Goal: Task Accomplishment & Management: Use online tool/utility

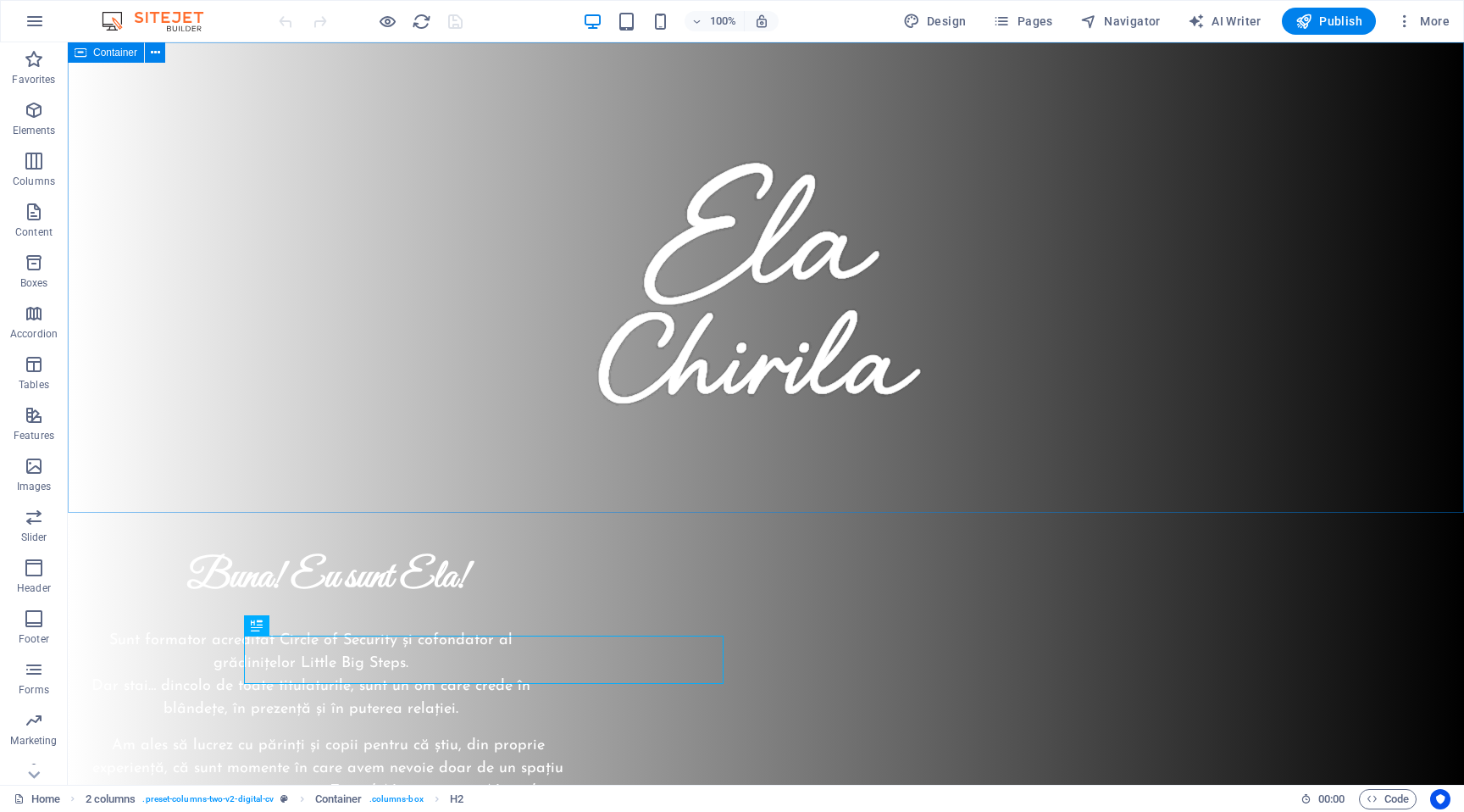
click at [112, 51] on span "Container" at bounding box center [115, 53] width 44 height 10
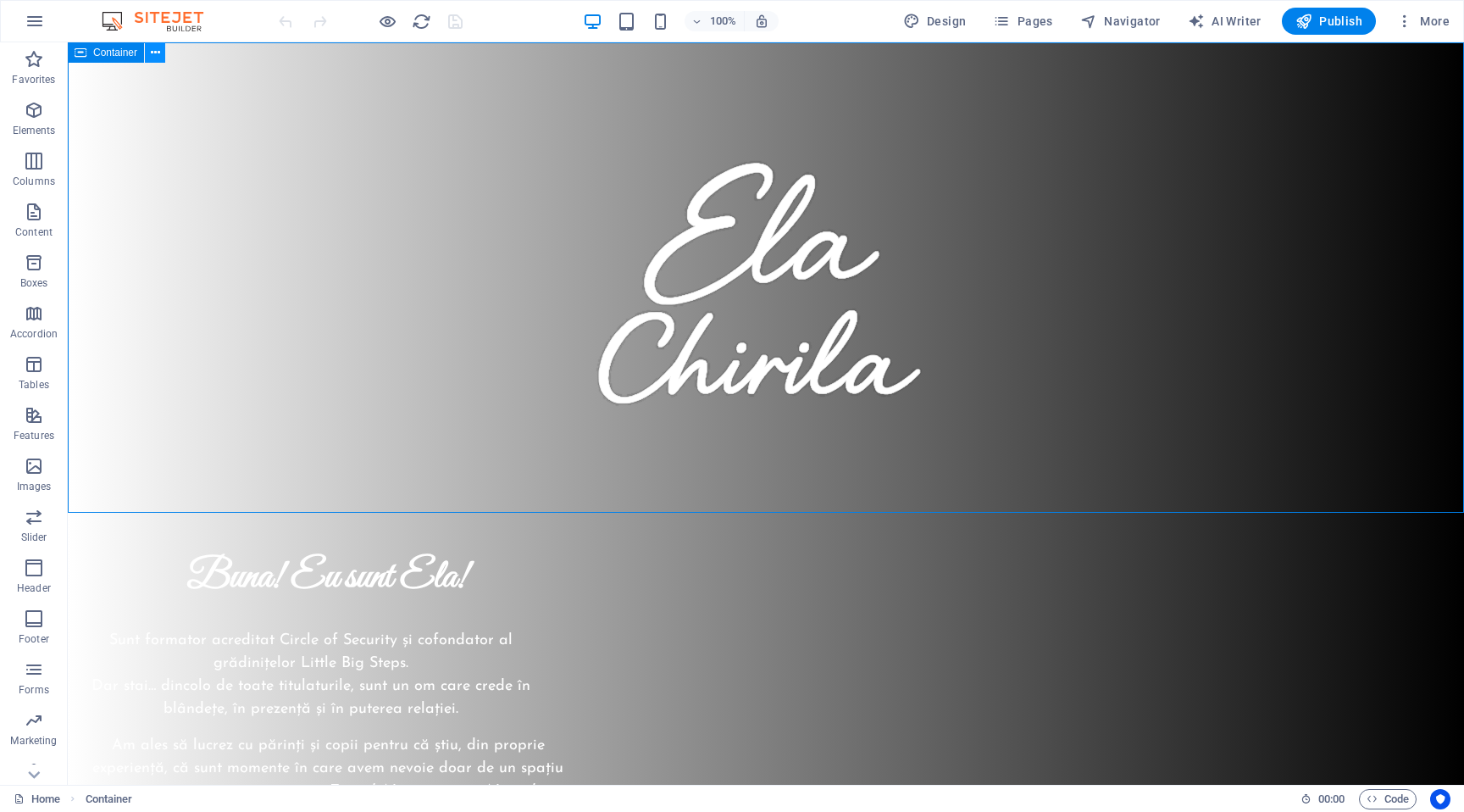
click at [146, 51] on button at bounding box center [154, 52] width 20 height 20
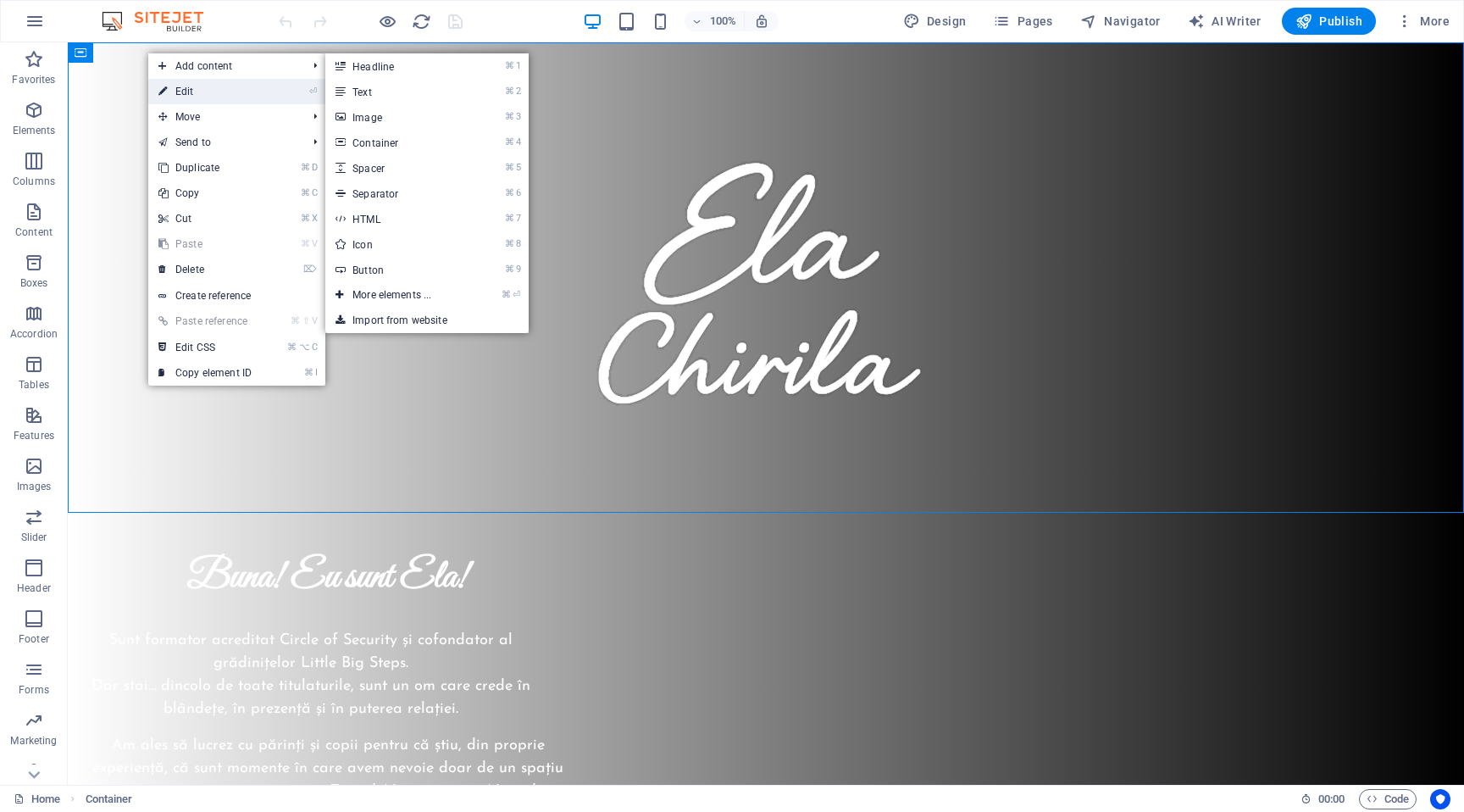
click at [197, 92] on link "⏎ Edit" at bounding box center [205, 91] width 113 height 25
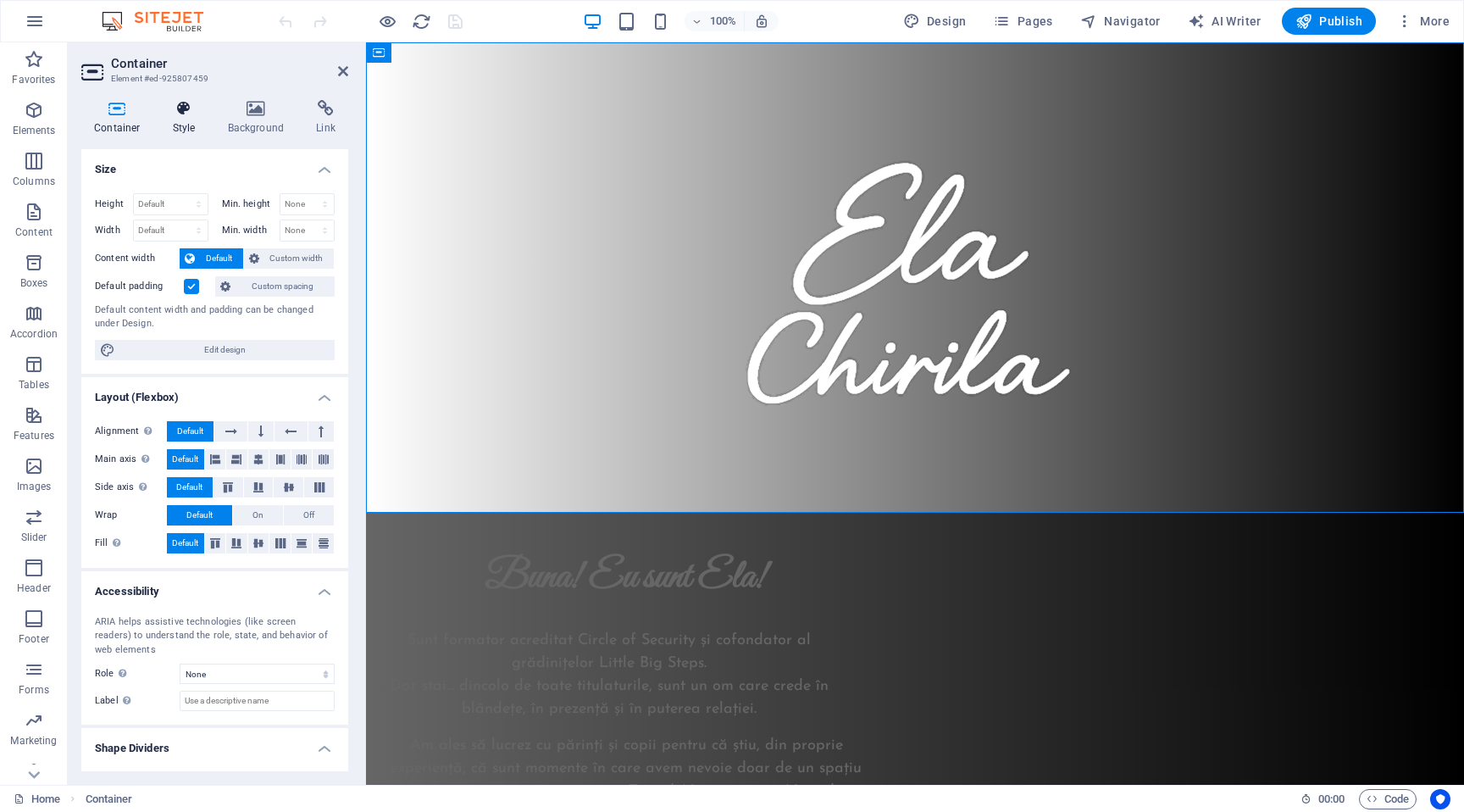
click at [186, 111] on icon at bounding box center [184, 108] width 48 height 17
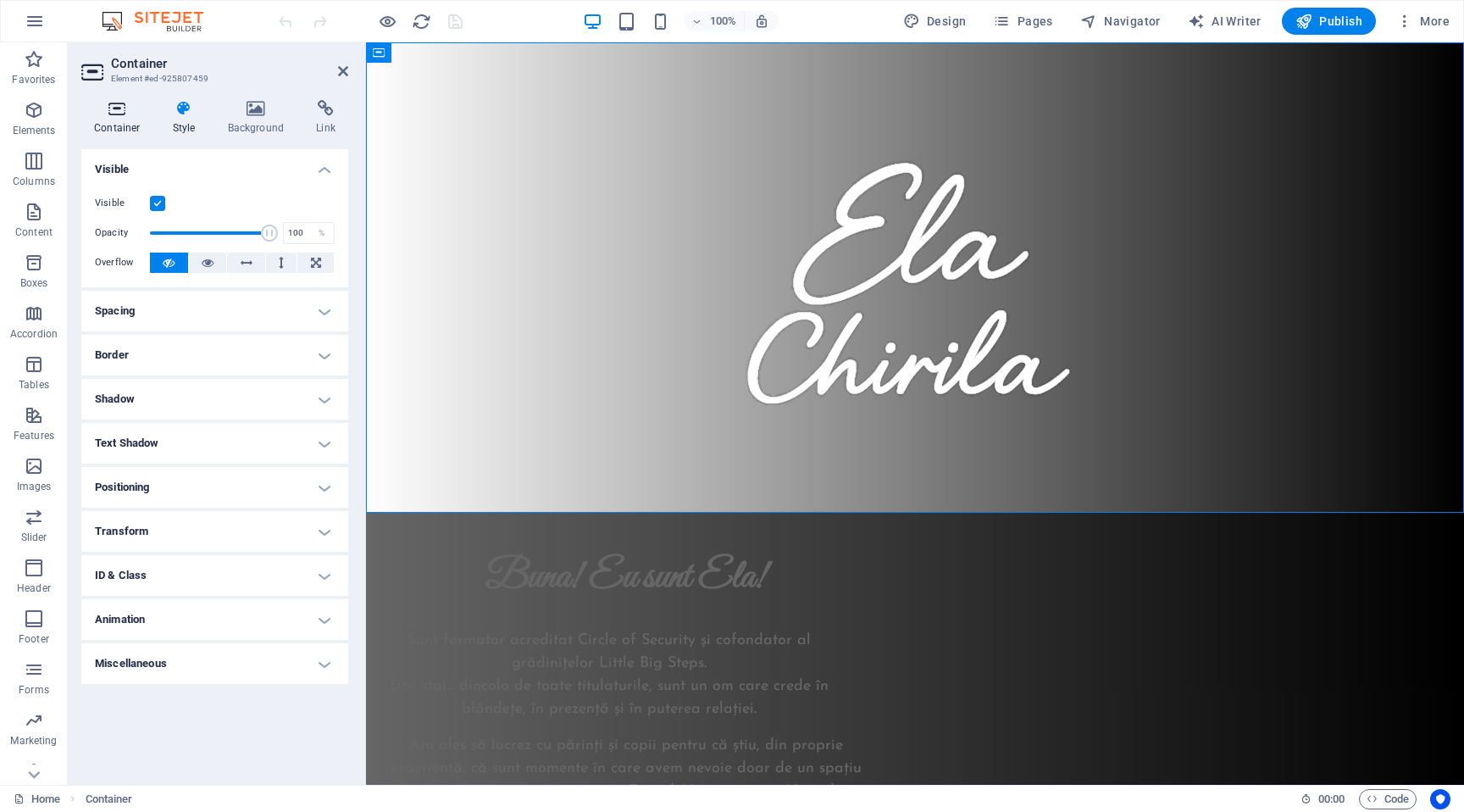
click at [127, 109] on icon at bounding box center [117, 108] width 72 height 17
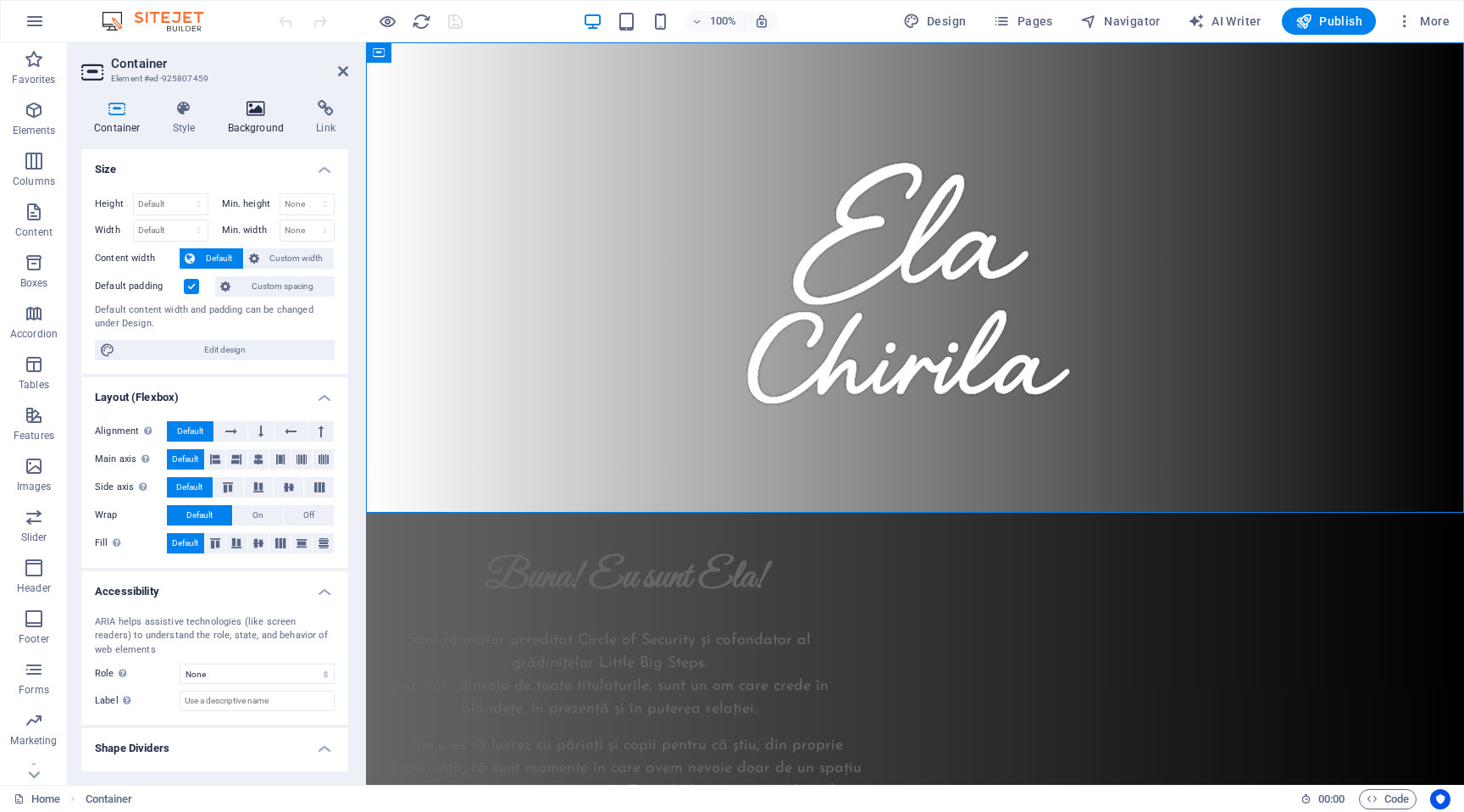
click at [262, 118] on h4 "Background" at bounding box center [259, 117] width 89 height 36
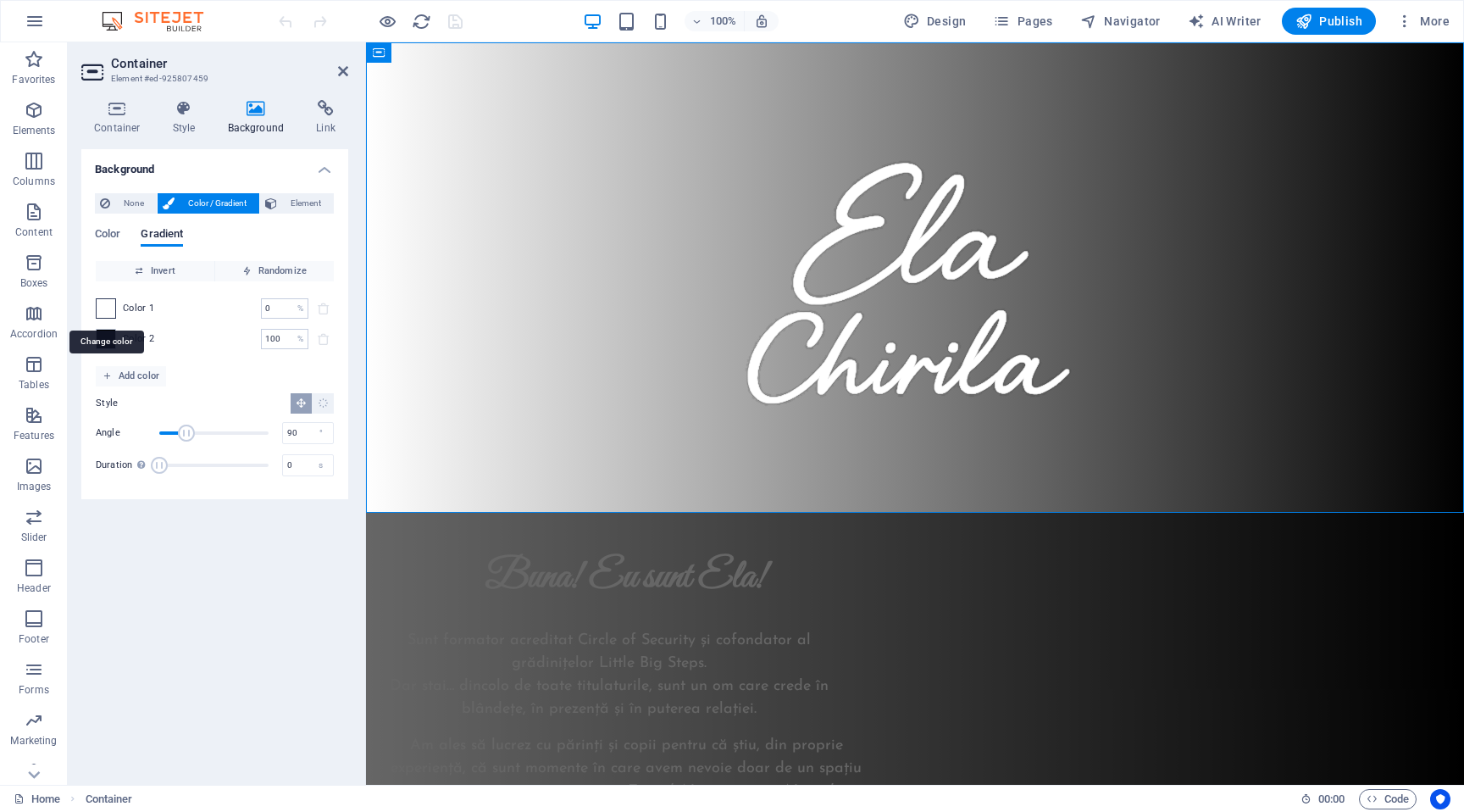
click at [109, 305] on span at bounding box center [105, 308] width 18 height 18
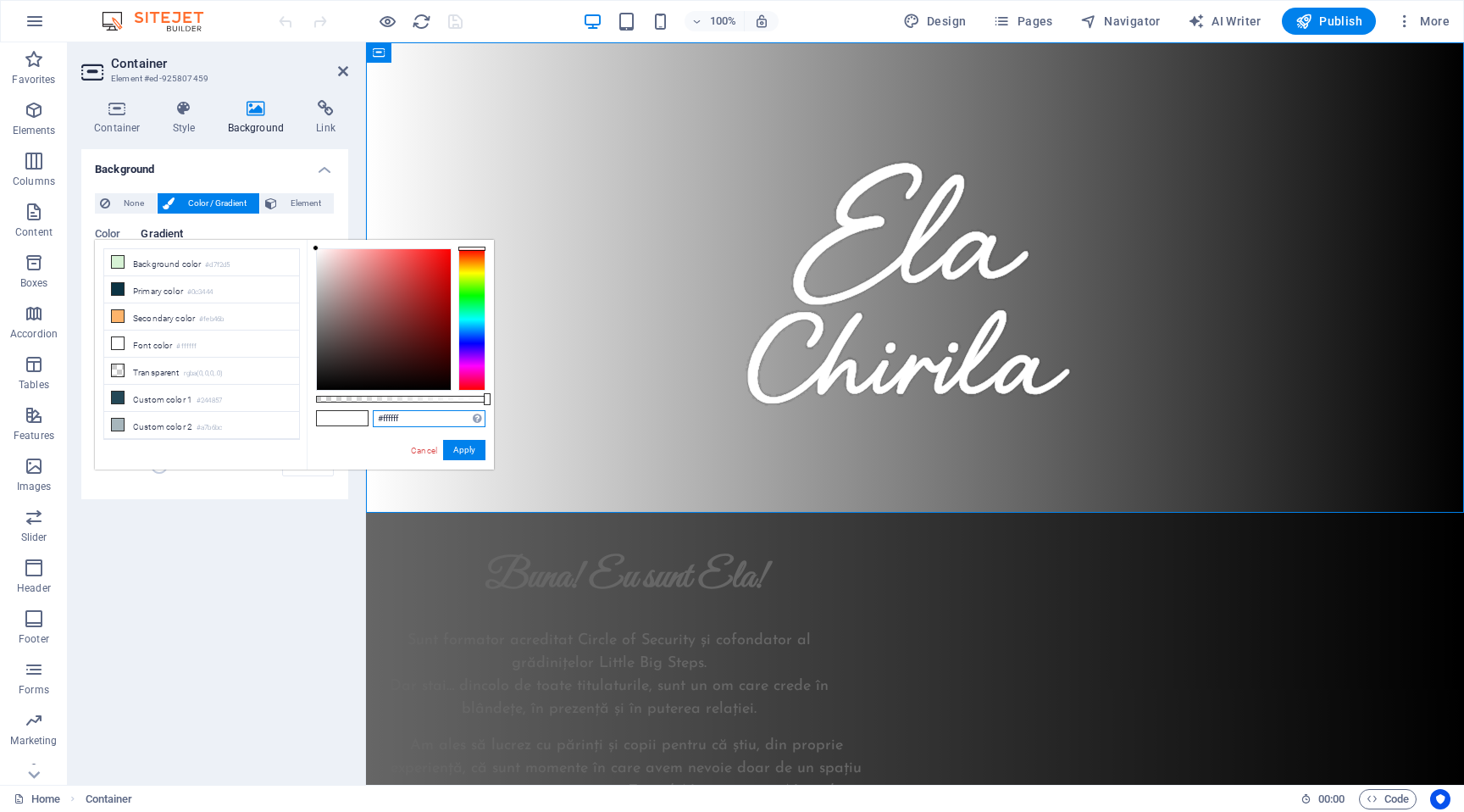
click at [397, 419] on input "#ffffff" at bounding box center [428, 418] width 112 height 17
paste input "FFFDD"
click at [459, 447] on button "Apply" at bounding box center [464, 449] width 43 height 20
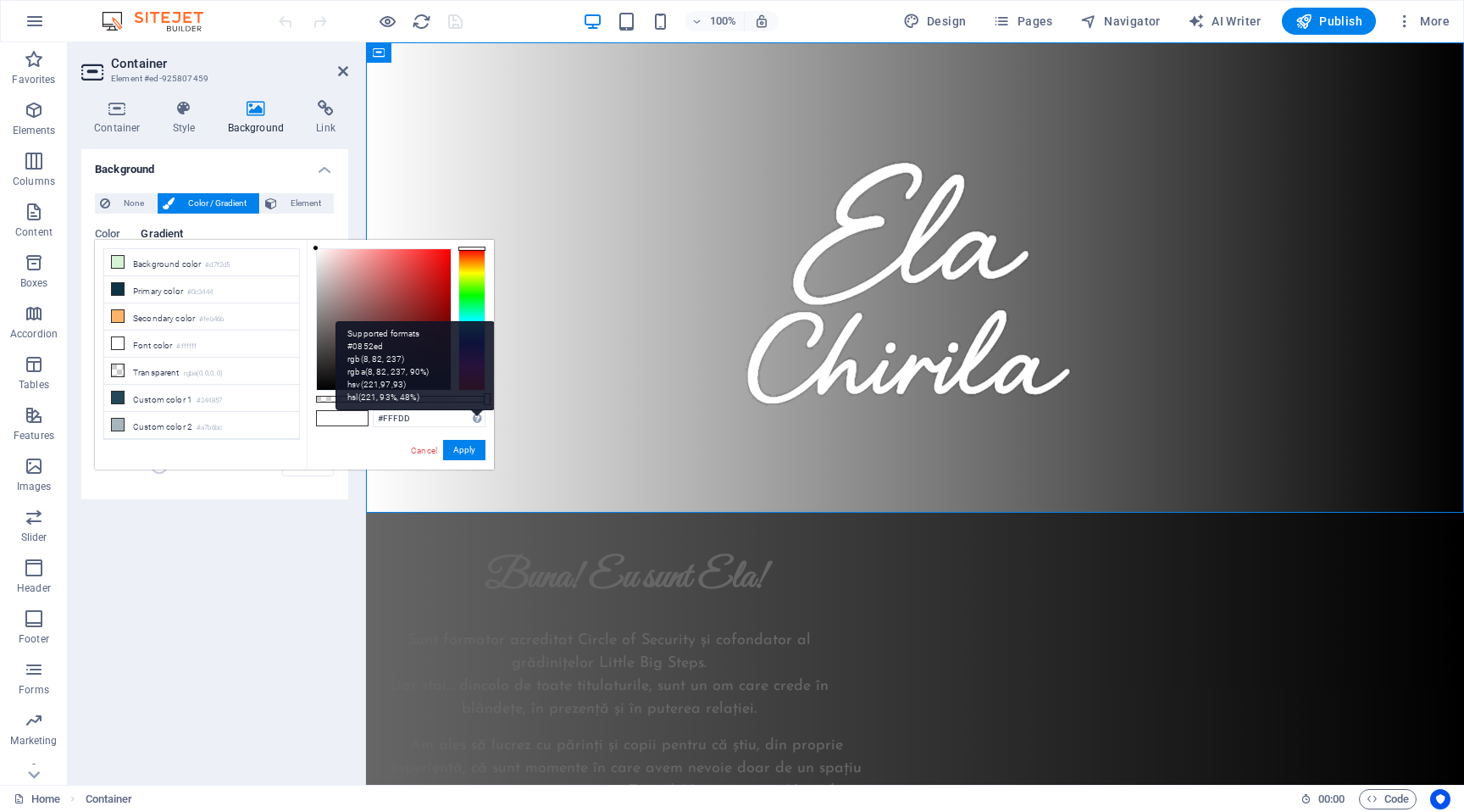
click at [478, 423] on icon at bounding box center [477, 419] width 9 height 10
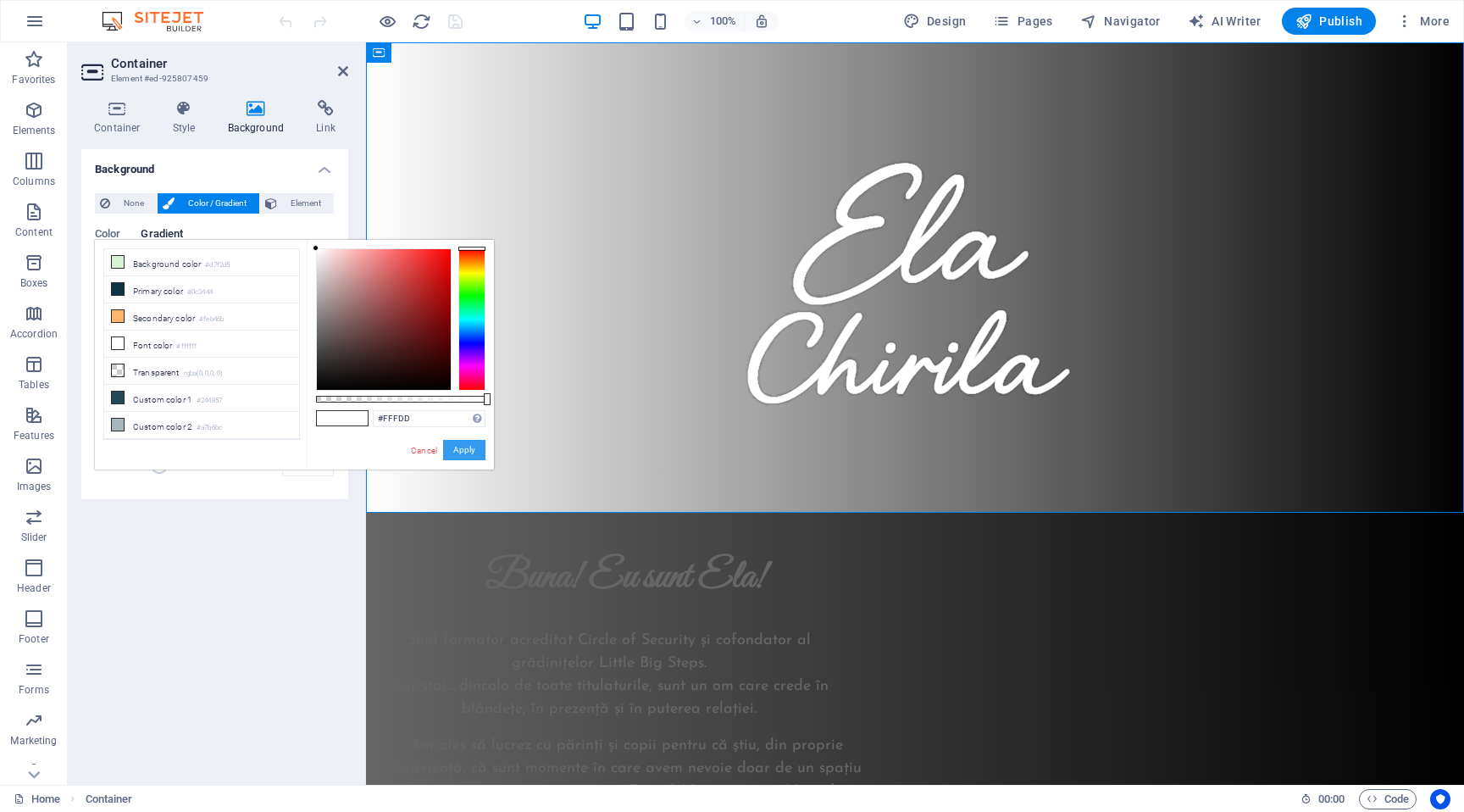
click at [453, 447] on button "Apply" at bounding box center [464, 449] width 43 height 20
click at [351, 420] on span at bounding box center [354, 418] width 25 height 15
drag, startPoint x: 411, startPoint y: 419, endPoint x: 339, endPoint y: 419, distance: 72.0
click at [339, 419] on div "#FFFDD Supported formats #0852ed rgb(8, 82, 237) rgba(8, 82, 237, 90%) hsv(221,…" at bounding box center [400, 477] width 187 height 475
click at [414, 422] on input "#FFFDD" at bounding box center [428, 418] width 112 height 17
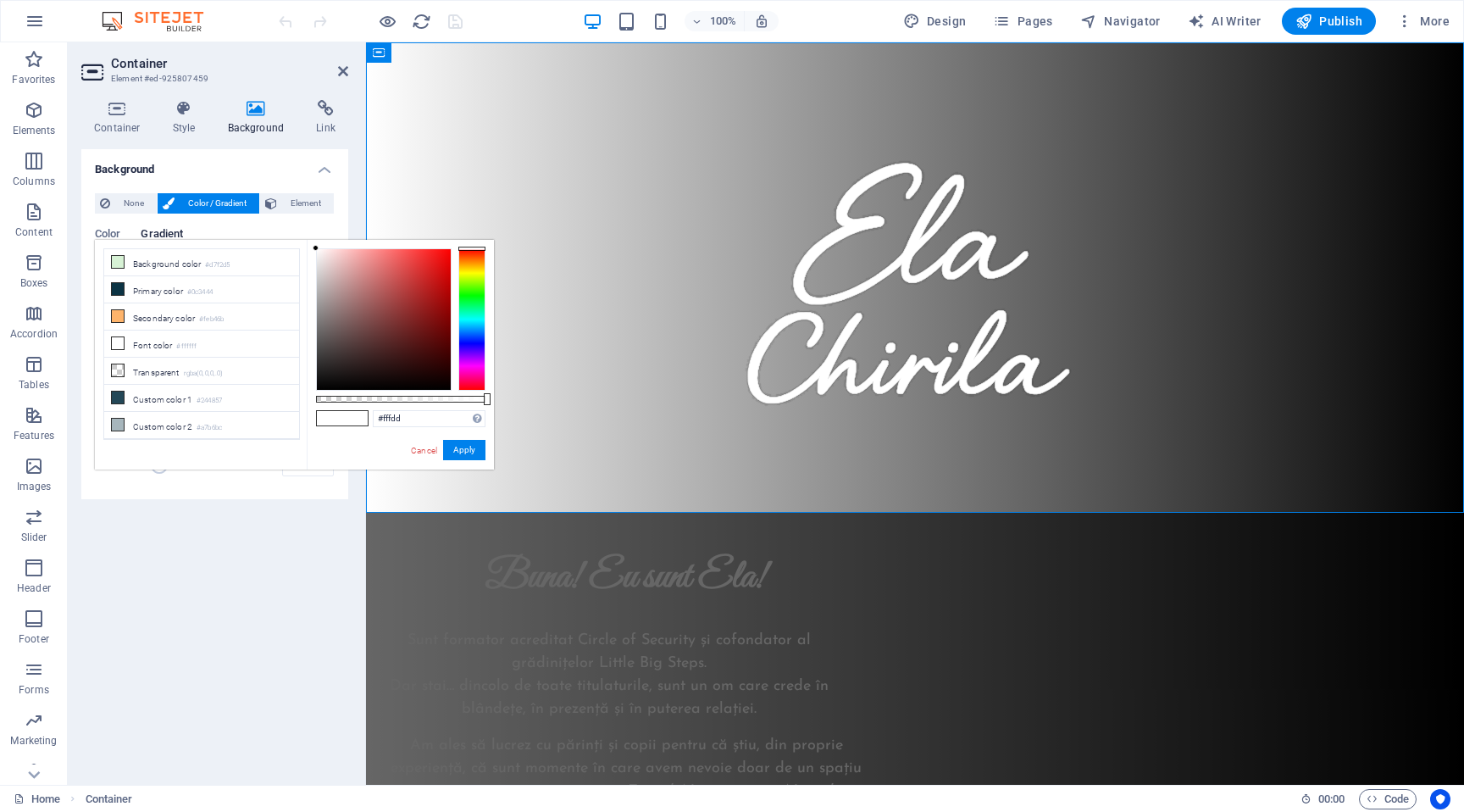
click at [346, 424] on span at bounding box center [354, 418] width 25 height 15
click at [399, 411] on input "#fffdd" at bounding box center [428, 418] width 112 height 17
paste input "(255, 253, 208)"
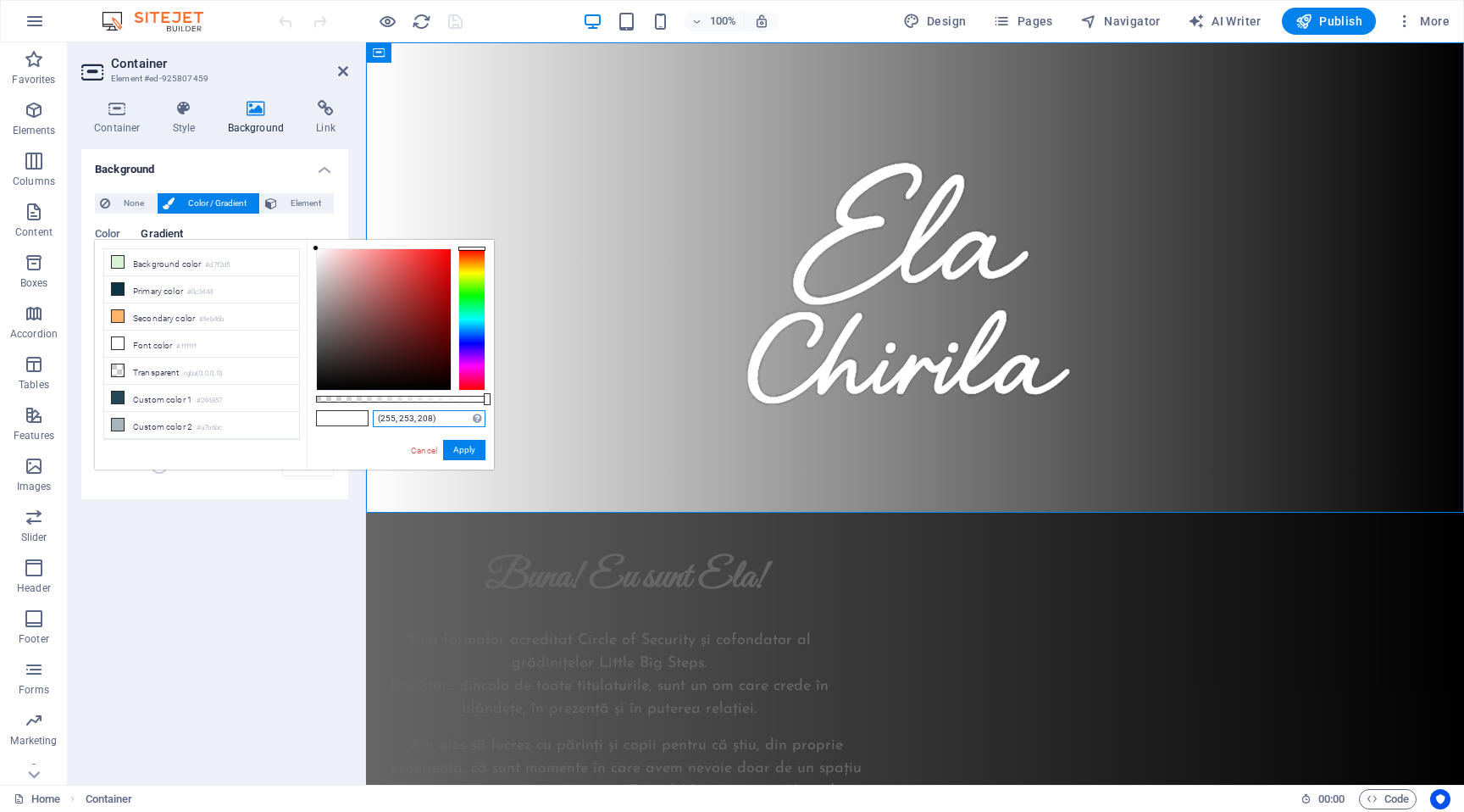
click at [481, 422] on input "(255, 253, 208)" at bounding box center [428, 418] width 112 height 17
click at [375, 418] on input "(255, 253, 208)" at bounding box center [428, 418] width 112 height 17
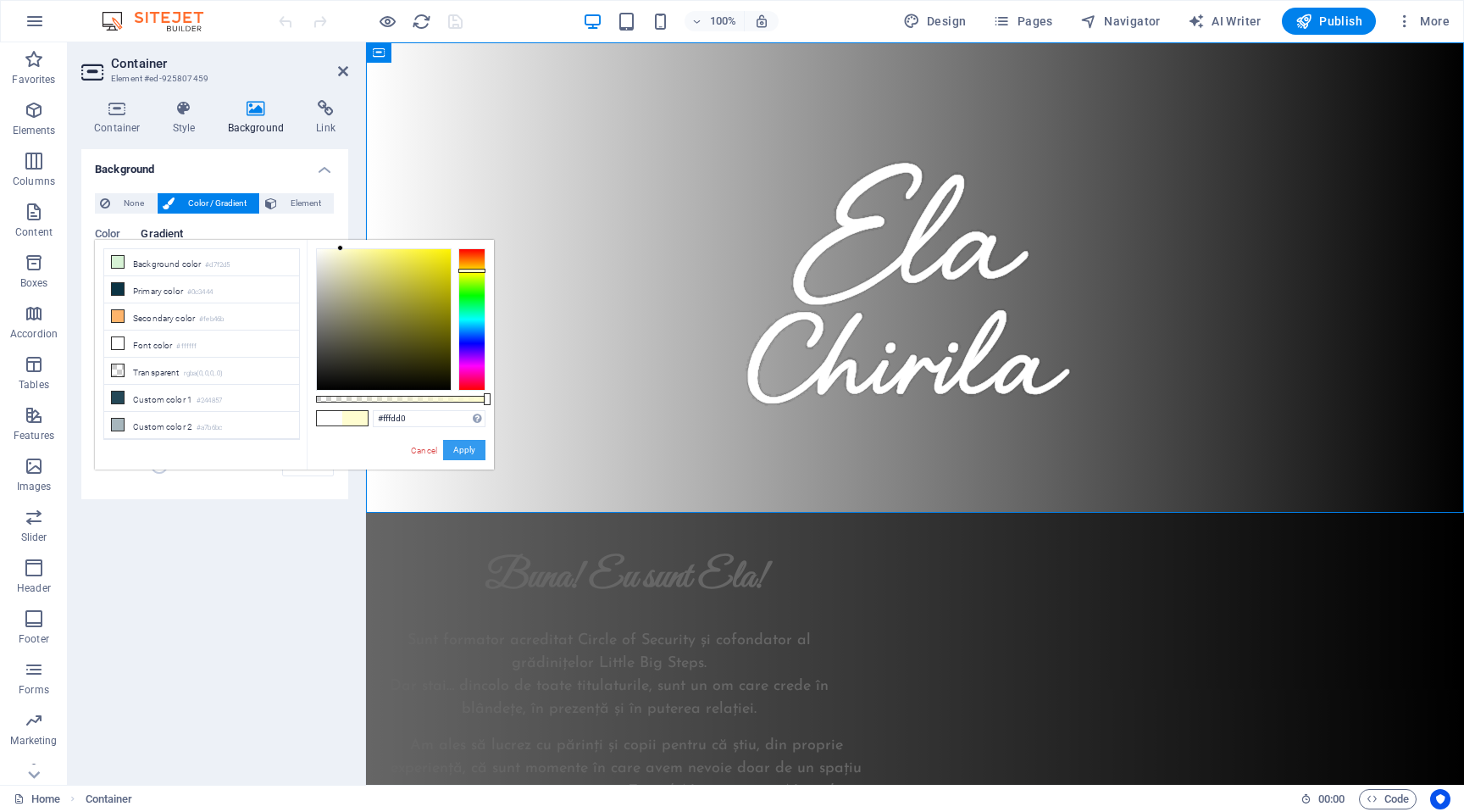
click at [471, 455] on button "Apply" at bounding box center [464, 449] width 43 height 20
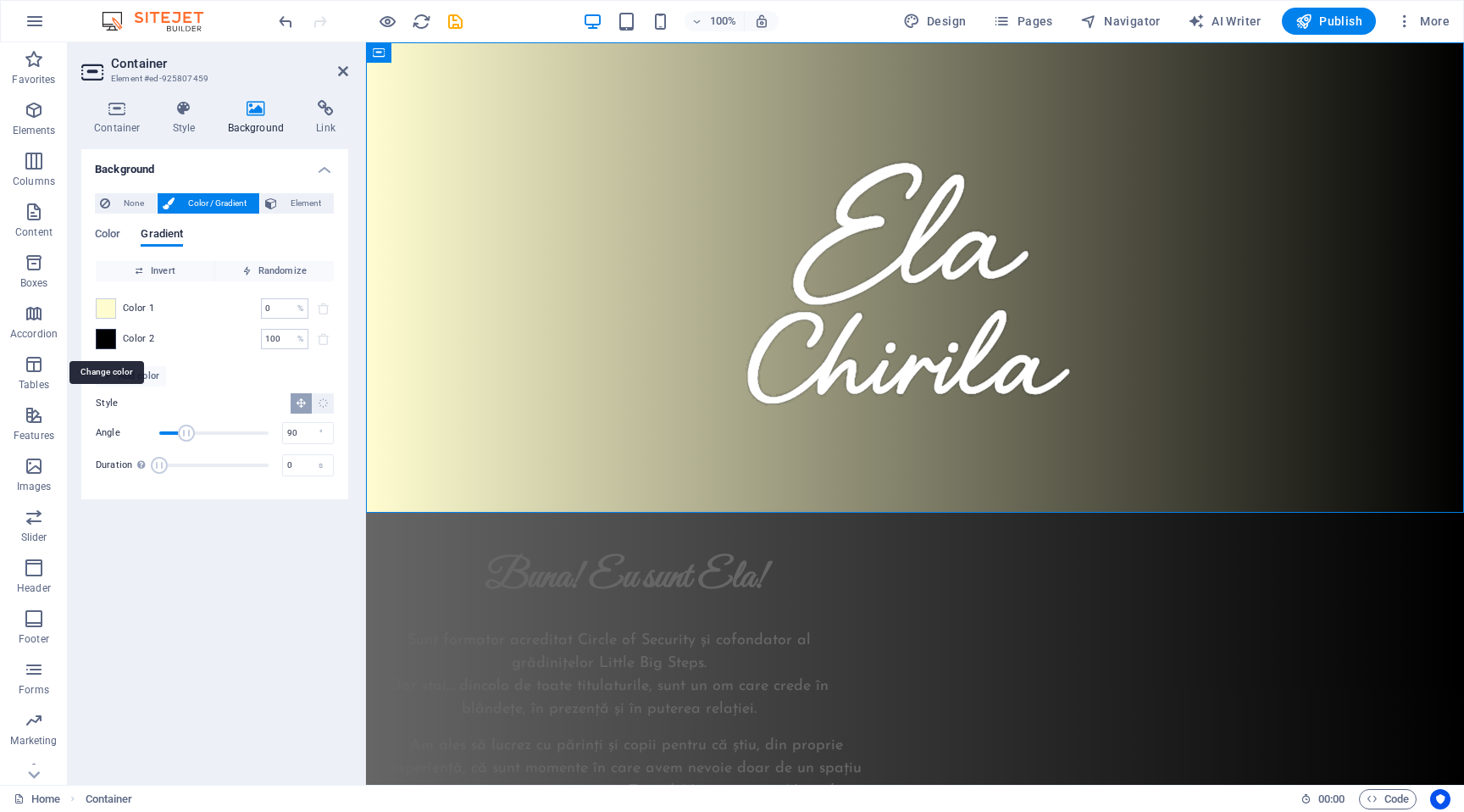
click at [112, 339] on span at bounding box center [105, 339] width 18 height 18
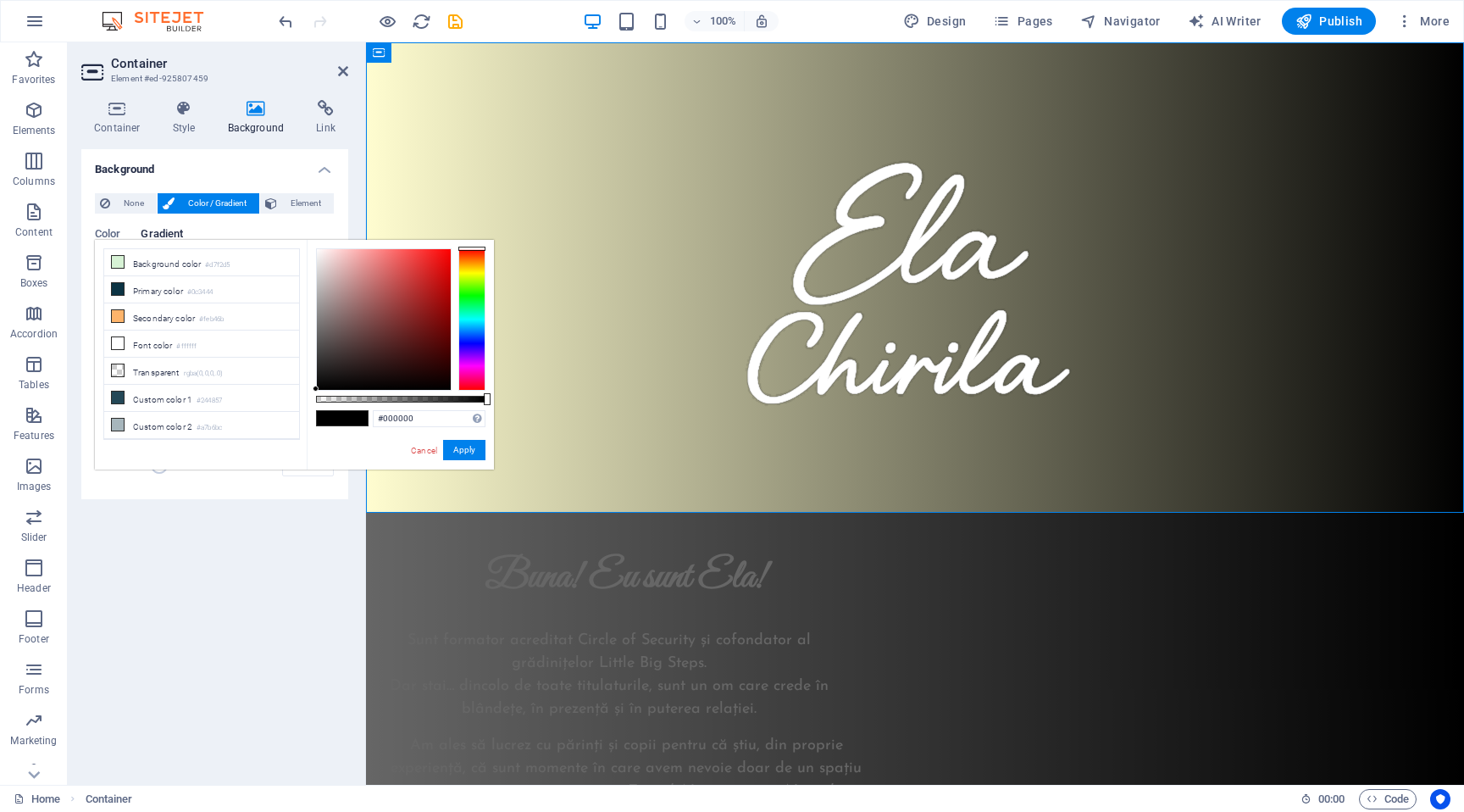
click at [291, 140] on div "Container Style Background Link Size Height Default px rem % vh vw Min. height …" at bounding box center [214, 435] width 267 height 671
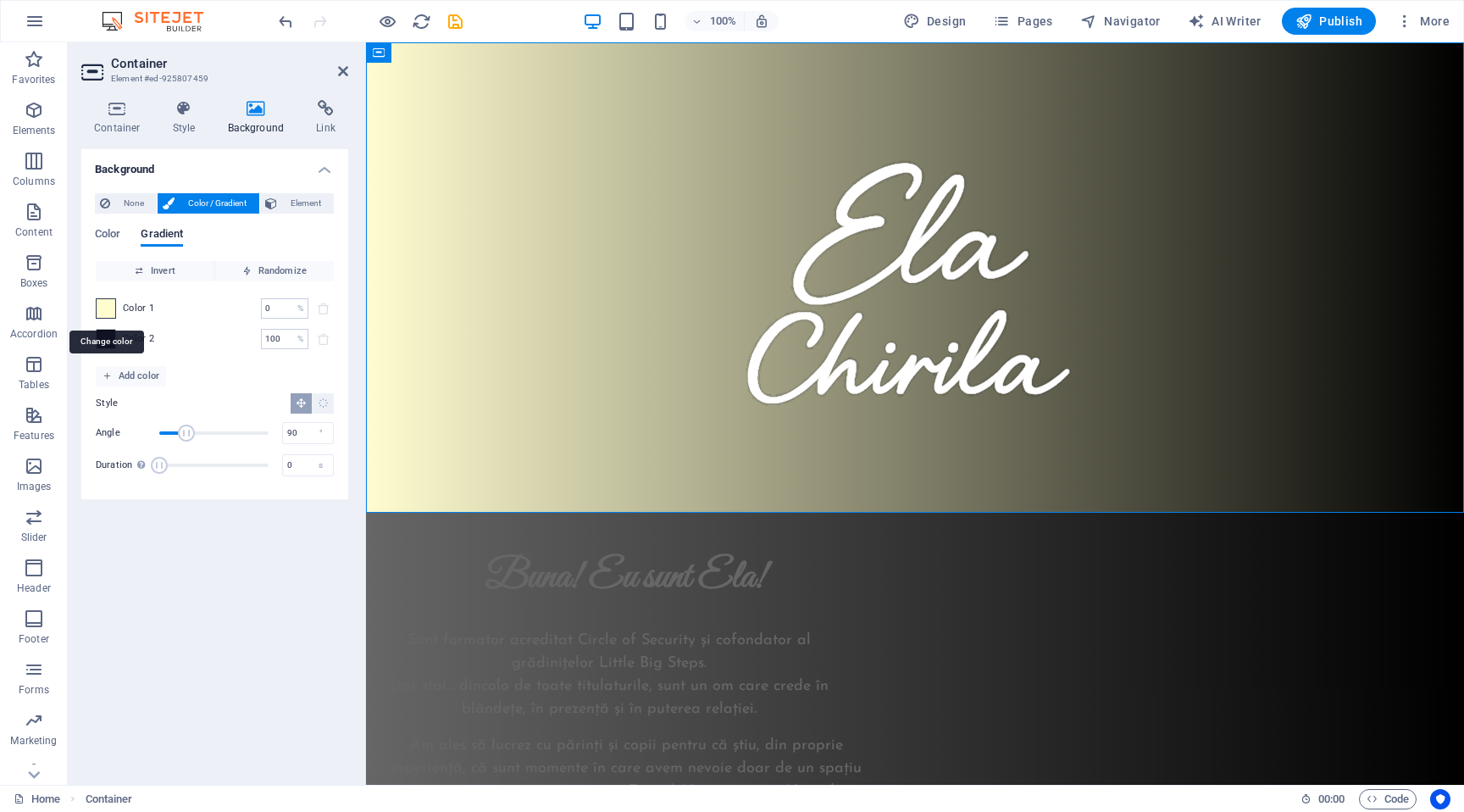
click at [109, 300] on span at bounding box center [105, 308] width 18 height 18
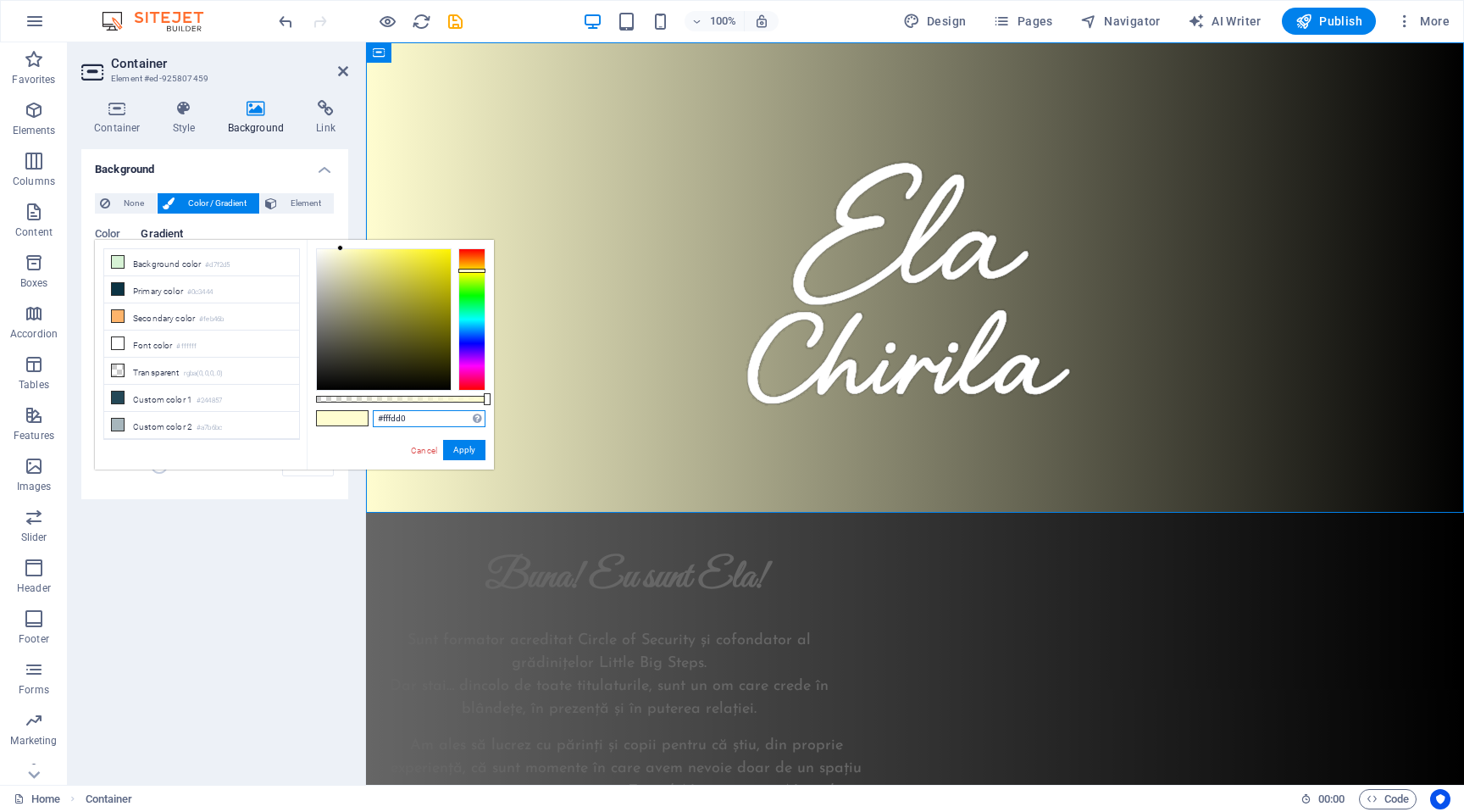
click at [403, 420] on input "#fffdd0" at bounding box center [428, 418] width 112 height 17
paste input "E5788F"
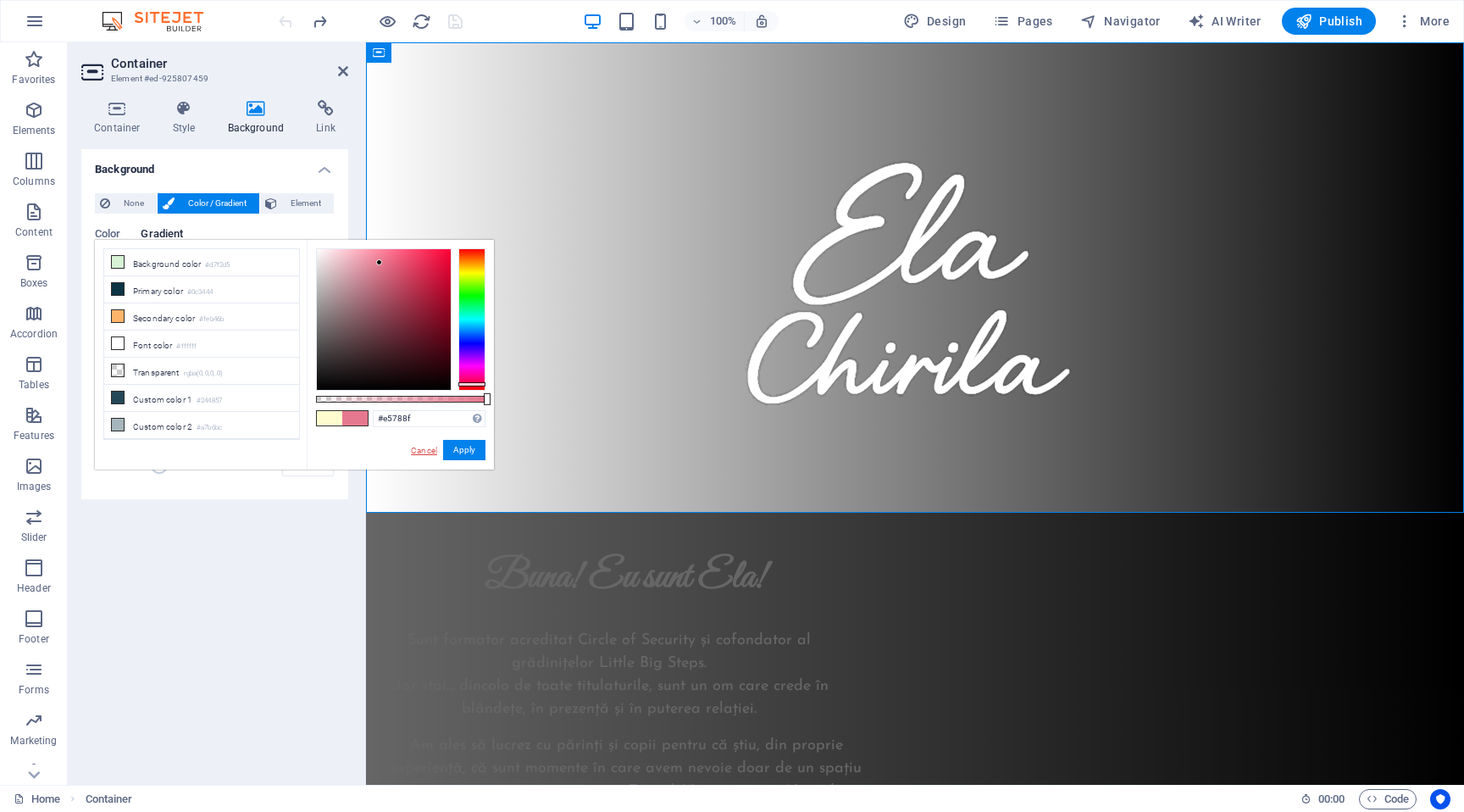
click at [435, 453] on link "Cancel" at bounding box center [424, 450] width 30 height 13
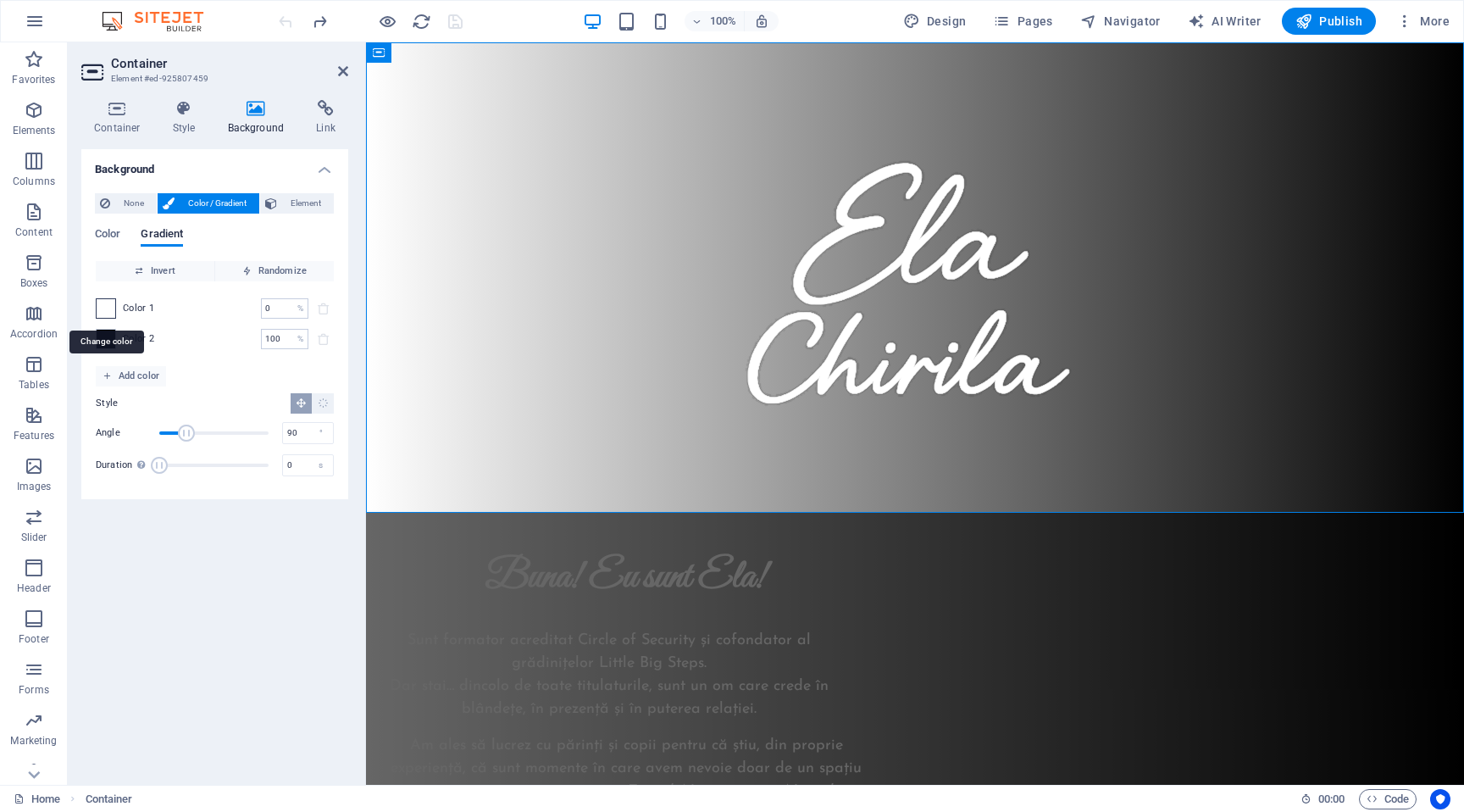
click at [111, 305] on span at bounding box center [105, 308] width 18 height 18
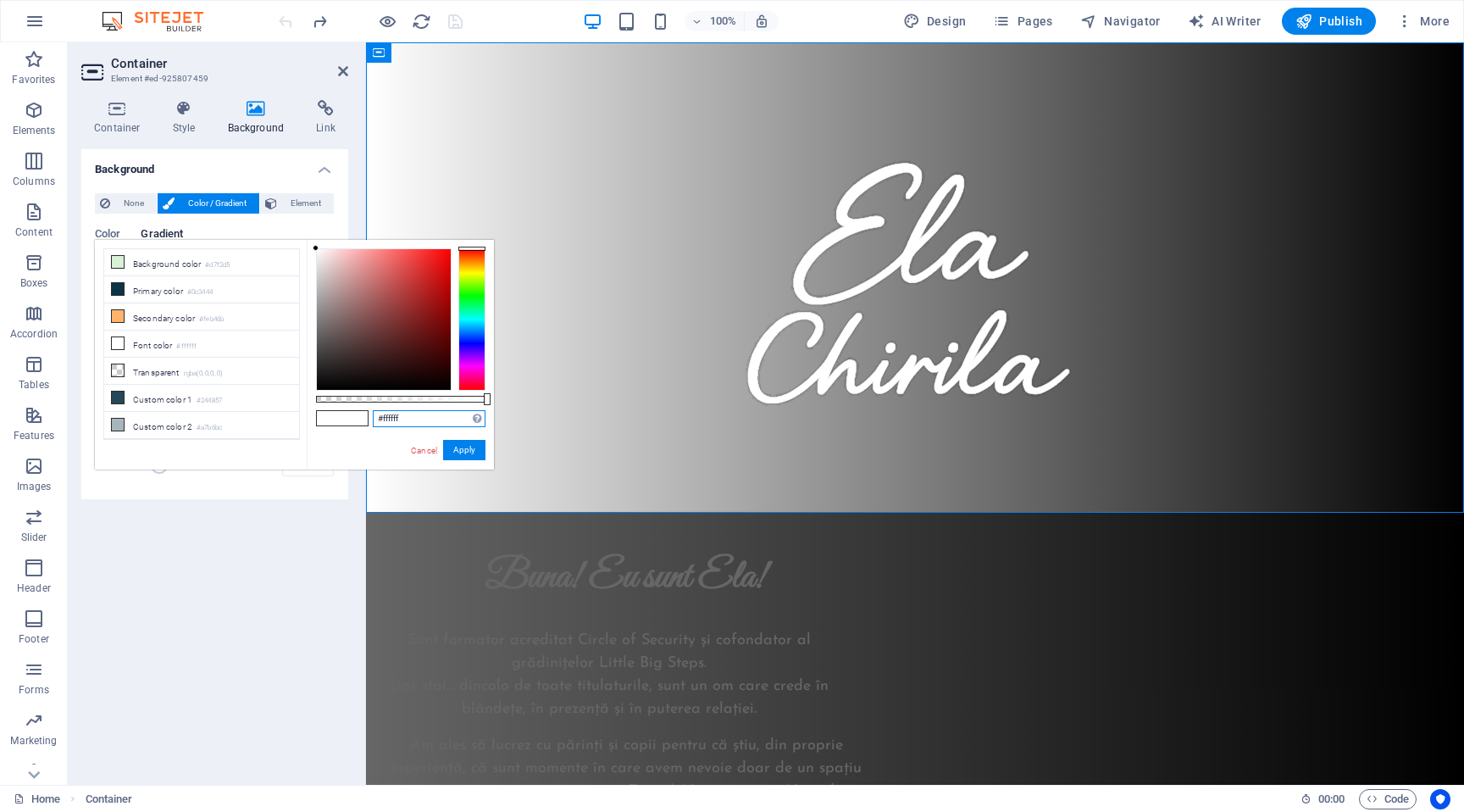
drag, startPoint x: 411, startPoint y: 421, endPoint x: 398, endPoint y: 420, distance: 13.0
click at [398, 420] on input "#ffffff" at bounding box center [428, 418] width 112 height 17
click at [462, 450] on button "Apply" at bounding box center [464, 449] width 43 height 20
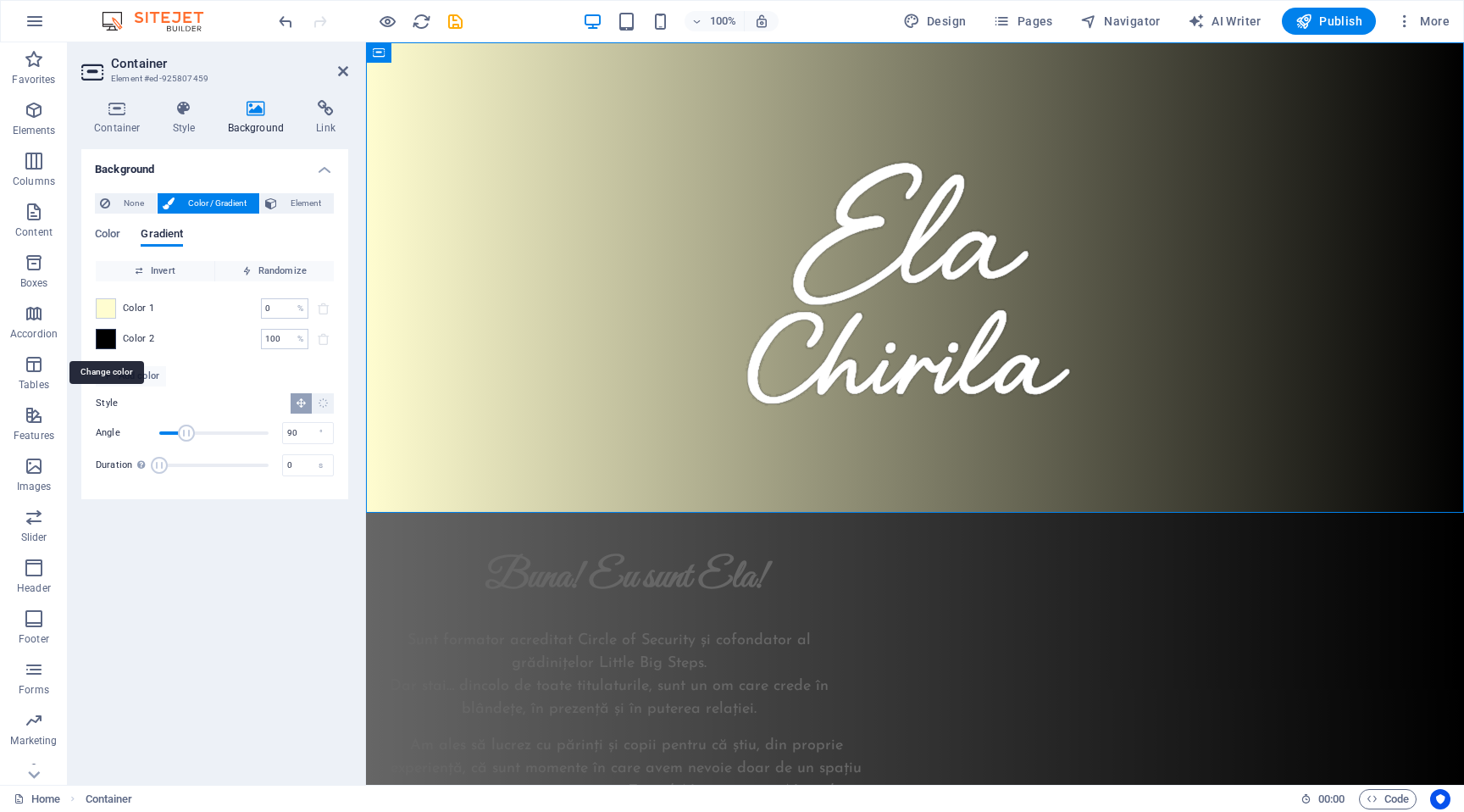
click at [113, 339] on span at bounding box center [105, 339] width 18 height 18
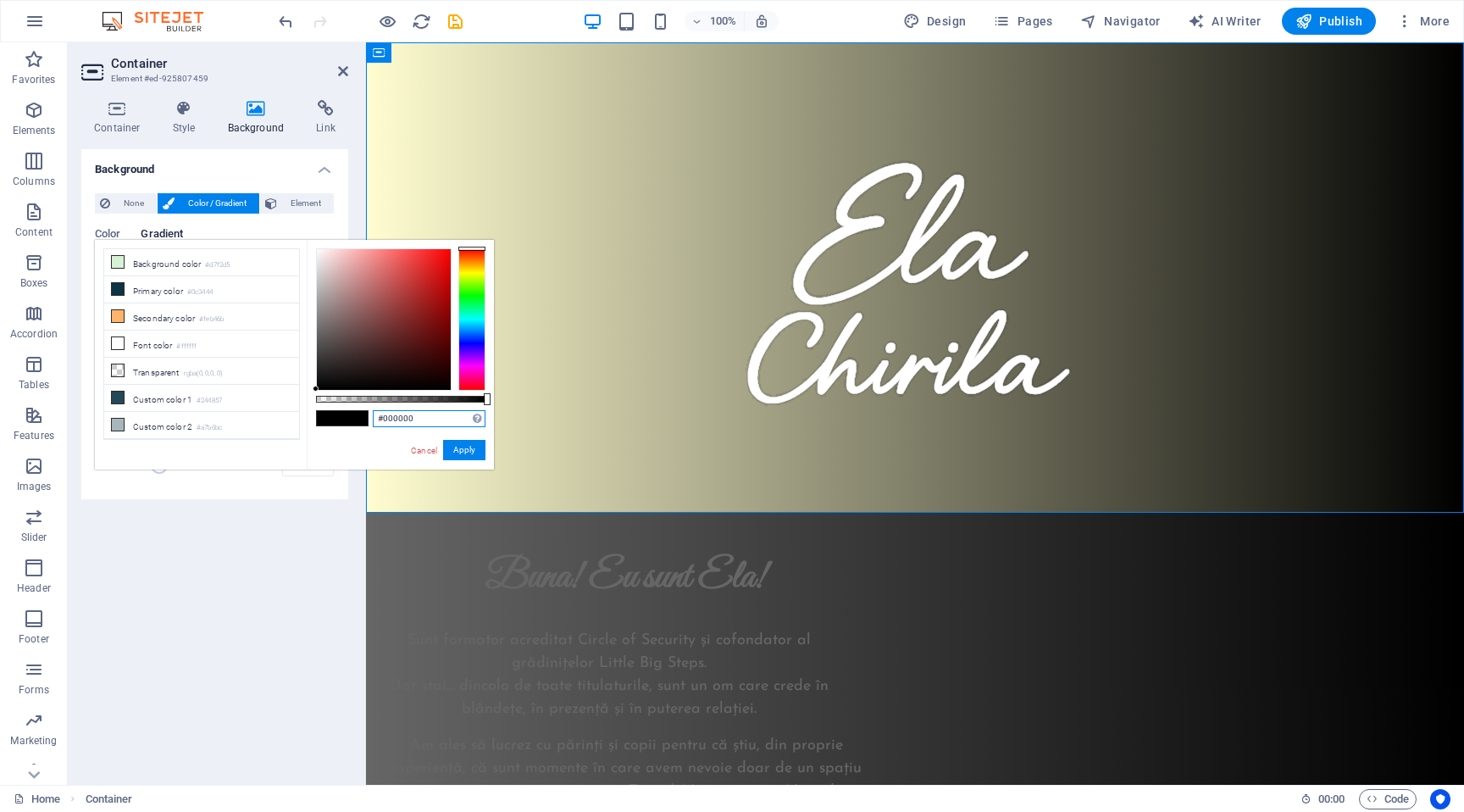
click at [402, 414] on input "#000000" at bounding box center [428, 418] width 112 height 17
paste input "E5788F"
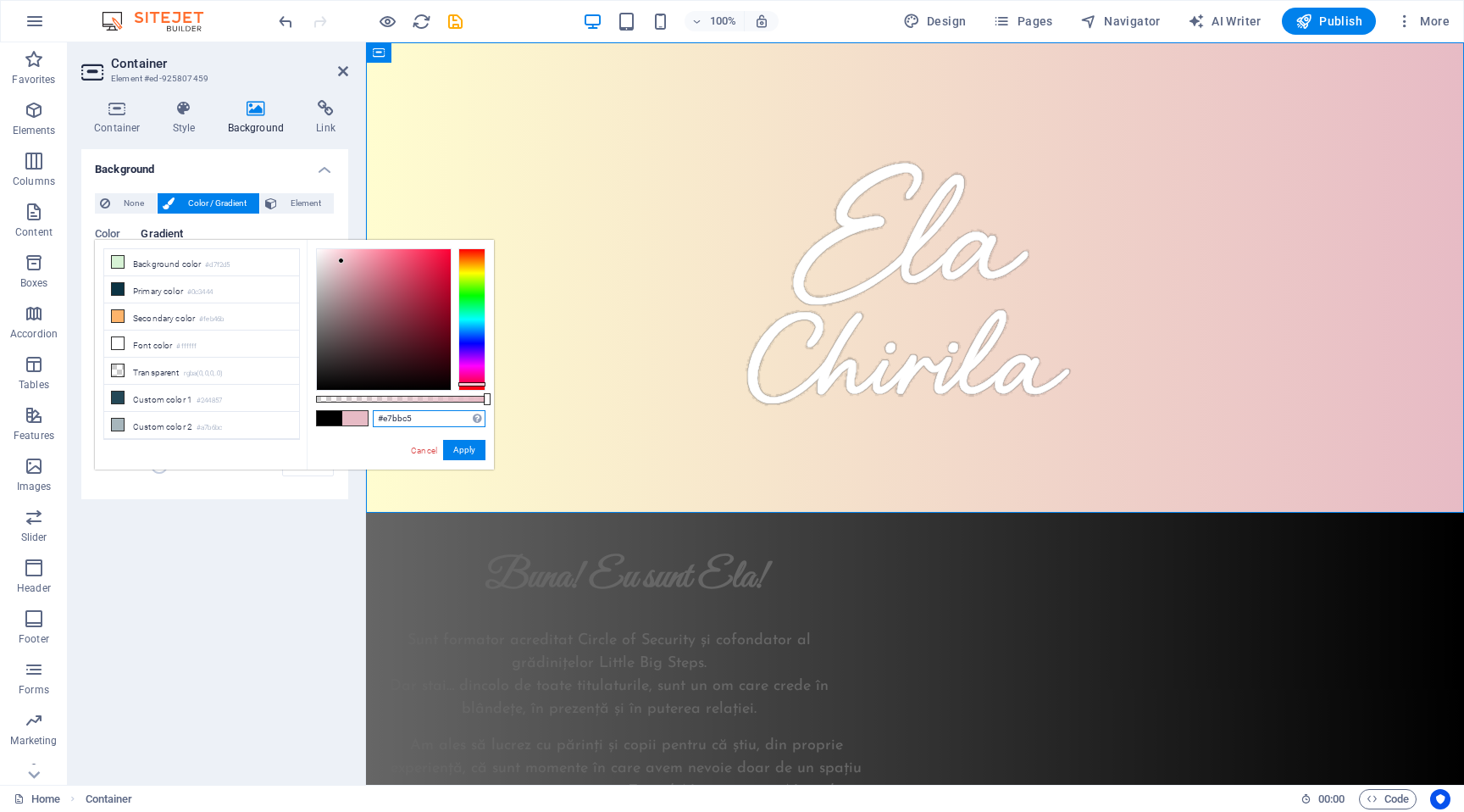
drag, startPoint x: 379, startPoint y: 262, endPoint x: 341, endPoint y: 261, distance: 38.0
click at [341, 261] on div at bounding box center [340, 260] width 6 height 6
type input "#e7bbc5"
click at [464, 462] on div "#e7bbc5 Supported formats #0852ed rgb(8, 82, 237) rgba(8, 82, 237, 90%) hsv(221…" at bounding box center [400, 477] width 187 height 475
click at [467, 453] on button "Apply" at bounding box center [464, 449] width 43 height 20
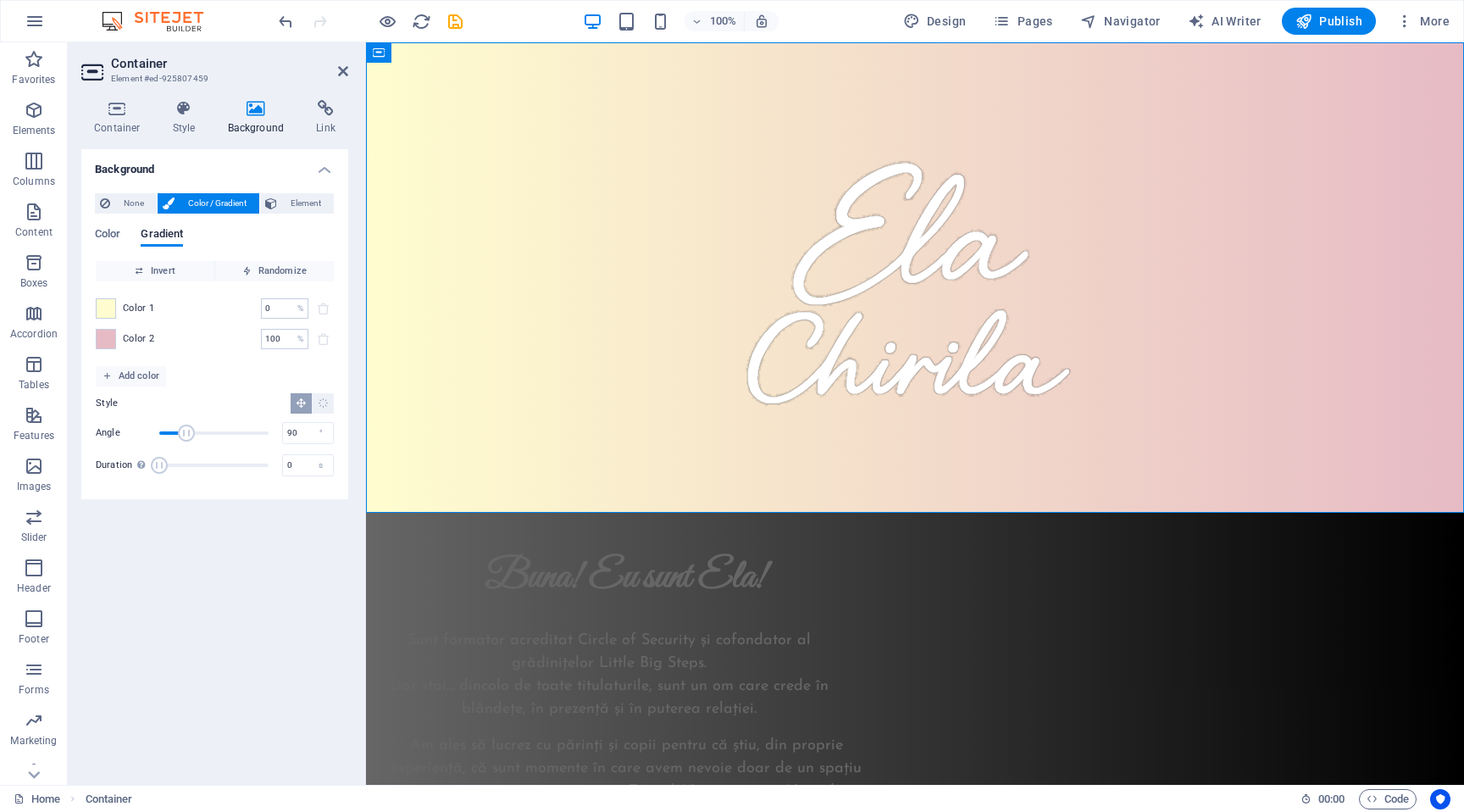
click at [299, 562] on div "Background None Color / Gradient Element Stretch background to full-width Color…" at bounding box center [214, 460] width 267 height 621
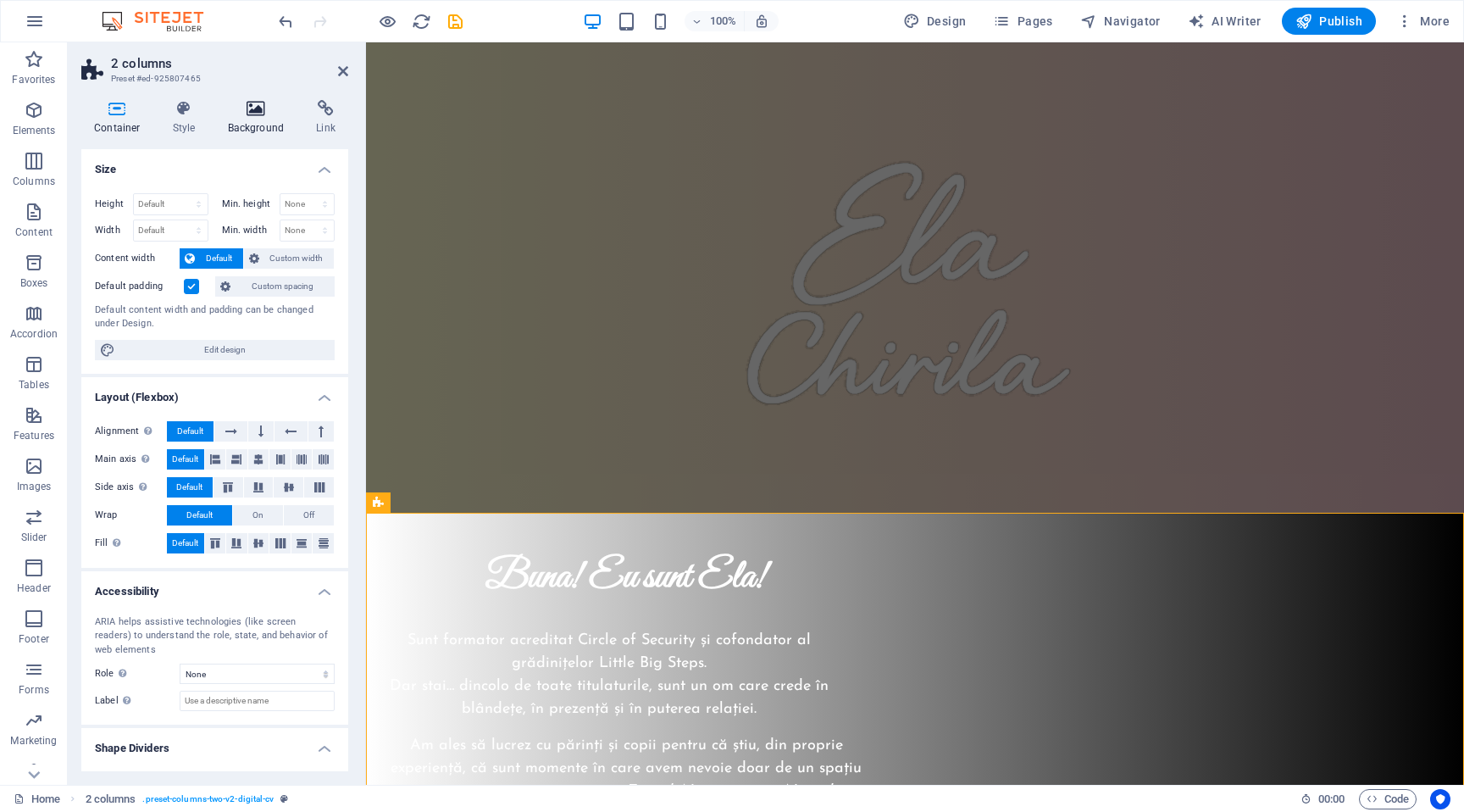
click at [253, 116] on icon at bounding box center [256, 108] width 82 height 17
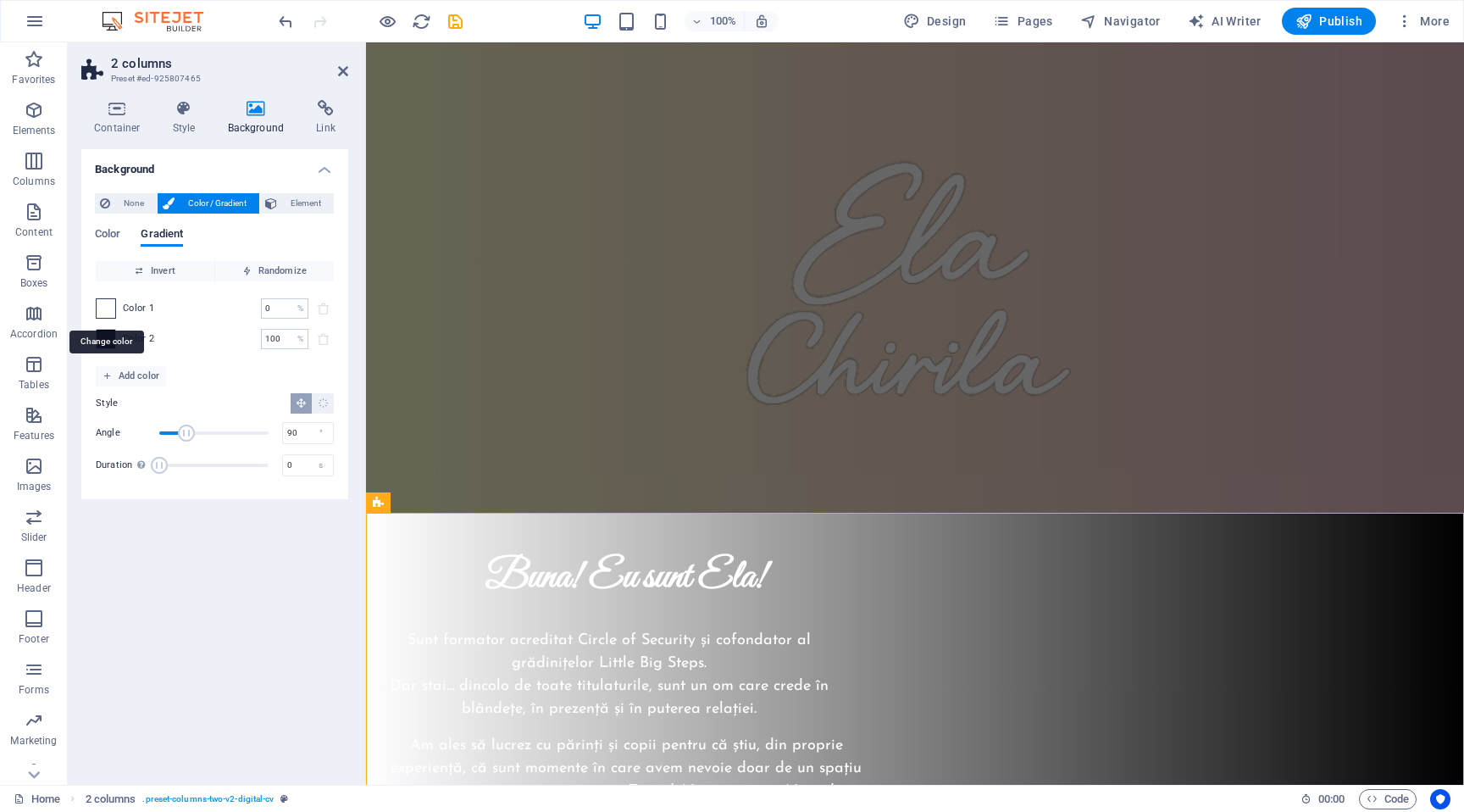
click at [103, 307] on span at bounding box center [105, 308] width 18 height 18
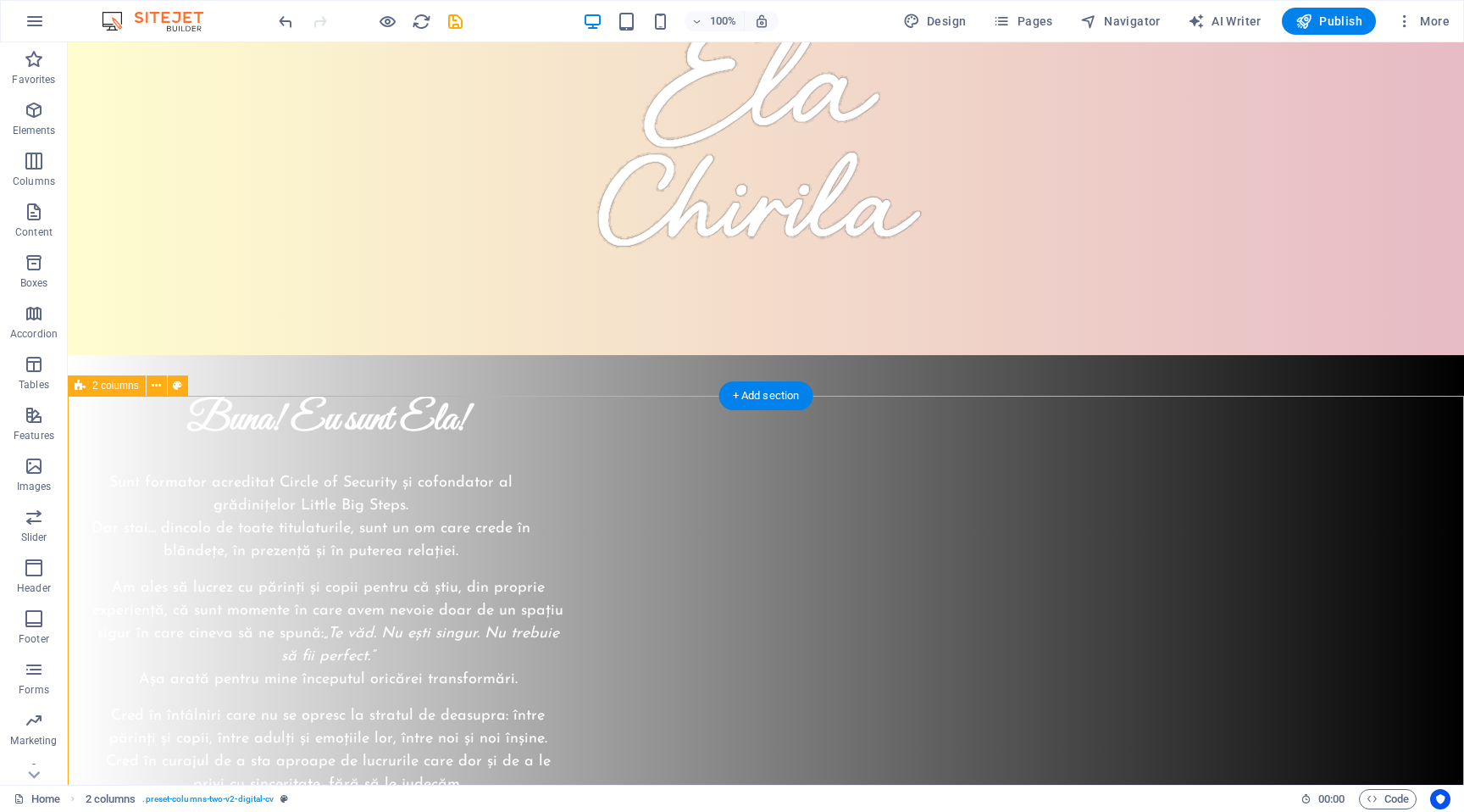
scroll to position [165, 0]
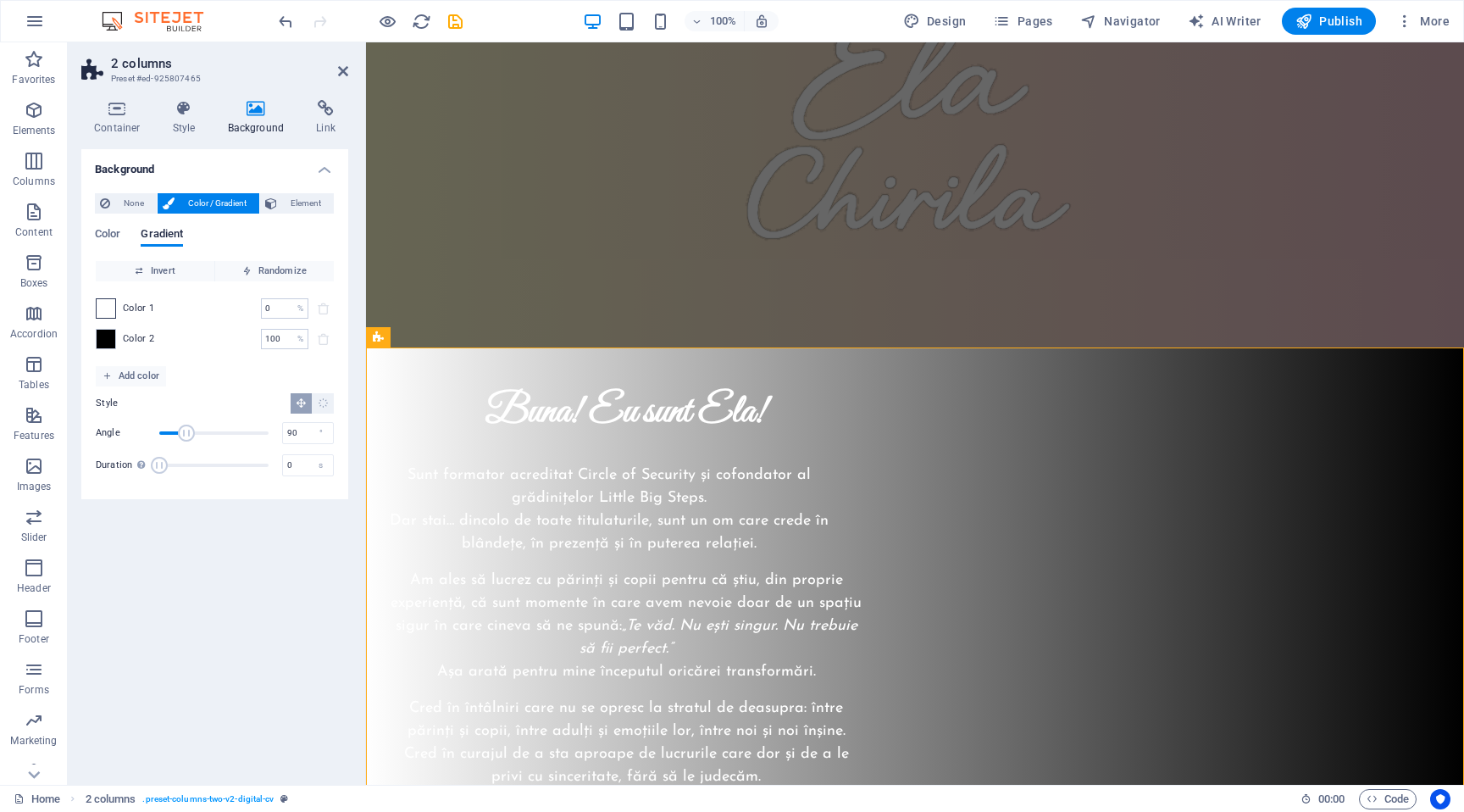
click at [111, 308] on span at bounding box center [105, 308] width 18 height 18
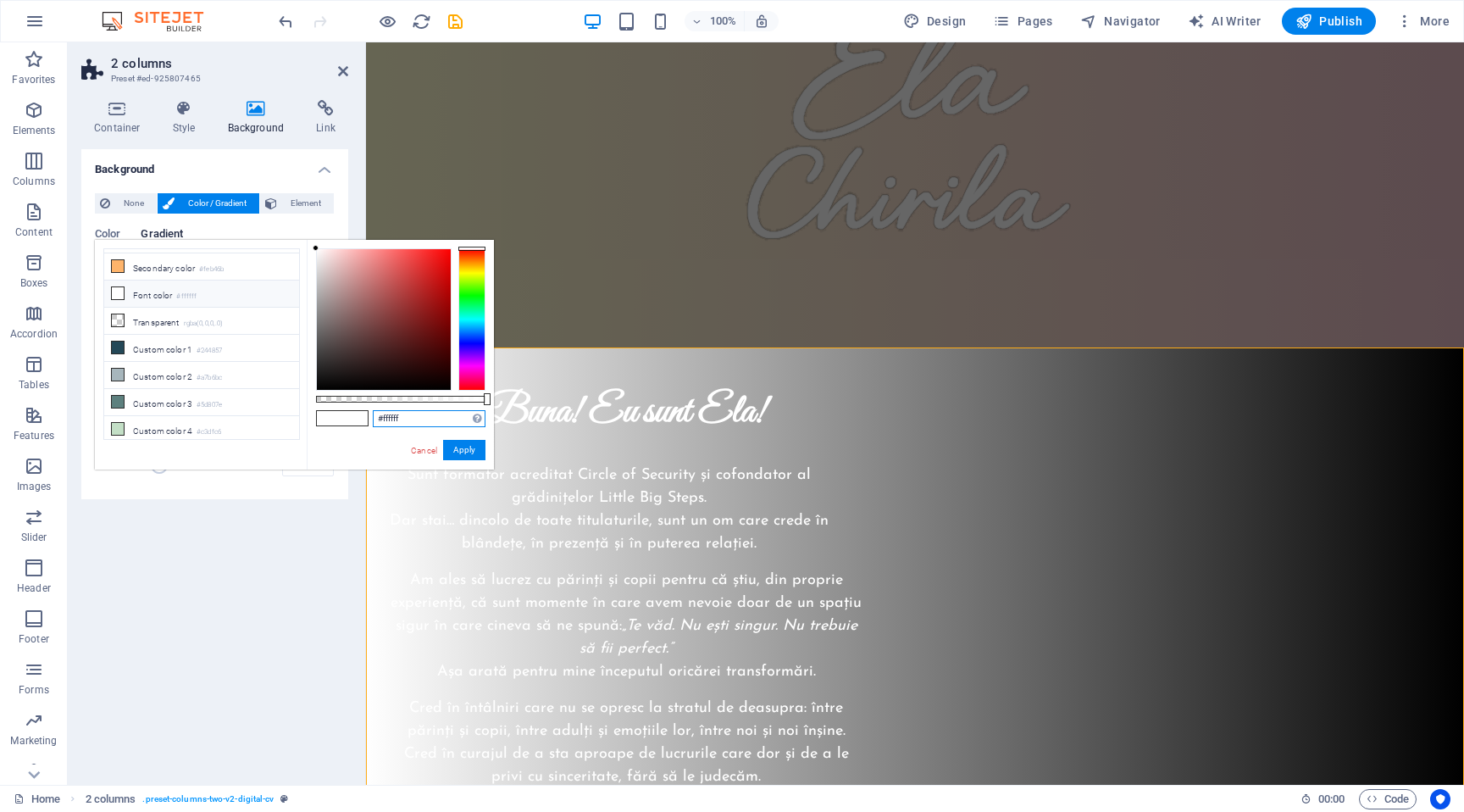
click at [402, 424] on input "#ffffff" at bounding box center [428, 418] width 112 height 17
click at [462, 453] on button "Apply" at bounding box center [464, 449] width 43 height 20
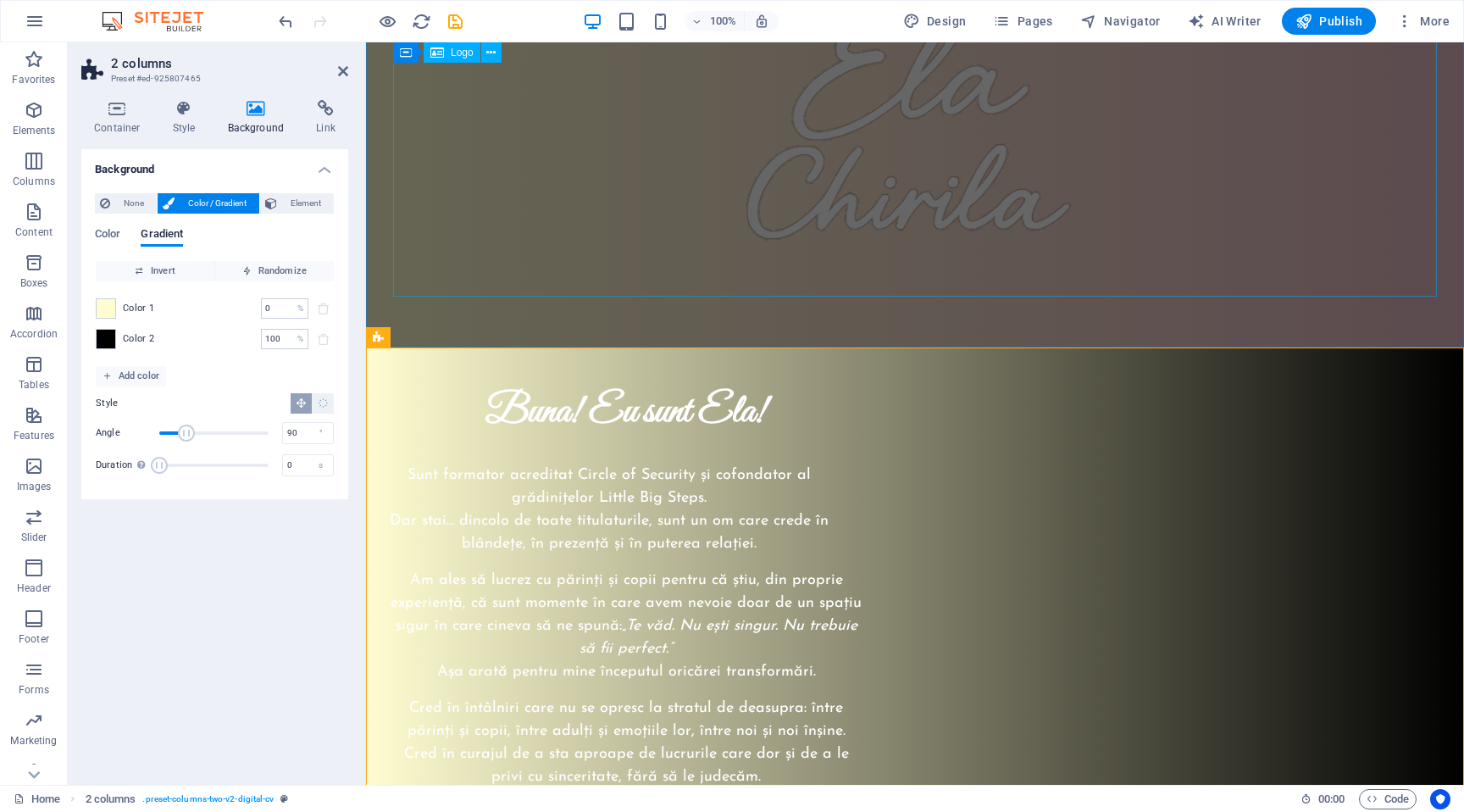
click at [504, 218] on div at bounding box center [915, 111] width 1044 height 368
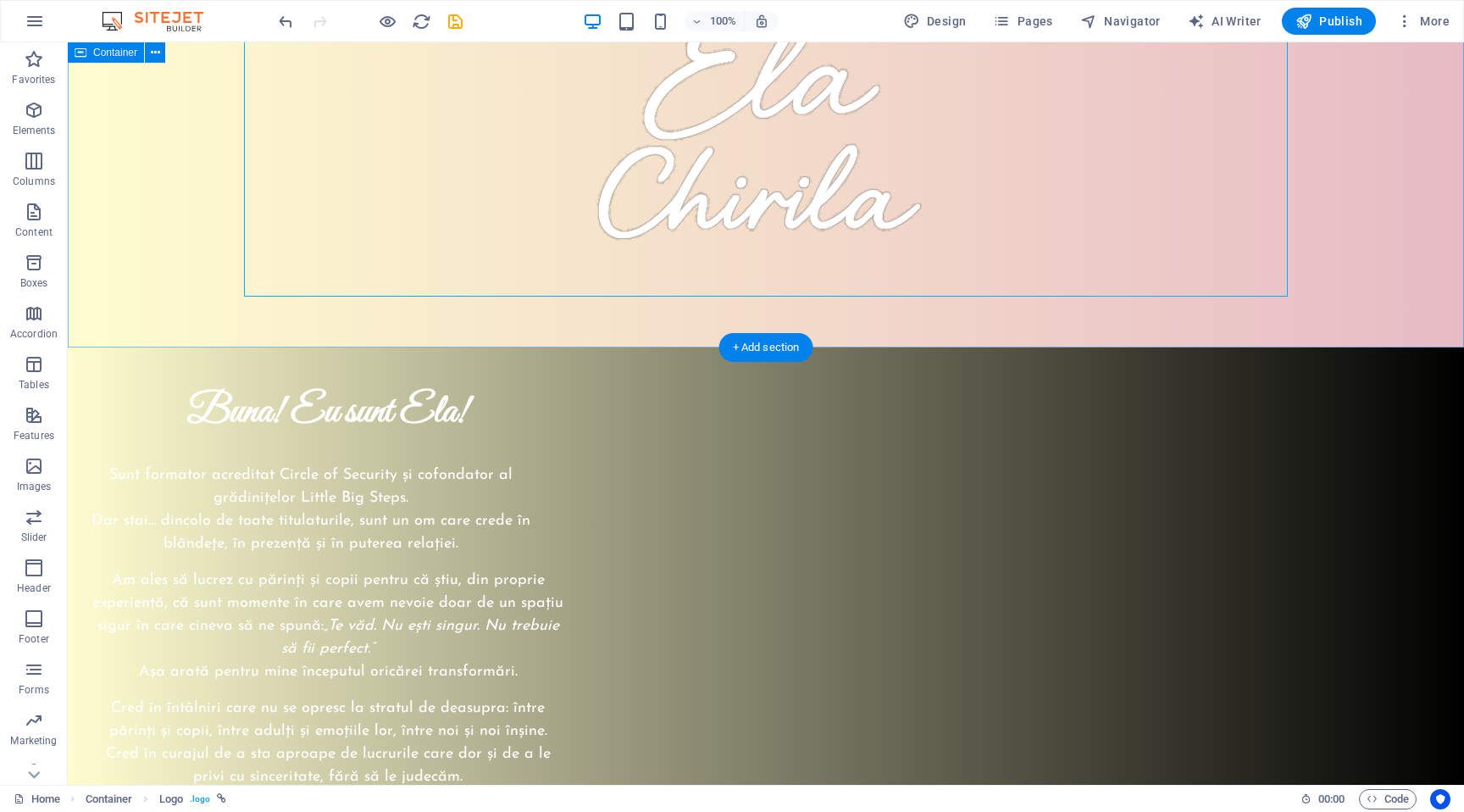
click at [157, 168] on div at bounding box center [766, 112] width 1396 height 470
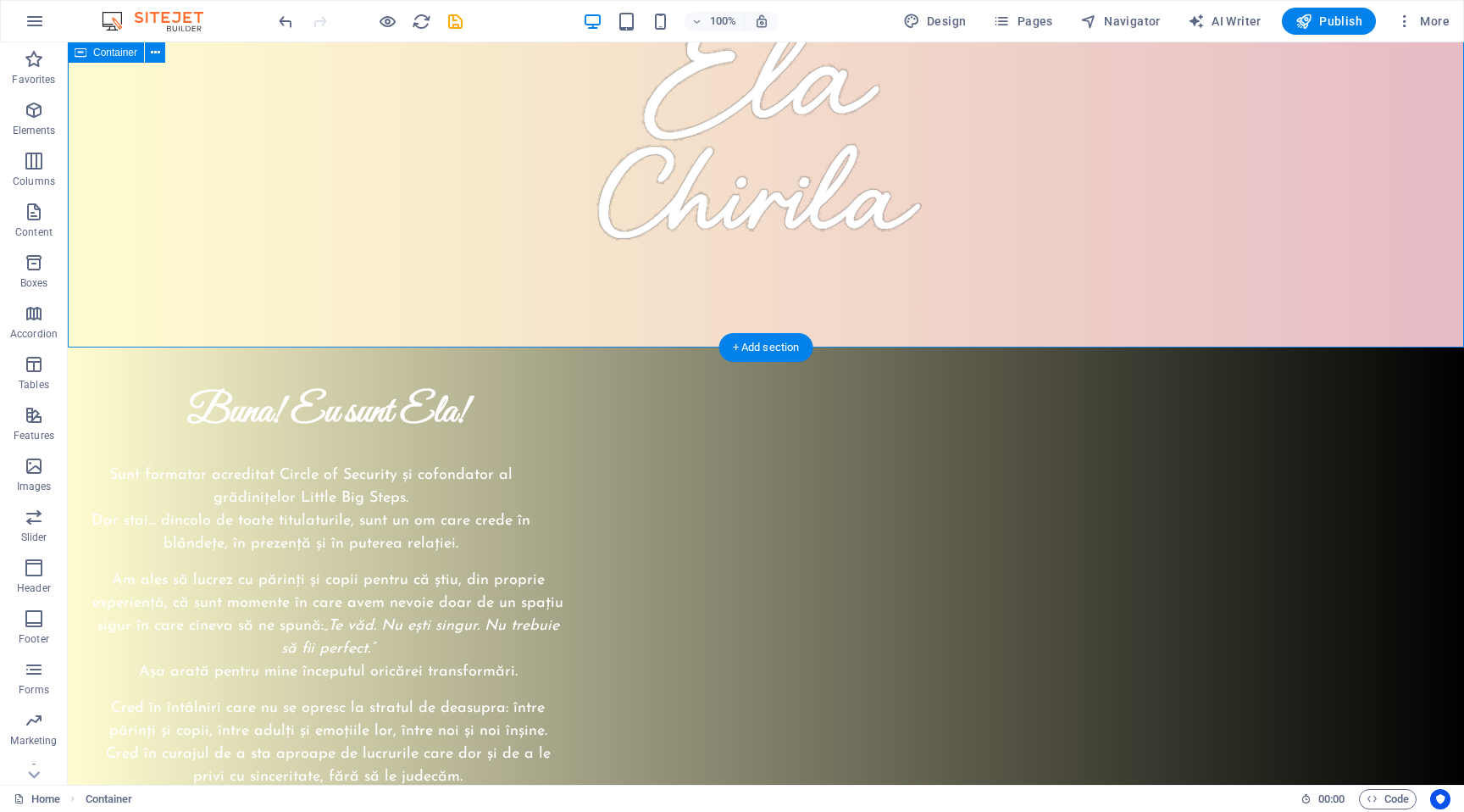
click at [157, 168] on div at bounding box center [766, 112] width 1396 height 470
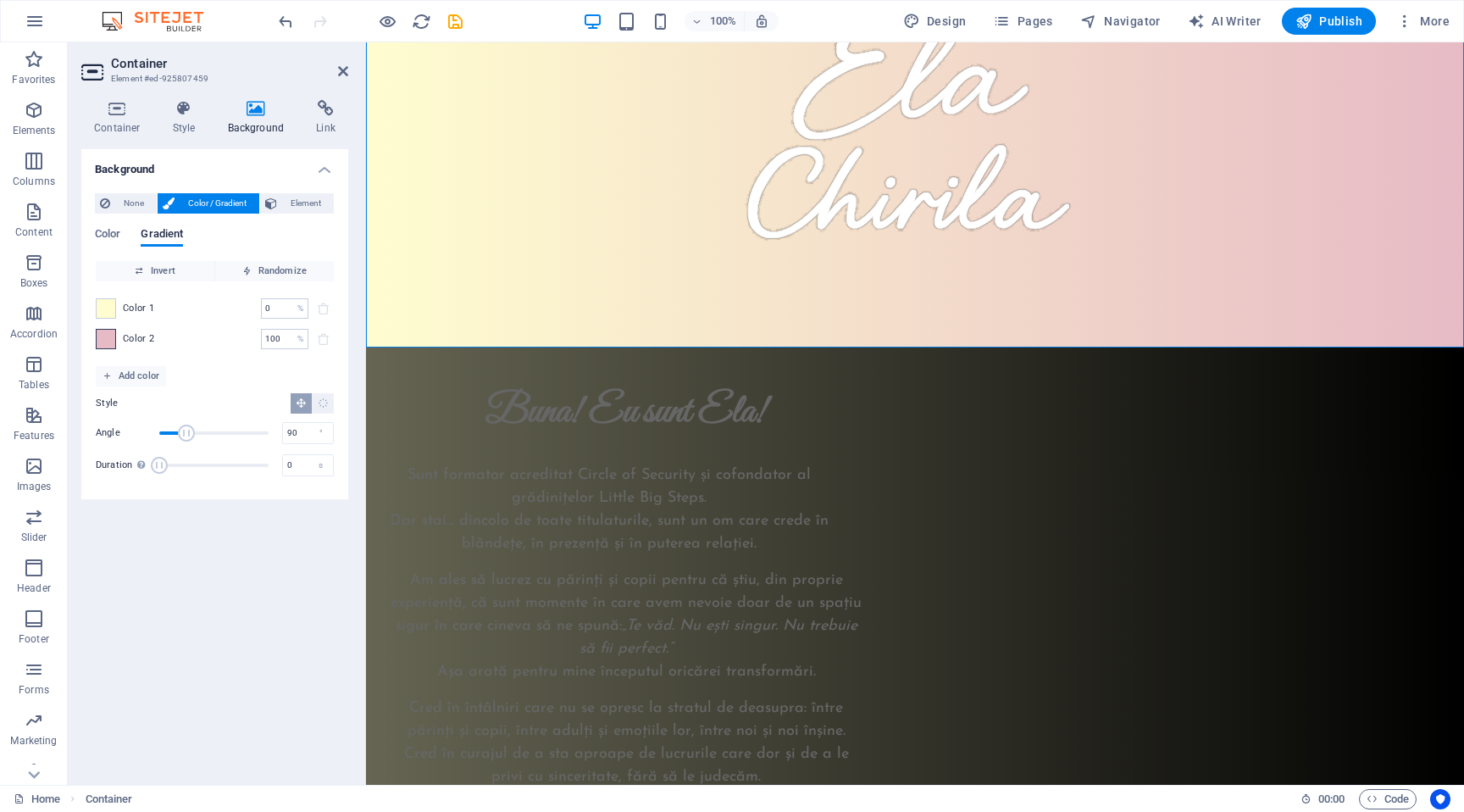
click at [113, 336] on span at bounding box center [105, 339] width 18 height 18
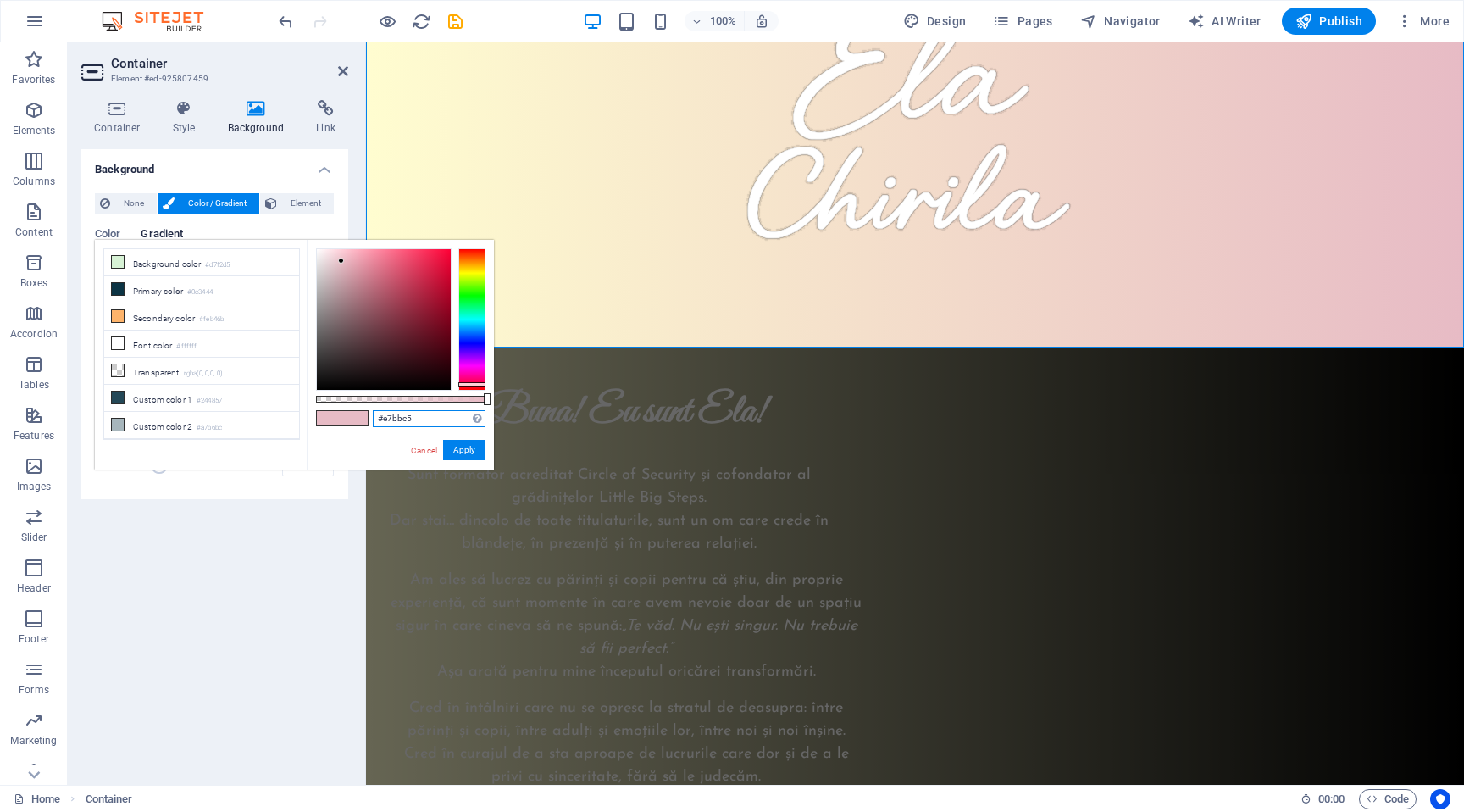
drag, startPoint x: 434, startPoint y: 417, endPoint x: 332, endPoint y: 418, distance: 102.0
click at [334, 418] on div "#e7bbc5 Supported formats #0852ed rgb(8, 82, 237) rgba(8, 82, 237, 90%) hsv(221…" at bounding box center [400, 477] width 187 height 475
click at [435, 449] on link "Cancel" at bounding box center [424, 450] width 30 height 13
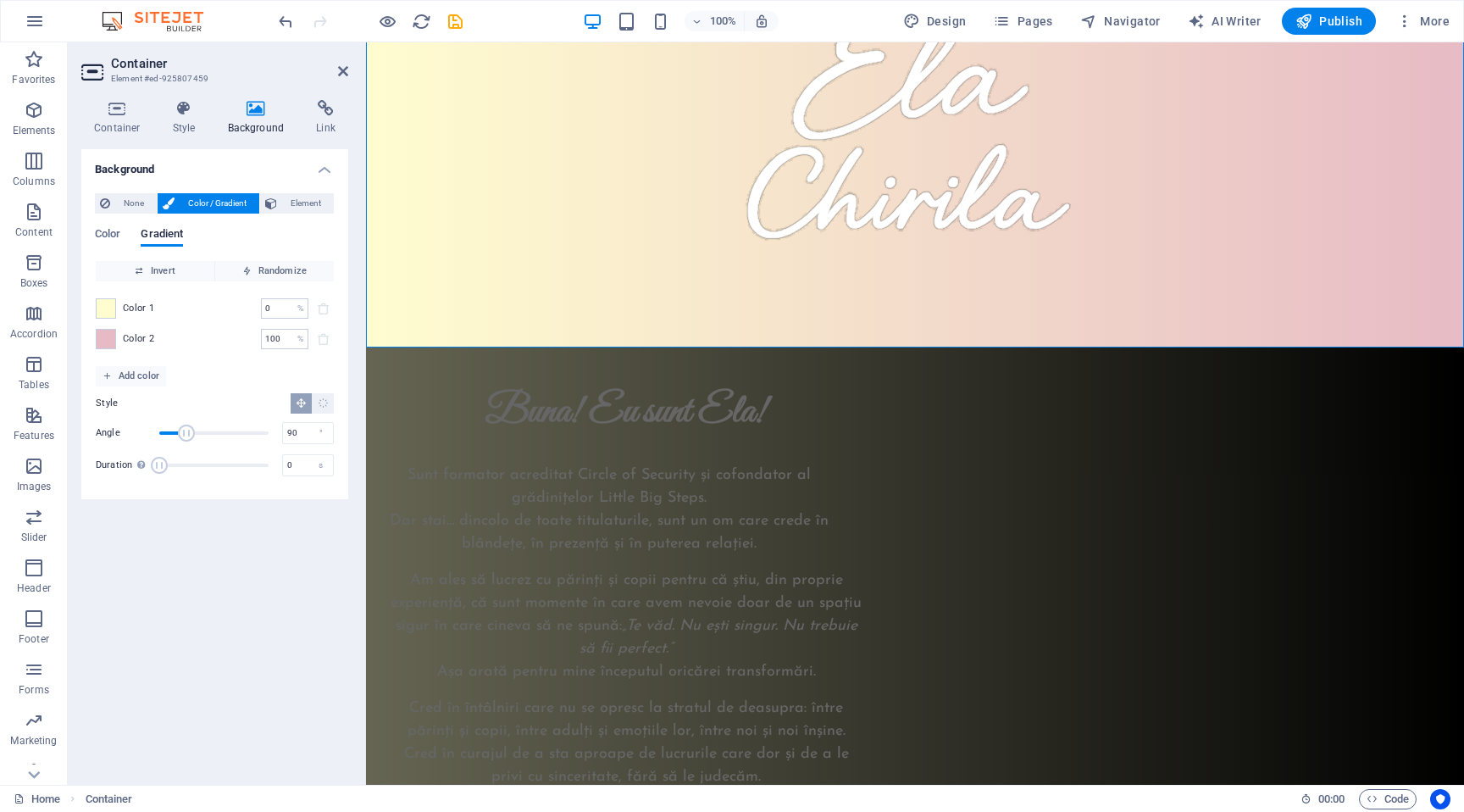
click at [213, 715] on div "Background None Color / Gradient Element Stretch background to full-width Color…" at bounding box center [214, 460] width 267 height 621
click at [403, 441] on div "Buna! Eu sunt Ela! Sunt formator acreditat Circle of Security și cofondator al …" at bounding box center [626, 731] width 480 height 687
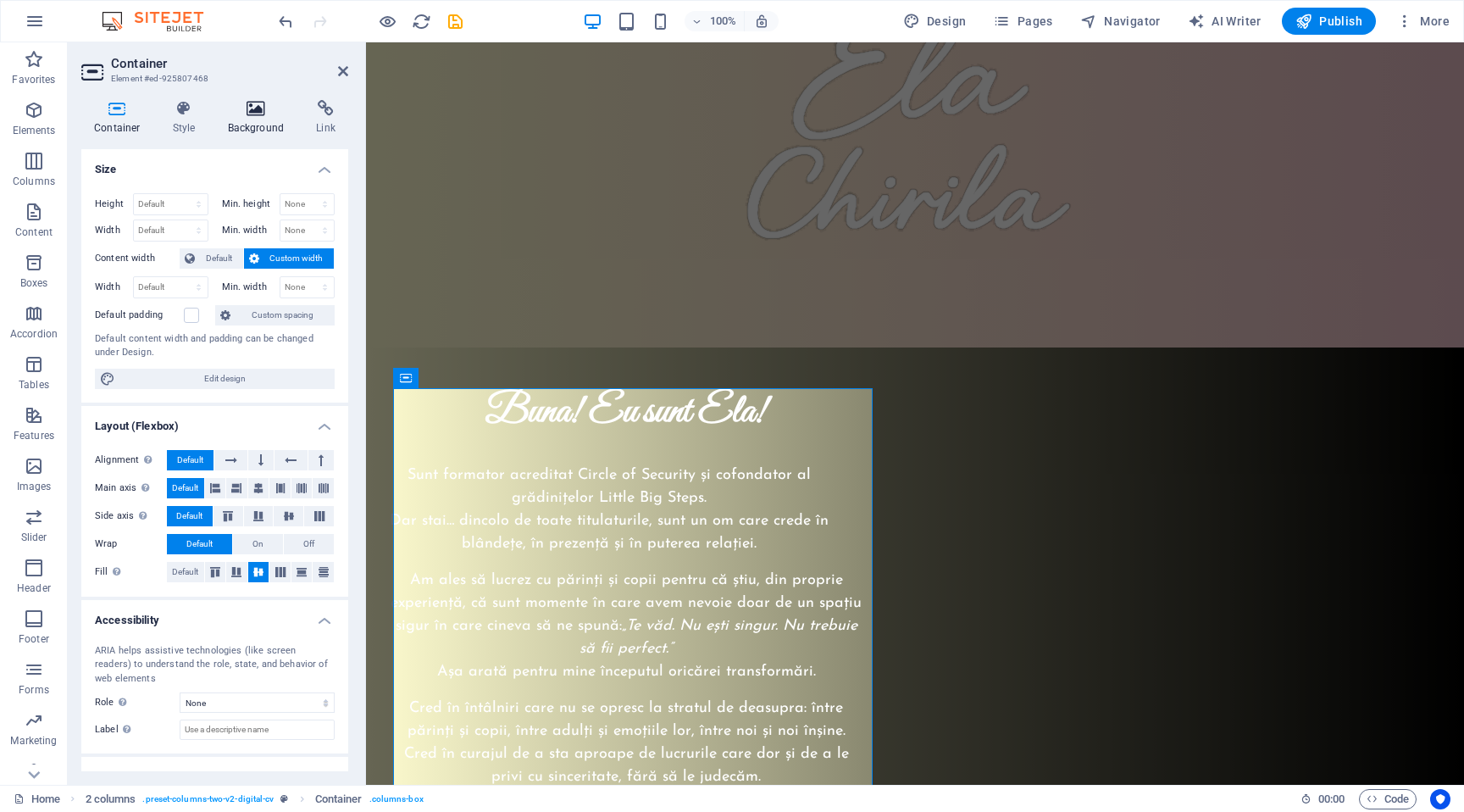
click at [248, 107] on icon at bounding box center [256, 108] width 82 height 17
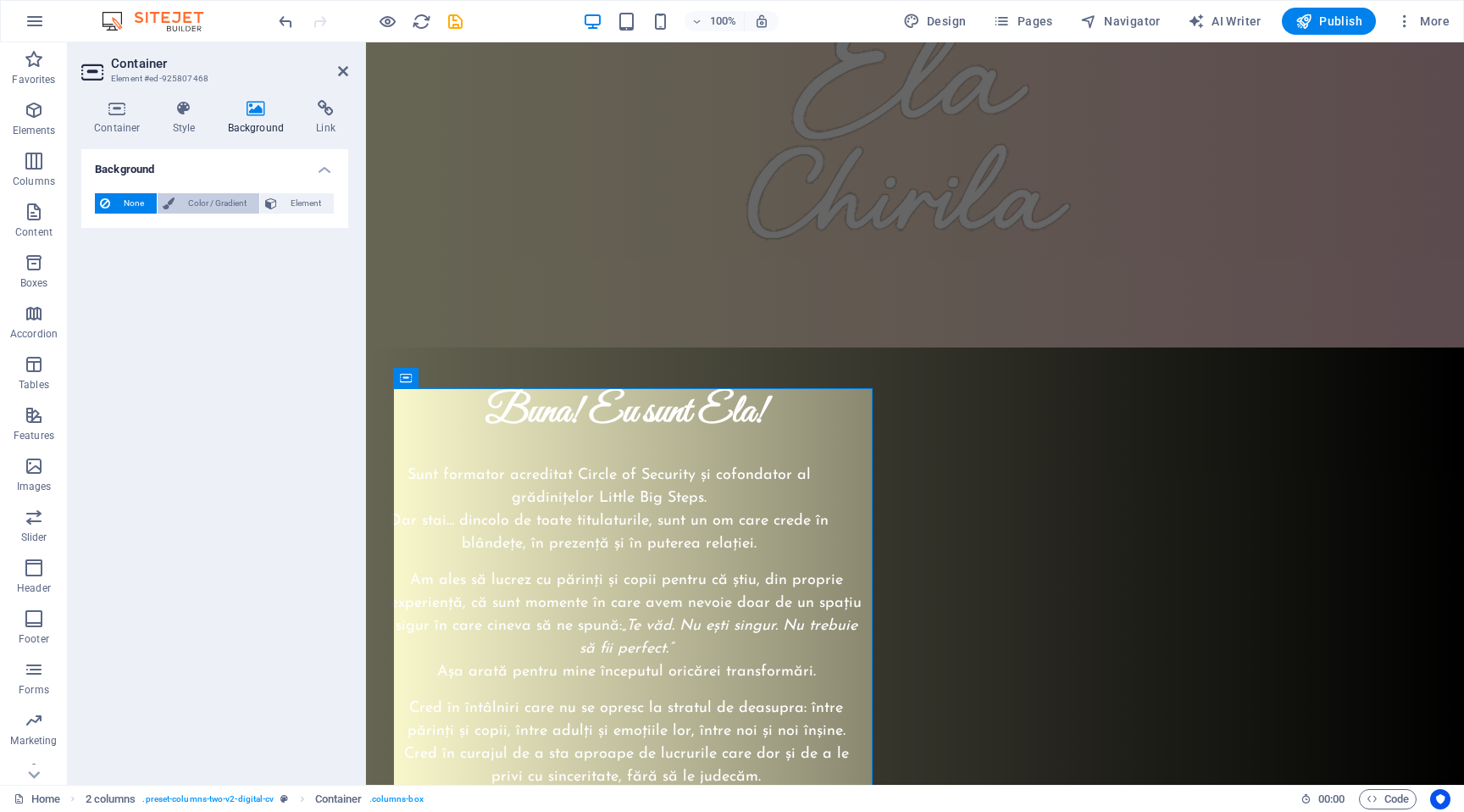
click at [227, 198] on span "Color / Gradient" at bounding box center [217, 203] width 75 height 20
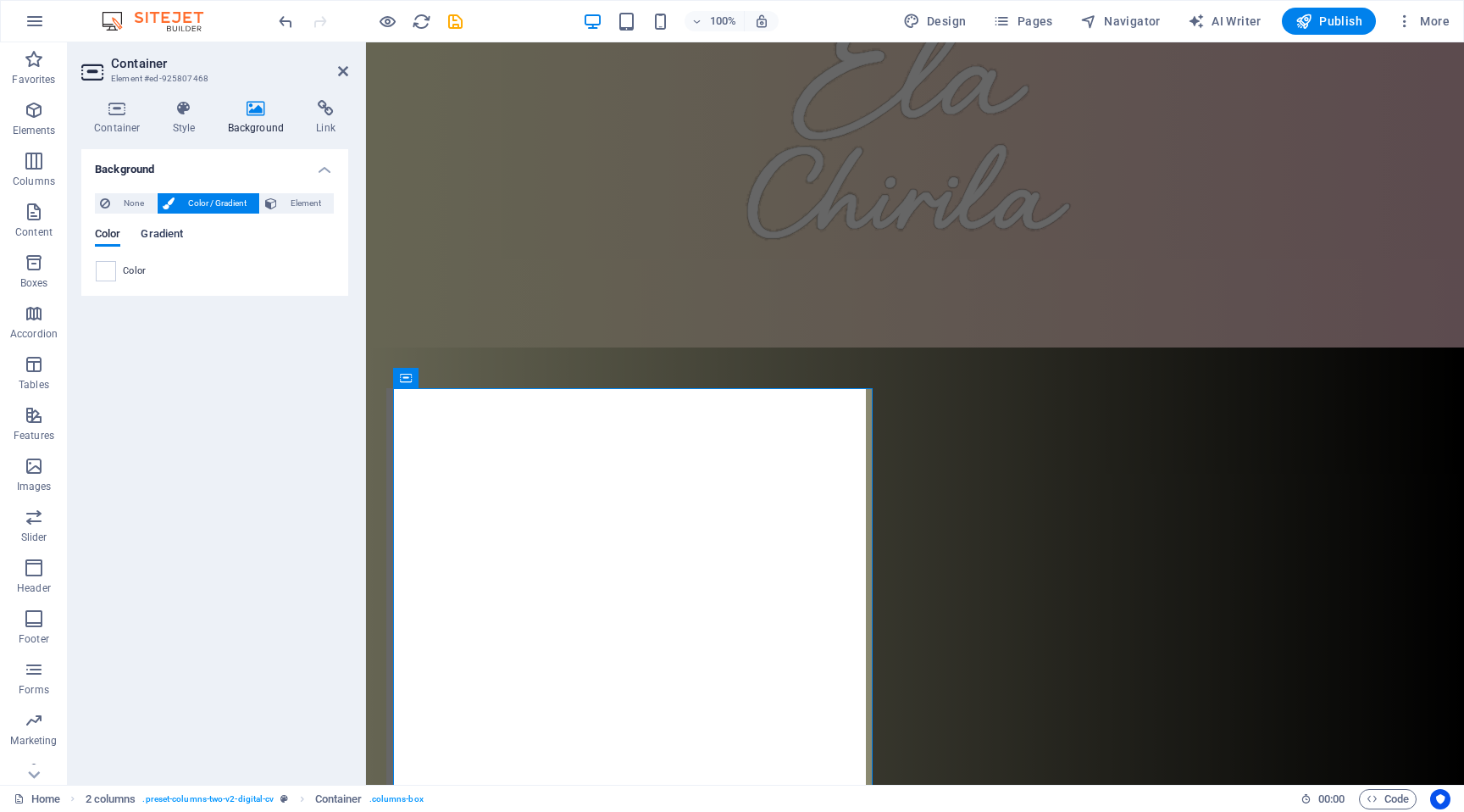
click at [158, 231] on span "Gradient" at bounding box center [162, 235] width 43 height 23
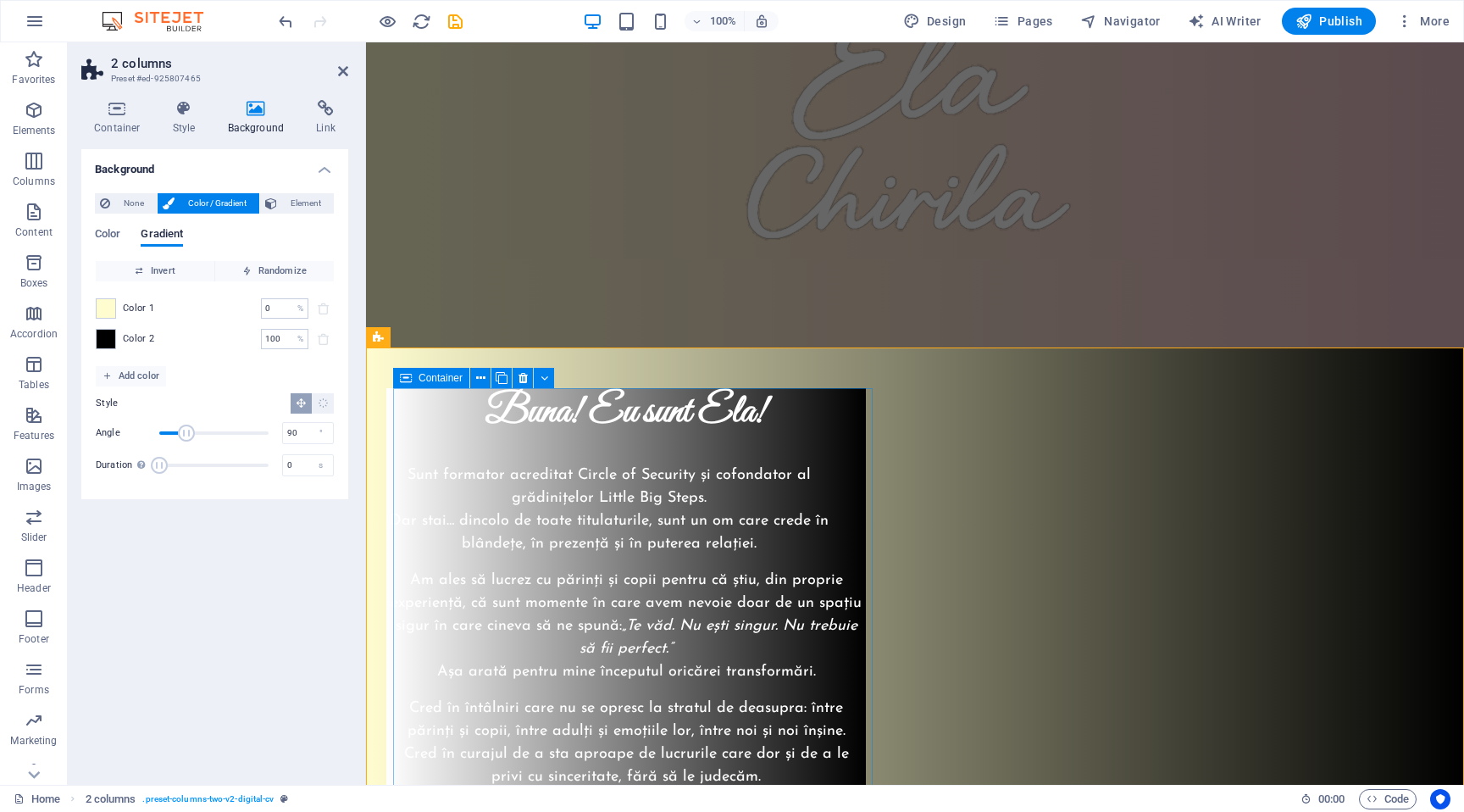
click at [409, 412] on div "Buna! Eu sunt Ela! Sunt formator acreditat Circle of Security și cofondator al …" at bounding box center [626, 731] width 480 height 687
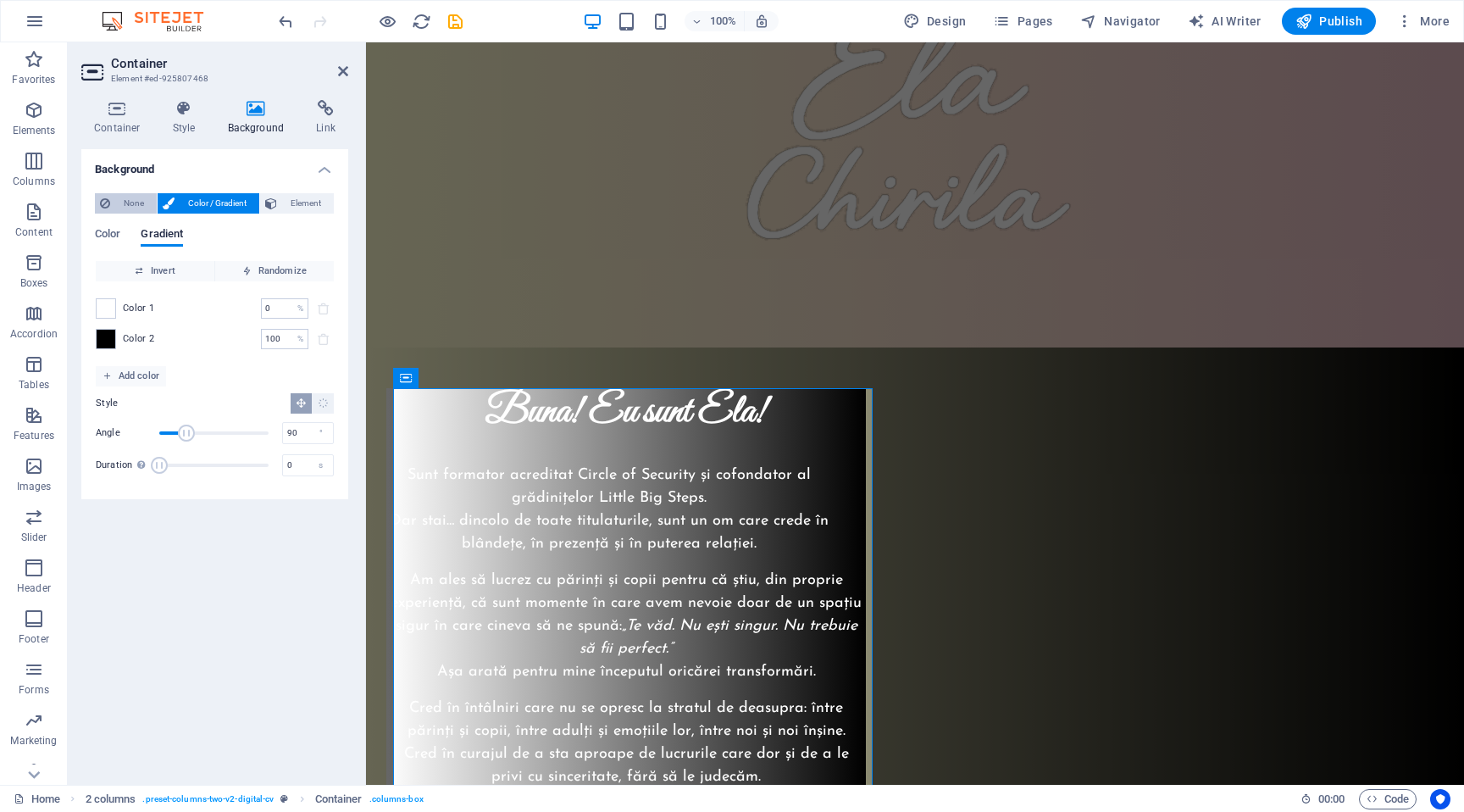
click at [111, 196] on button "None" at bounding box center [125, 203] width 62 height 20
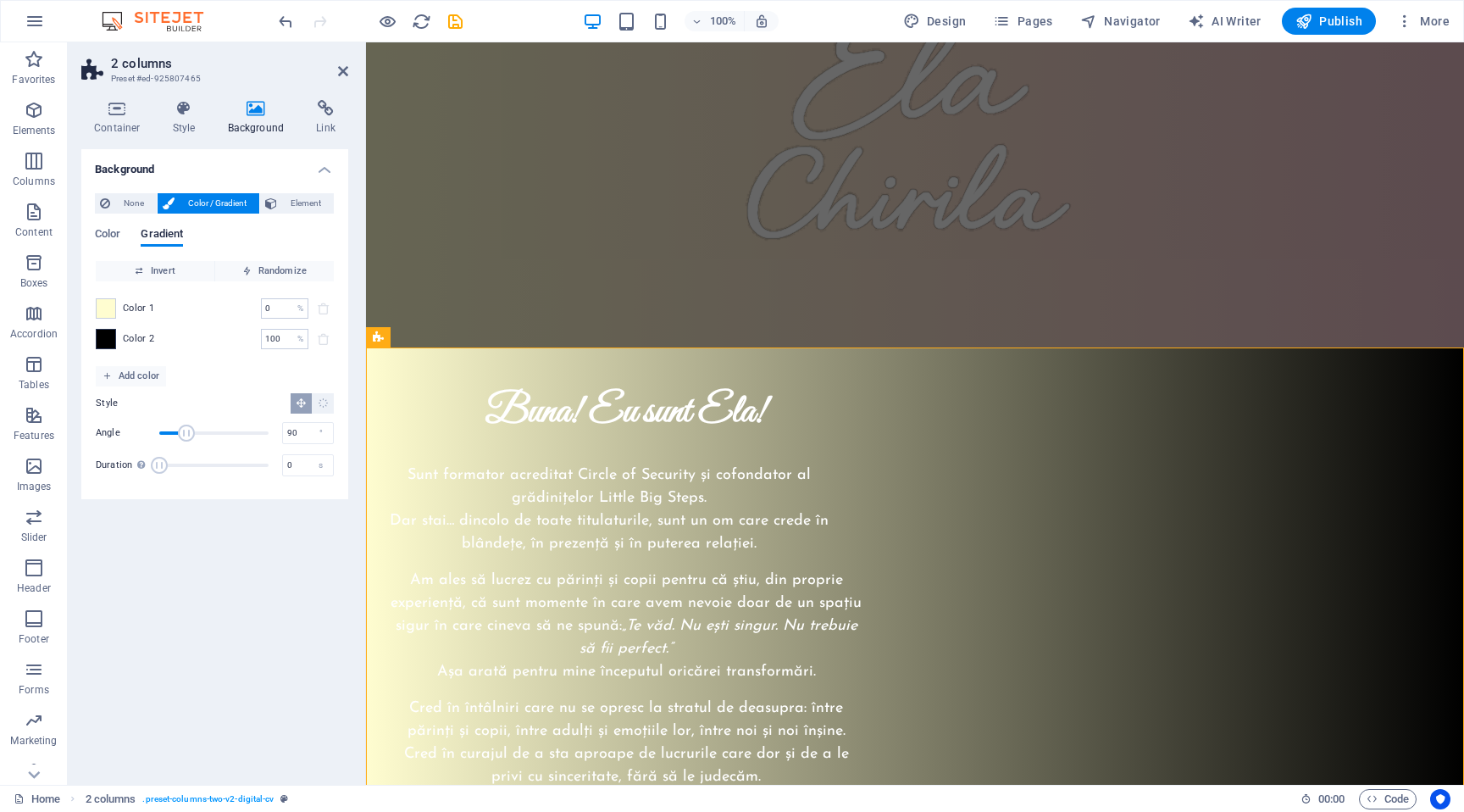
click at [107, 337] on span at bounding box center [105, 339] width 18 height 18
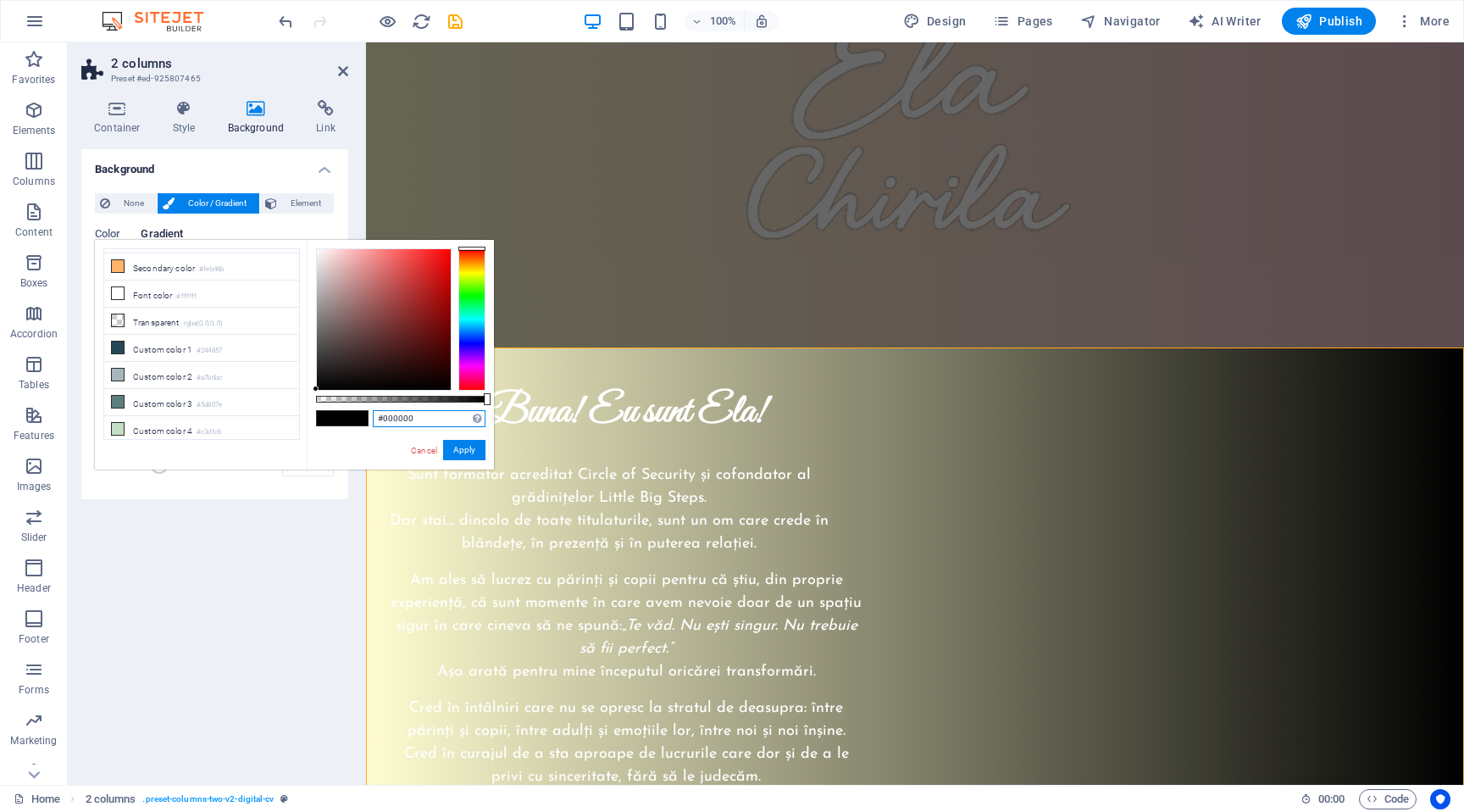
click at [399, 412] on input "#000000" at bounding box center [428, 418] width 112 height 17
paste input "e7bbc5"
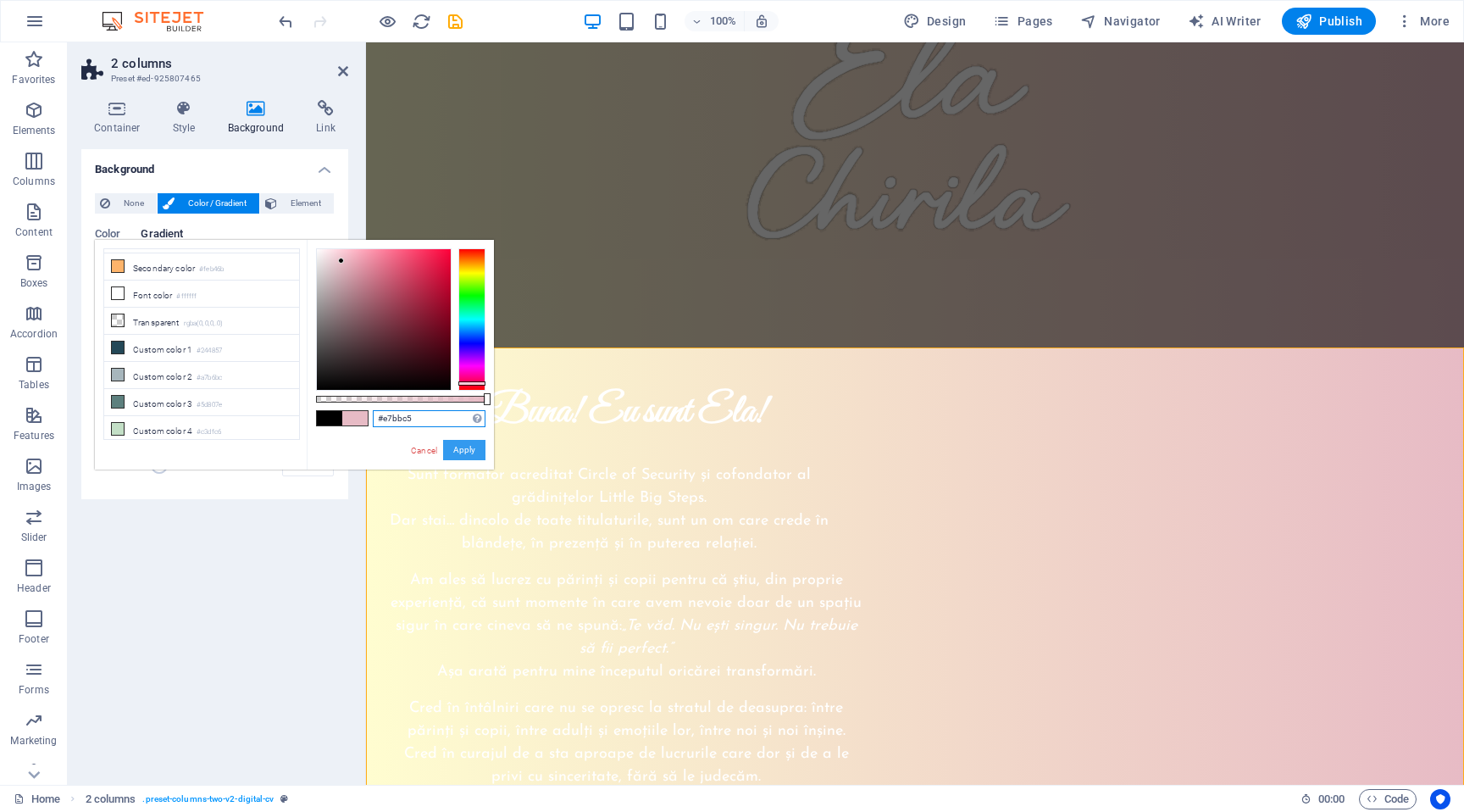
type input "#e7bbc5"
click at [464, 449] on button "Apply" at bounding box center [464, 449] width 43 height 20
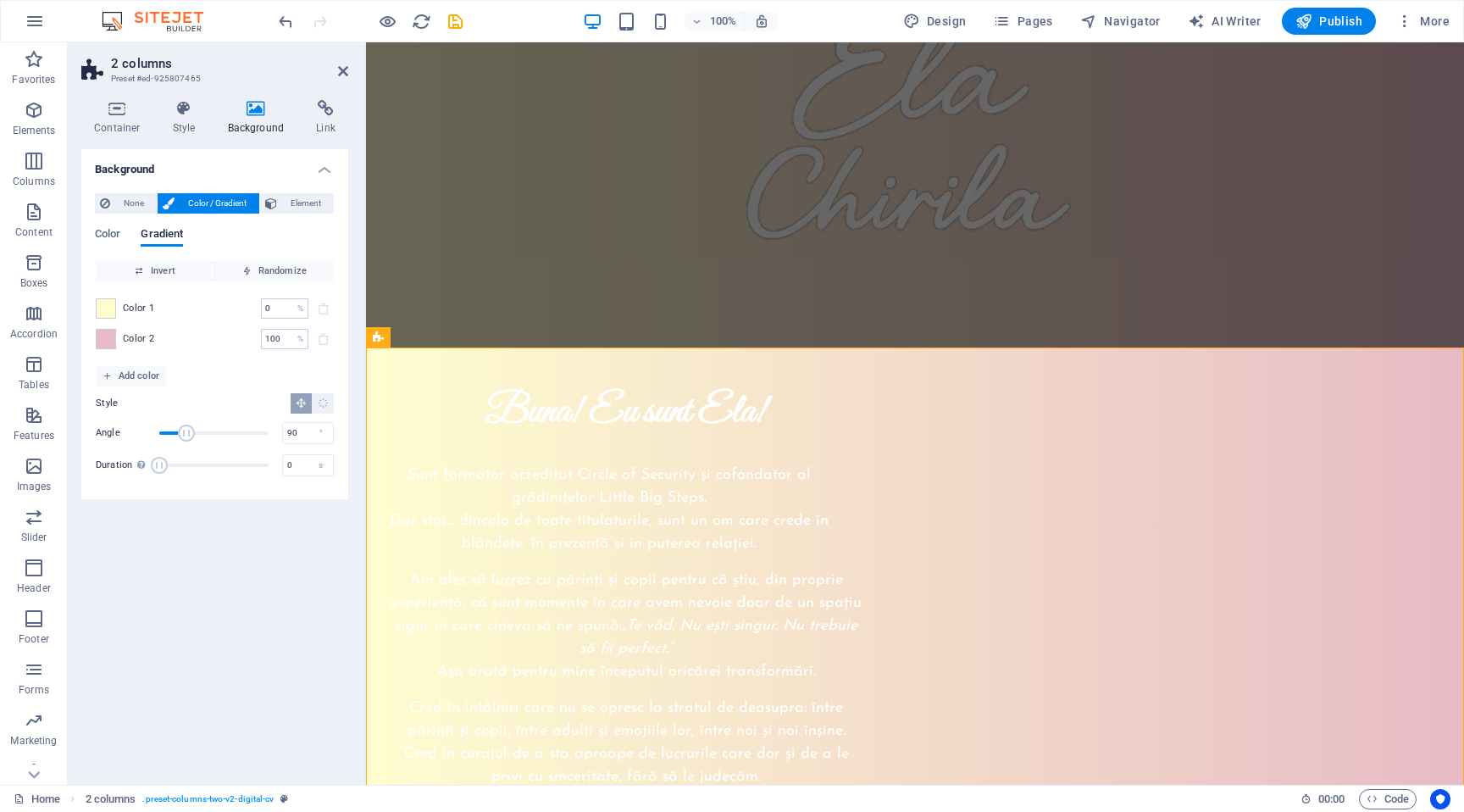
click at [214, 589] on div "Background None Color / Gradient Element Stretch background to full-width Color…" at bounding box center [214, 460] width 267 height 621
click at [341, 77] on icon at bounding box center [343, 71] width 10 height 14
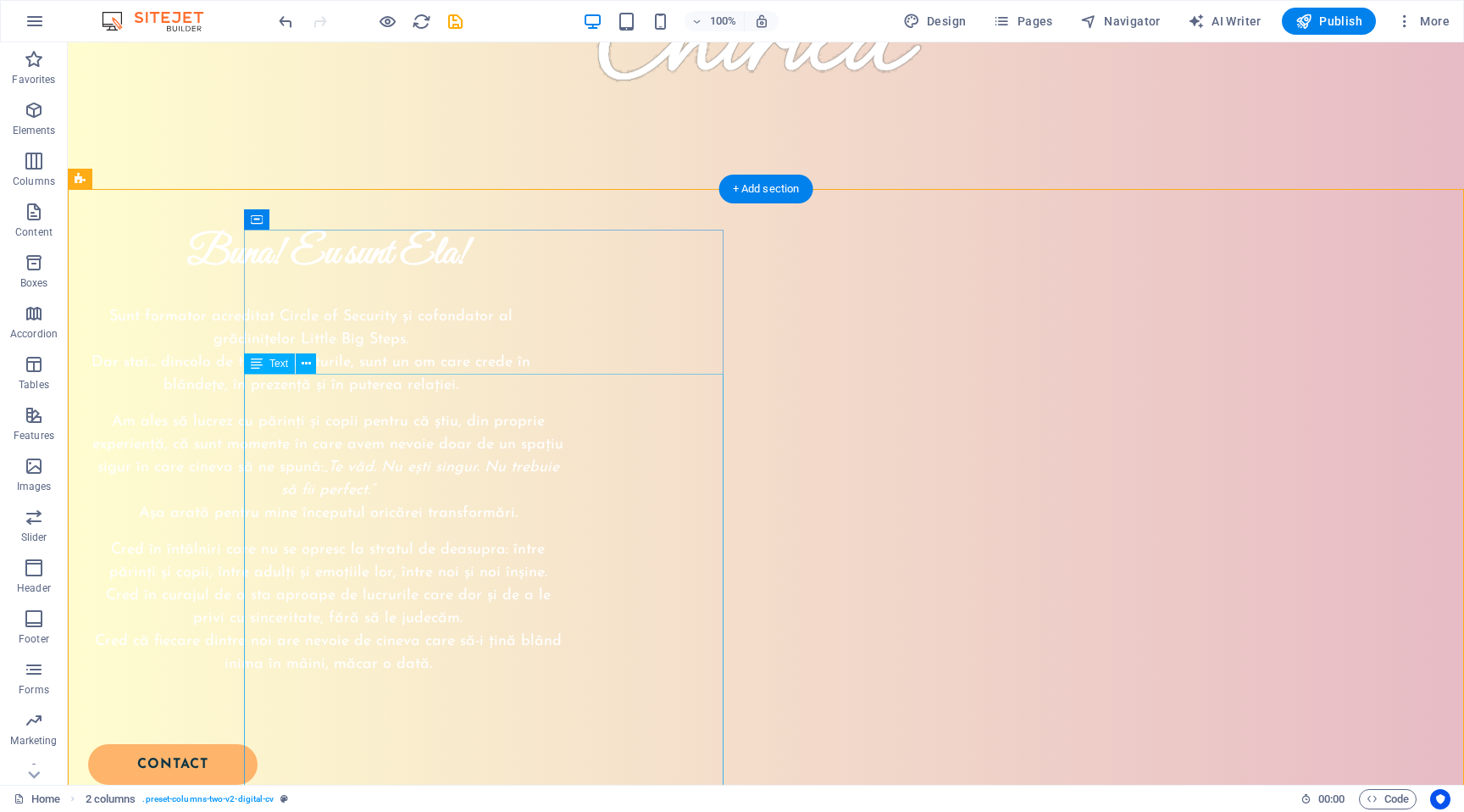
scroll to position [325, 0]
click at [420, 278] on div "Buna! Eu sunt Ela!" at bounding box center [327, 253] width 480 height 49
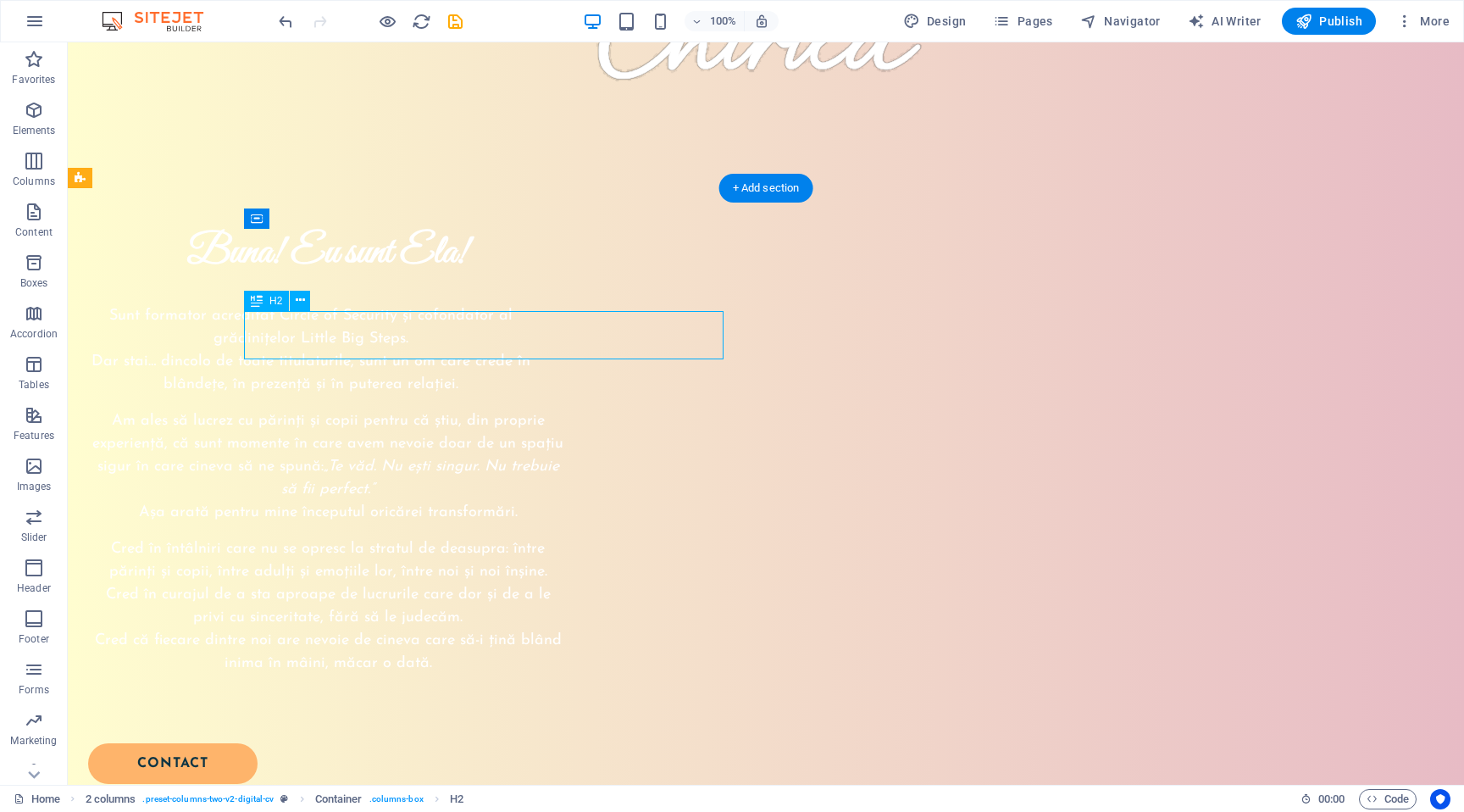
click at [420, 278] on div "Buna! Eu sunt Ela!" at bounding box center [327, 253] width 480 height 49
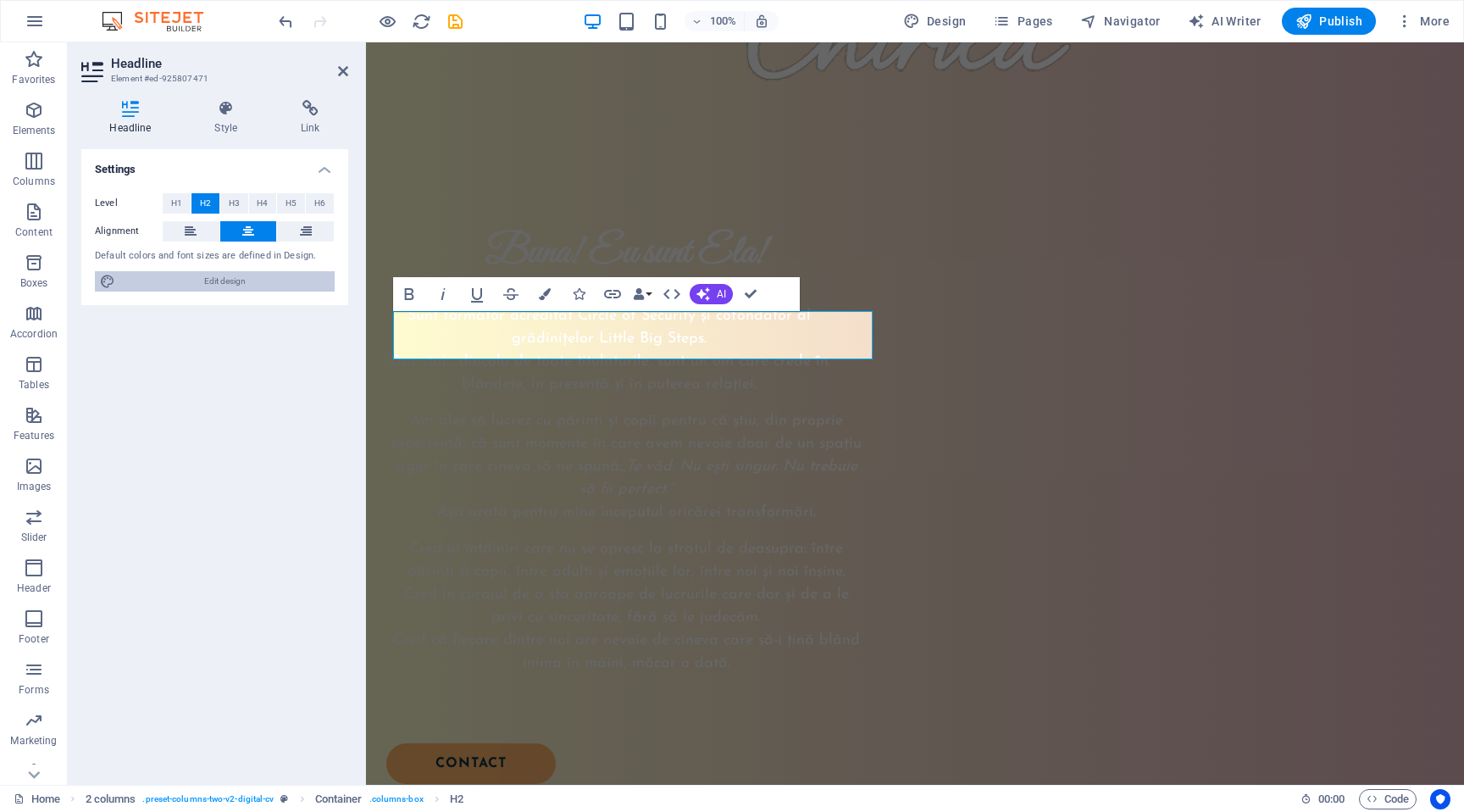
click at [249, 288] on span "Edit design" at bounding box center [225, 280] width 209 height 20
select select "px"
select select "400"
select select "px"
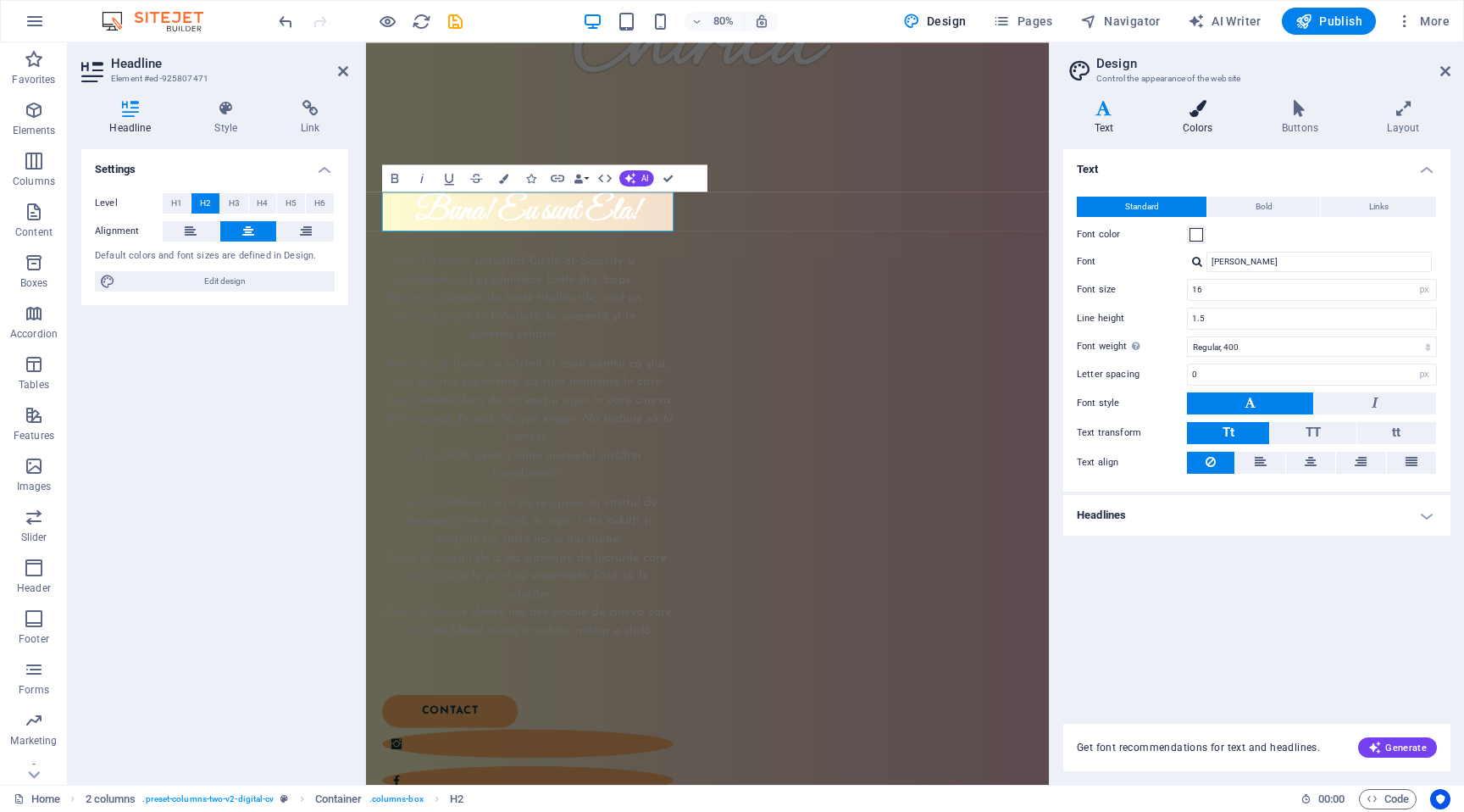
click at [1194, 111] on icon at bounding box center [1198, 108] width 92 height 17
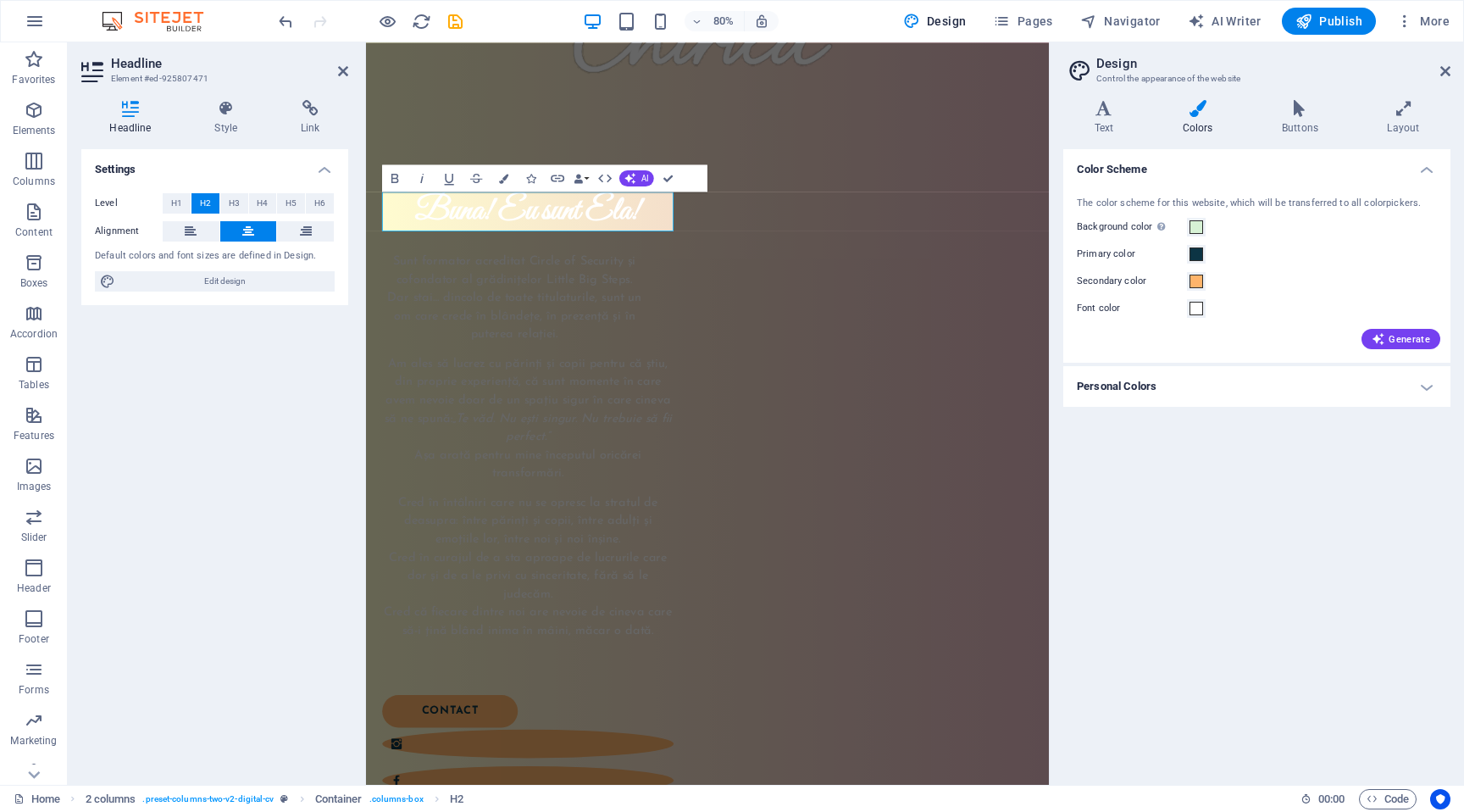
click at [1165, 397] on h4 "Personal Colors" at bounding box center [1257, 386] width 387 height 41
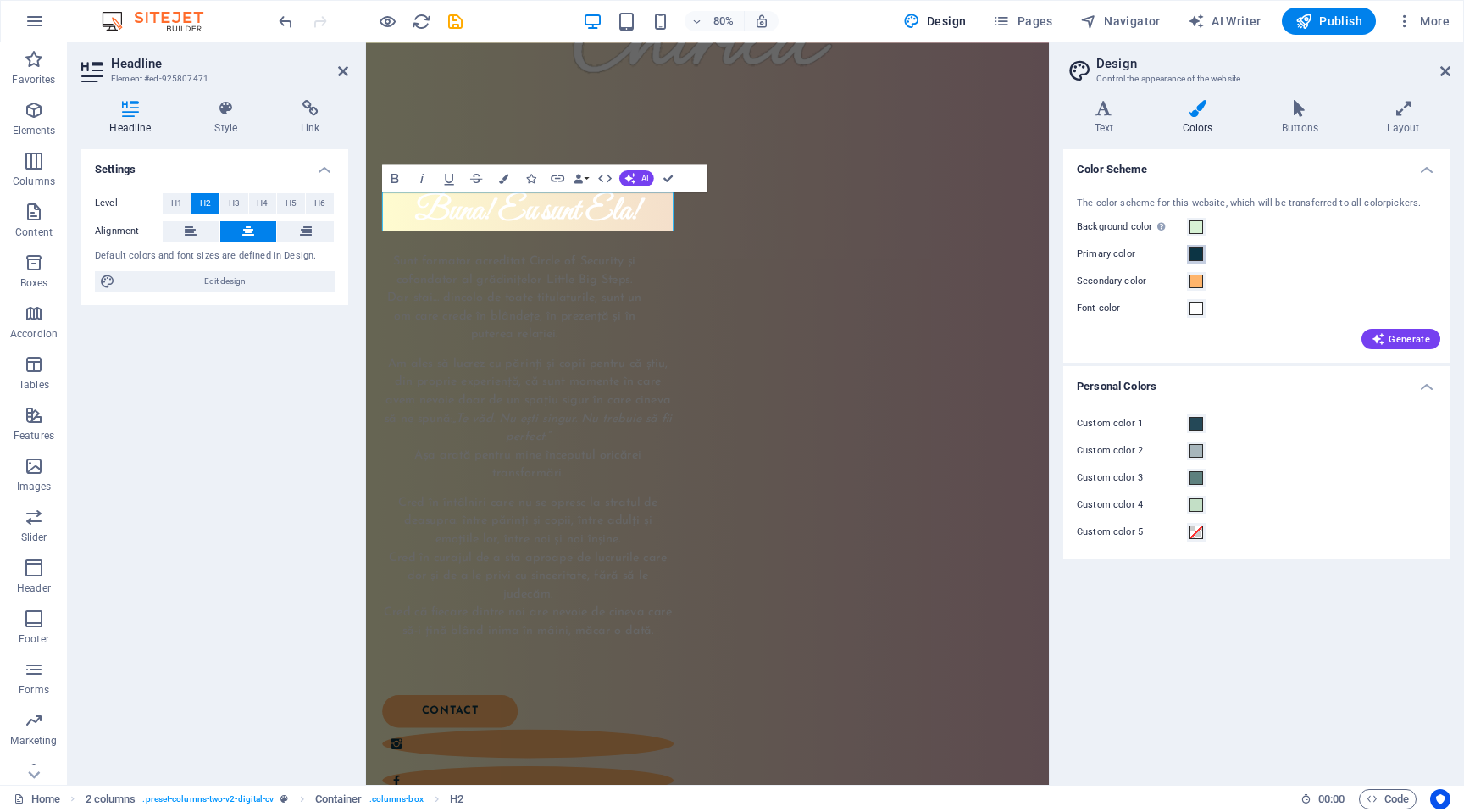
click at [1194, 253] on span at bounding box center [1197, 254] width 14 height 14
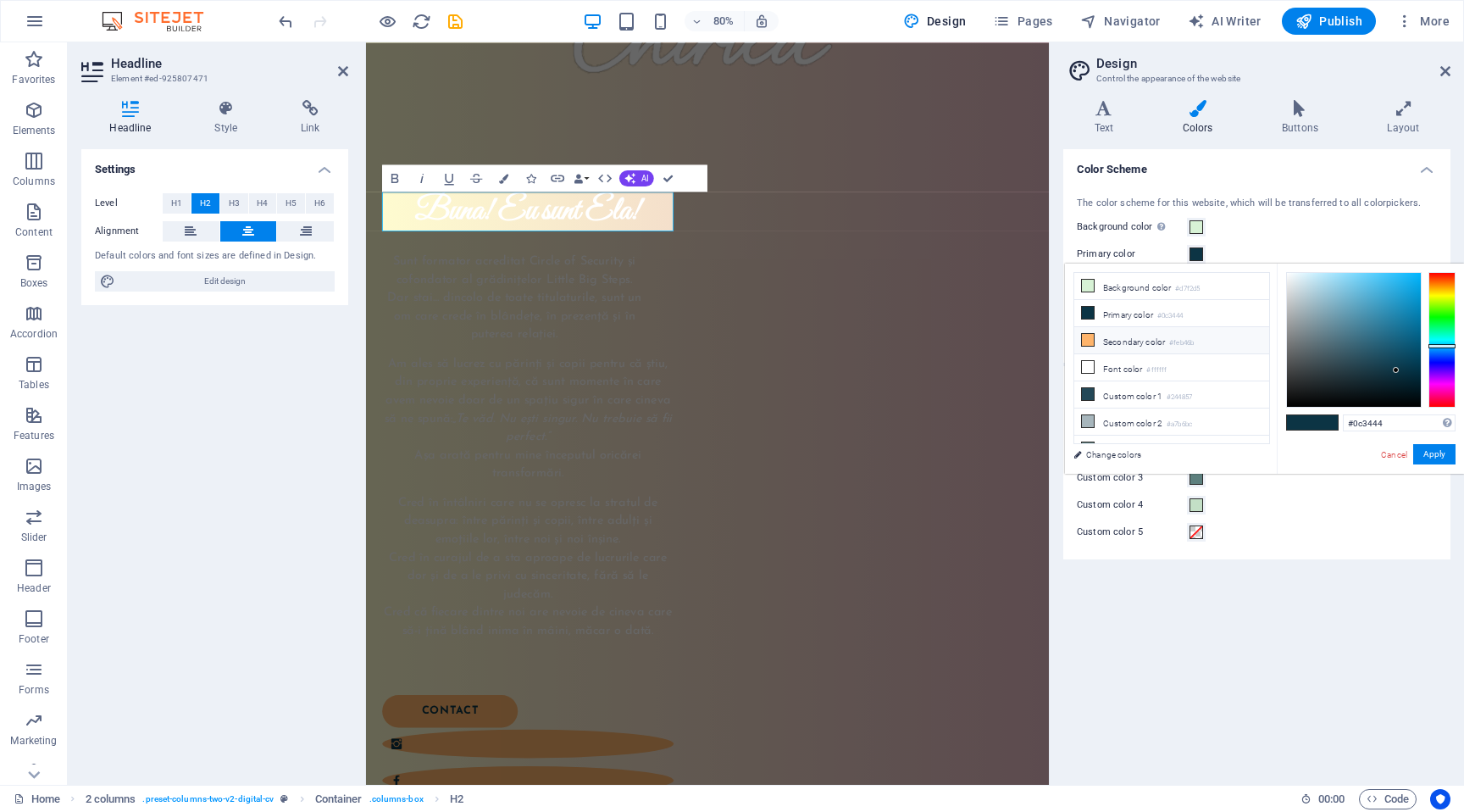
scroll to position [44, 0]
click at [1109, 456] on link "Change colors" at bounding box center [1164, 454] width 197 height 21
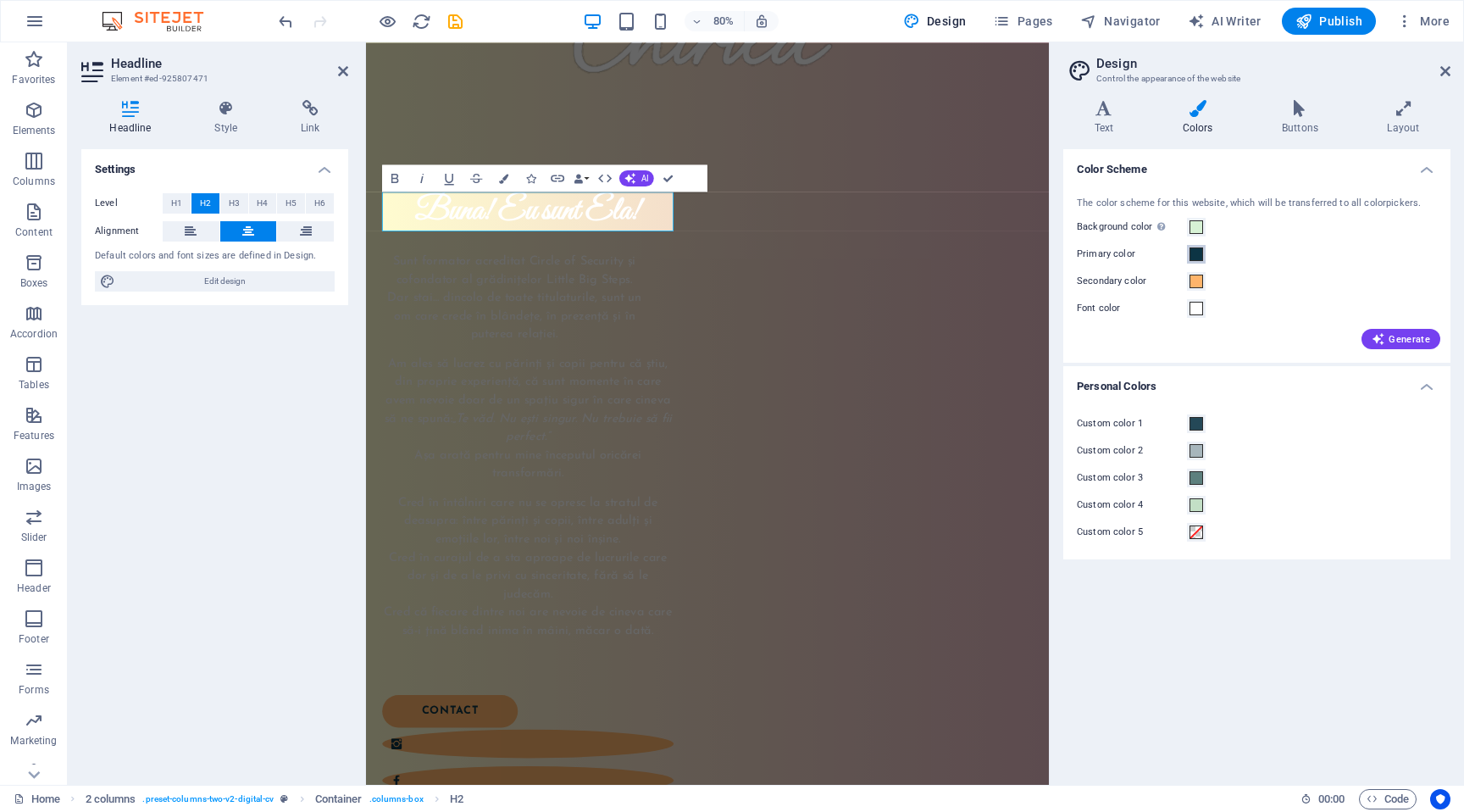
click at [1199, 257] on span at bounding box center [1197, 254] width 14 height 14
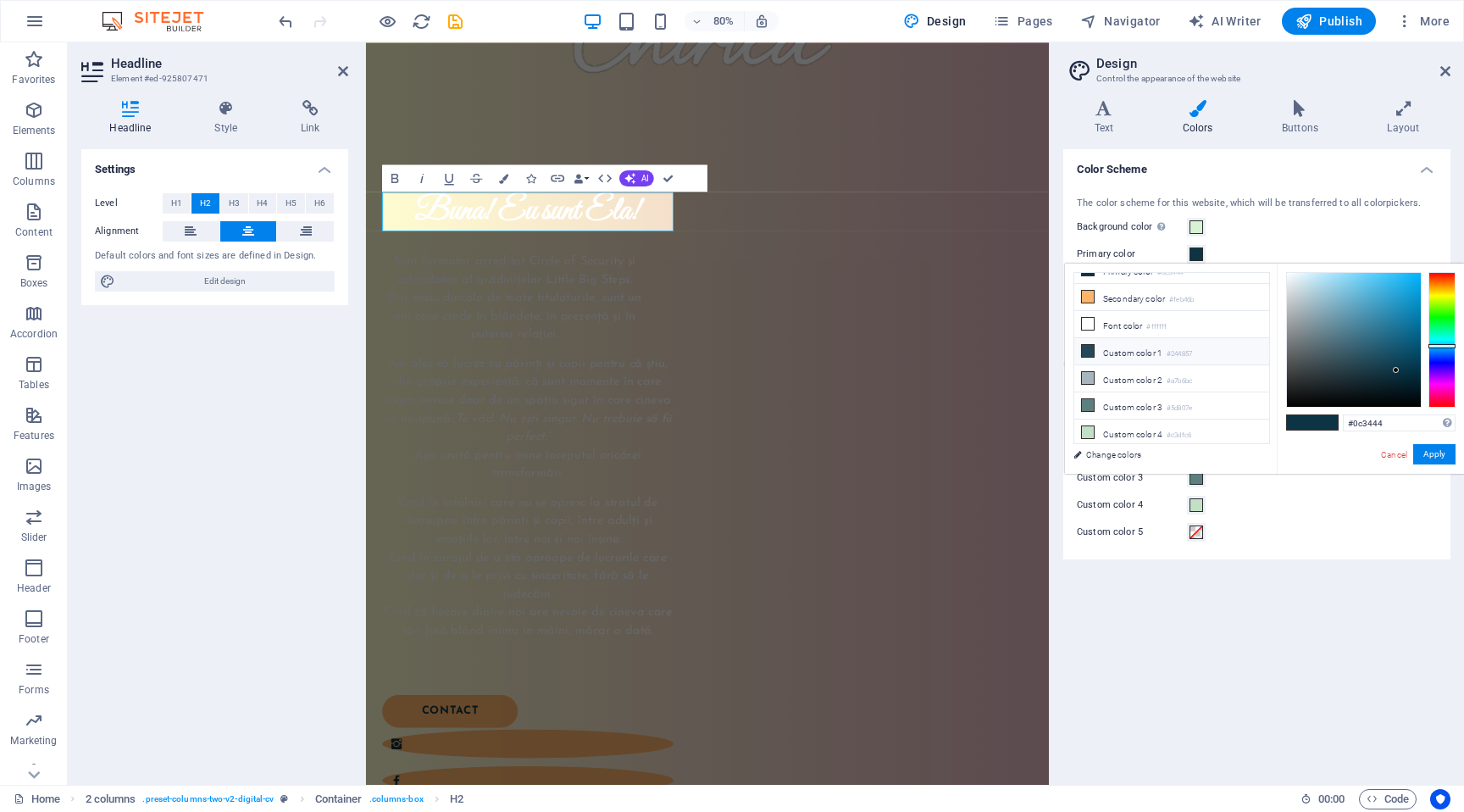
click at [1132, 352] on li "Custom color 1 #244857" at bounding box center [1172, 351] width 195 height 27
type input "#244857"
click at [1436, 460] on button "Apply" at bounding box center [1434, 453] width 43 height 20
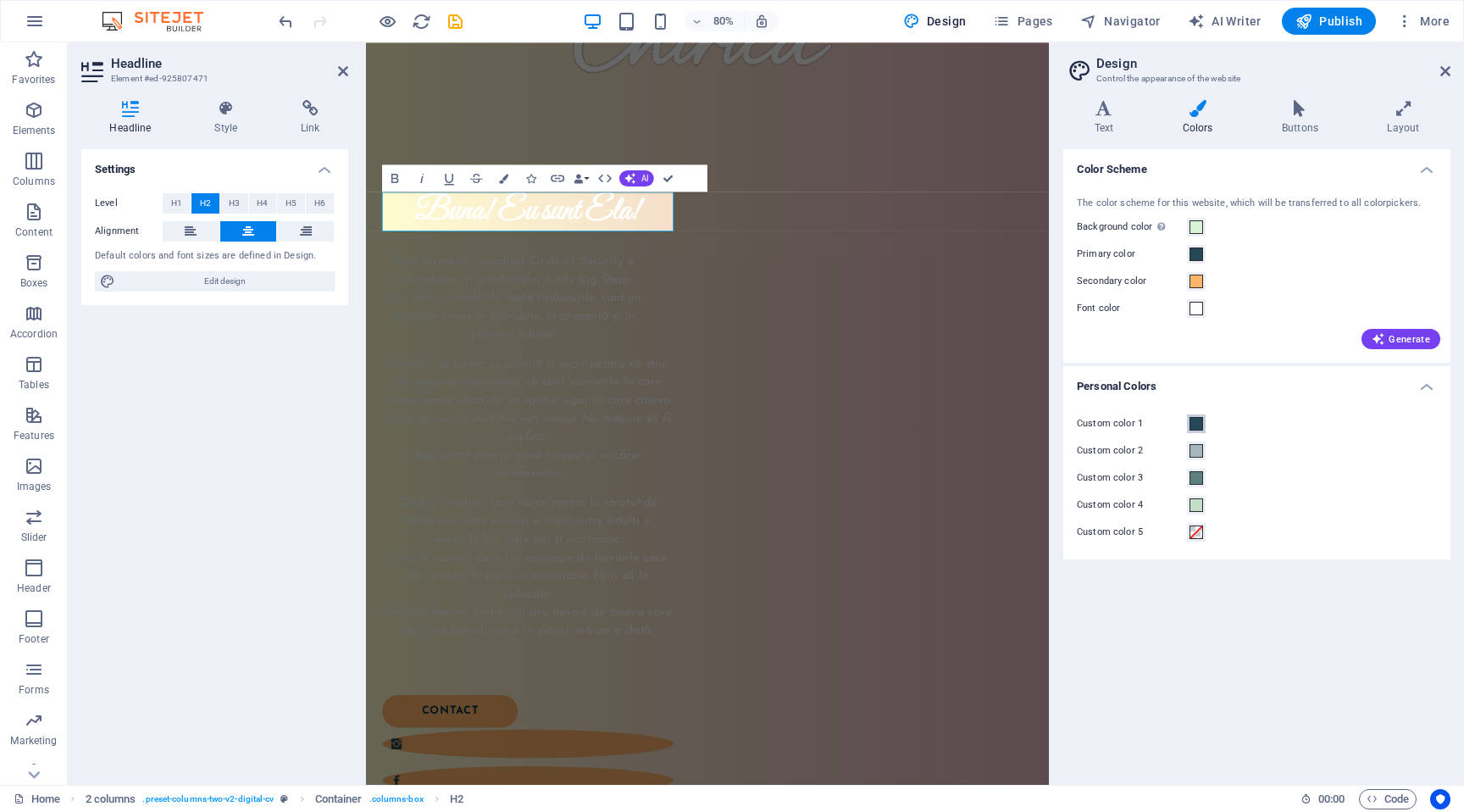
click at [1195, 421] on span at bounding box center [1197, 424] width 14 height 14
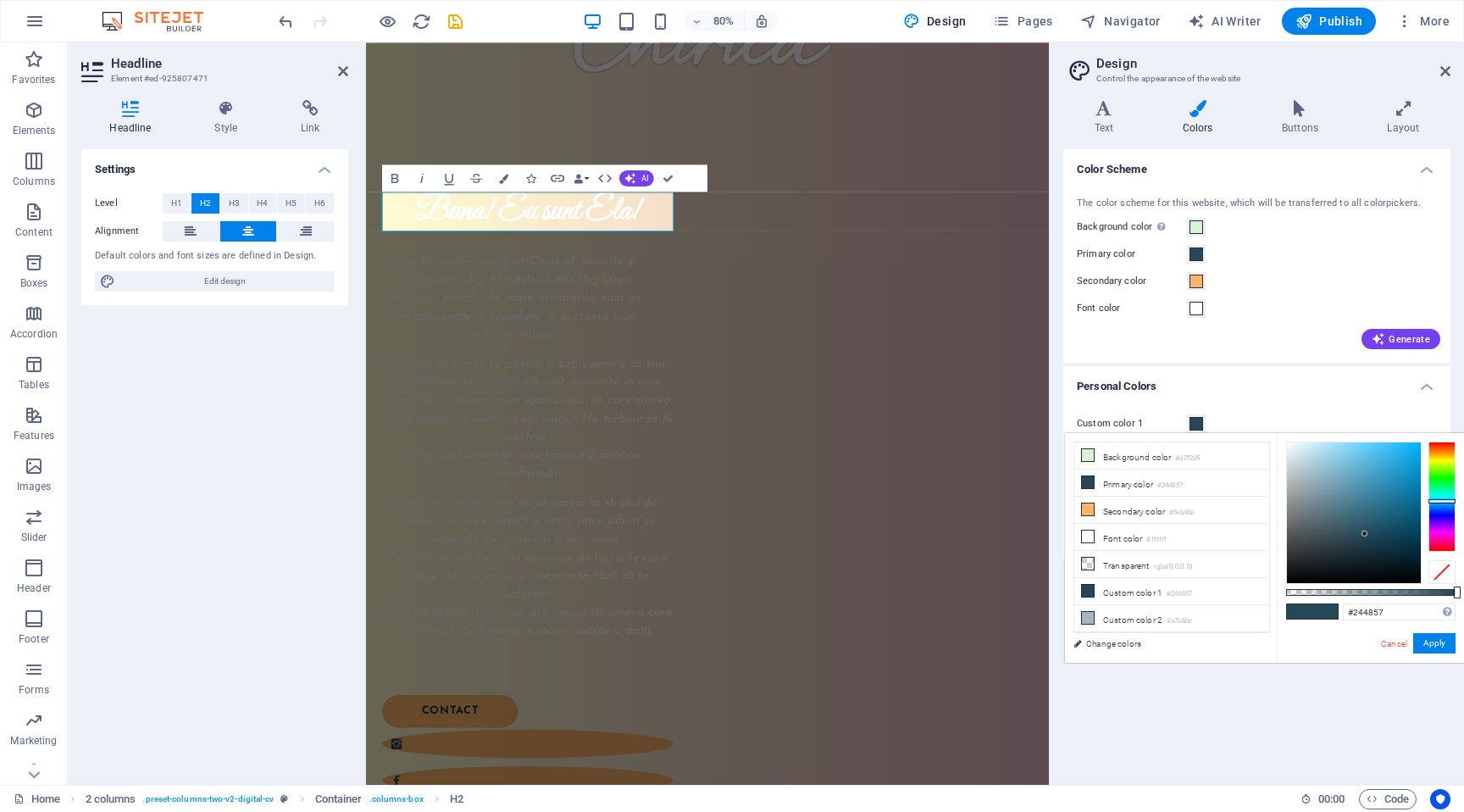
click at [1195, 421] on span at bounding box center [1197, 424] width 14 height 14
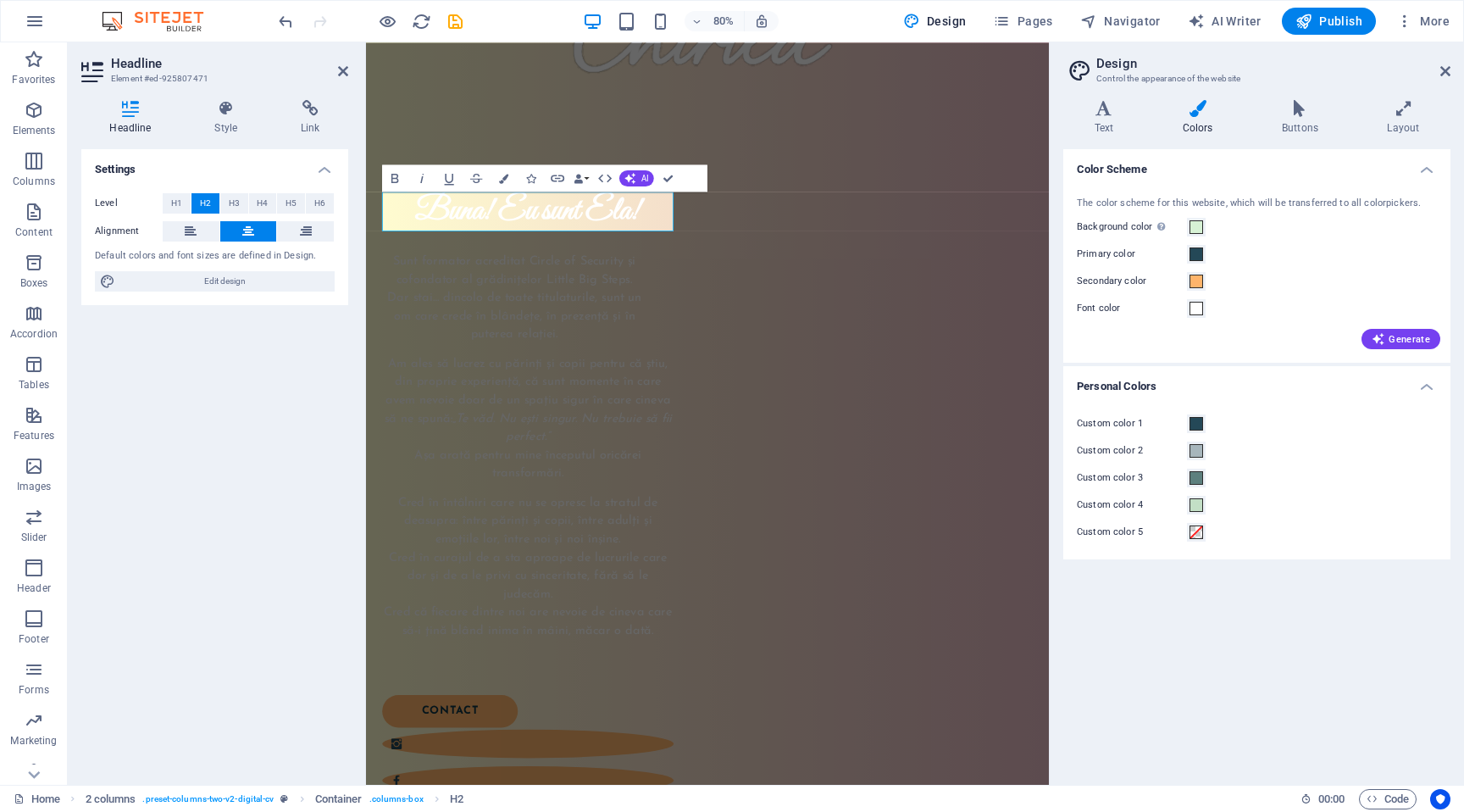
click at [229, 96] on div "Headline Style Link Settings Level H1 H2 H3 H4 H5 H6 Alignment Default colors a…" at bounding box center [215, 435] width 294 height 698
click at [225, 111] on icon at bounding box center [226, 108] width 80 height 17
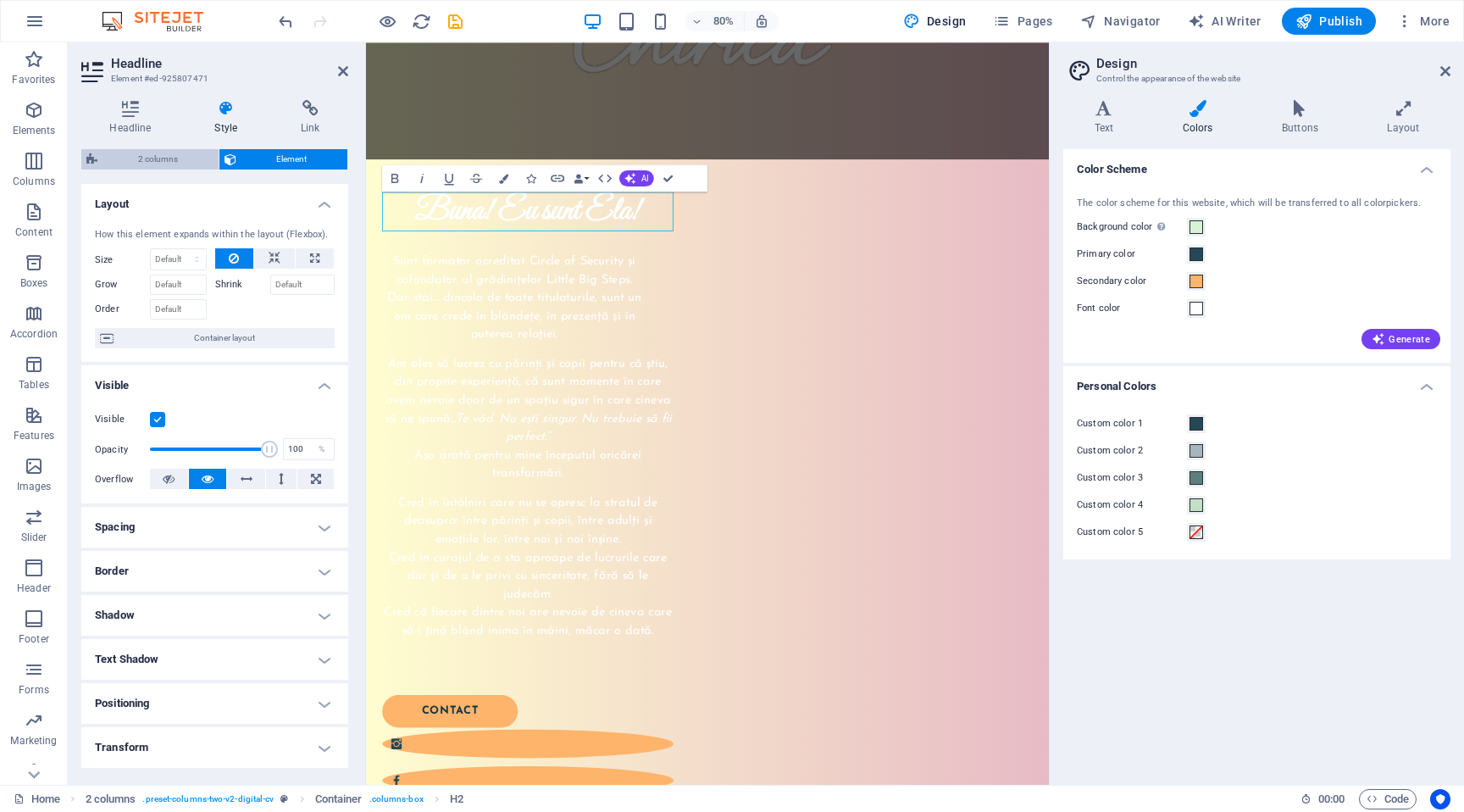
click at [153, 157] on span "2 columns" at bounding box center [158, 158] width 111 height 20
select select "px"
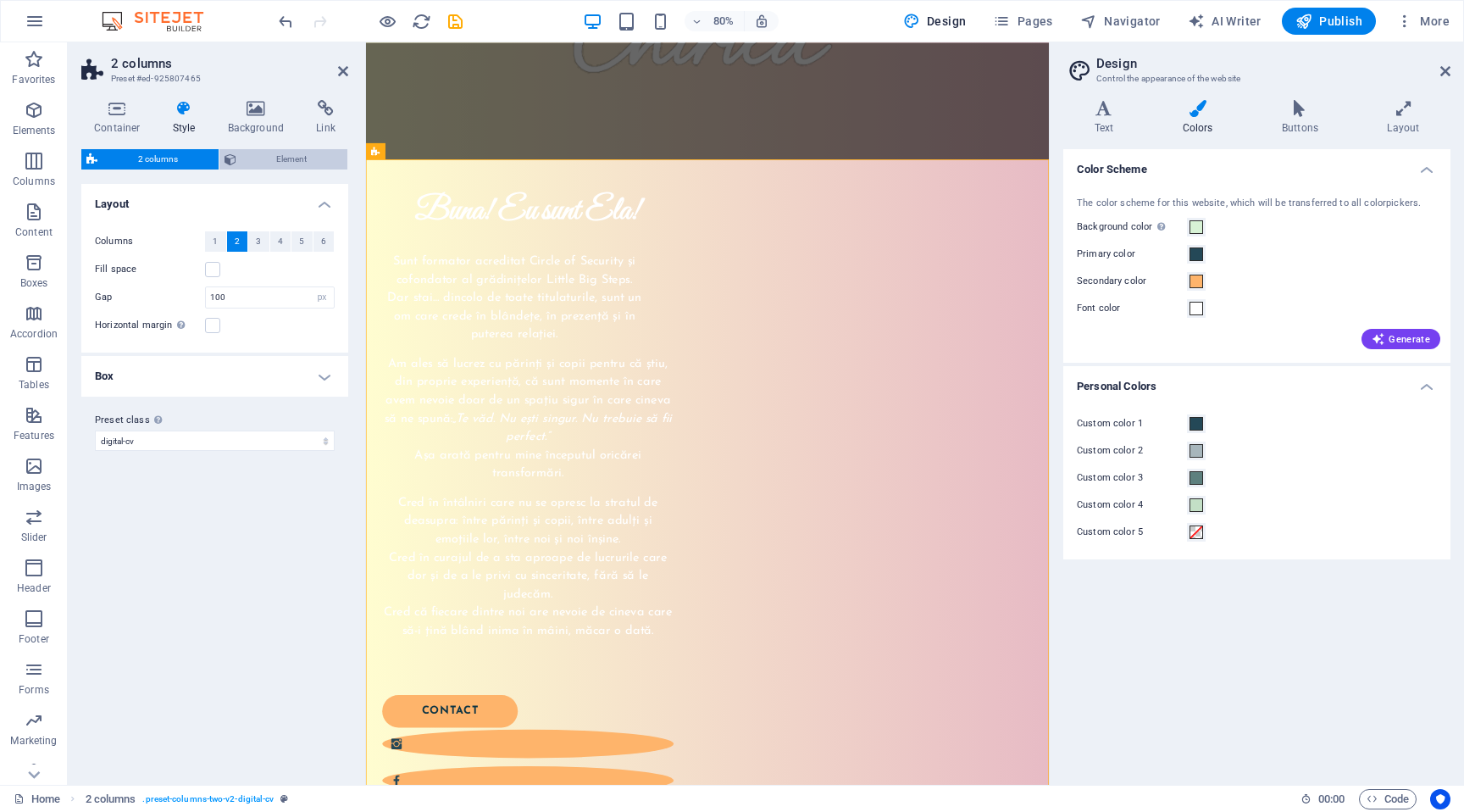
click at [256, 150] on span "Element" at bounding box center [292, 158] width 102 height 20
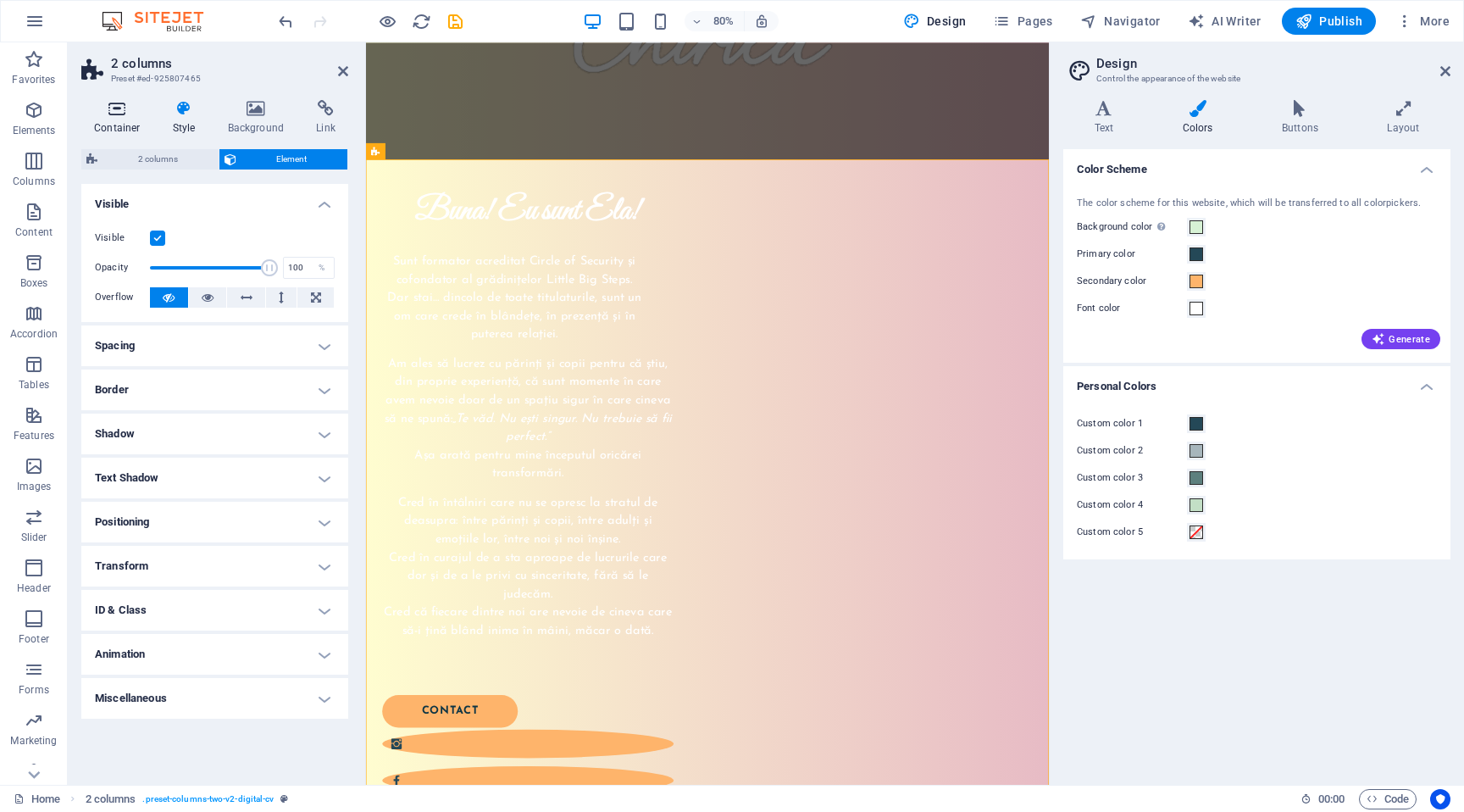
click at [124, 116] on icon at bounding box center [117, 108] width 72 height 17
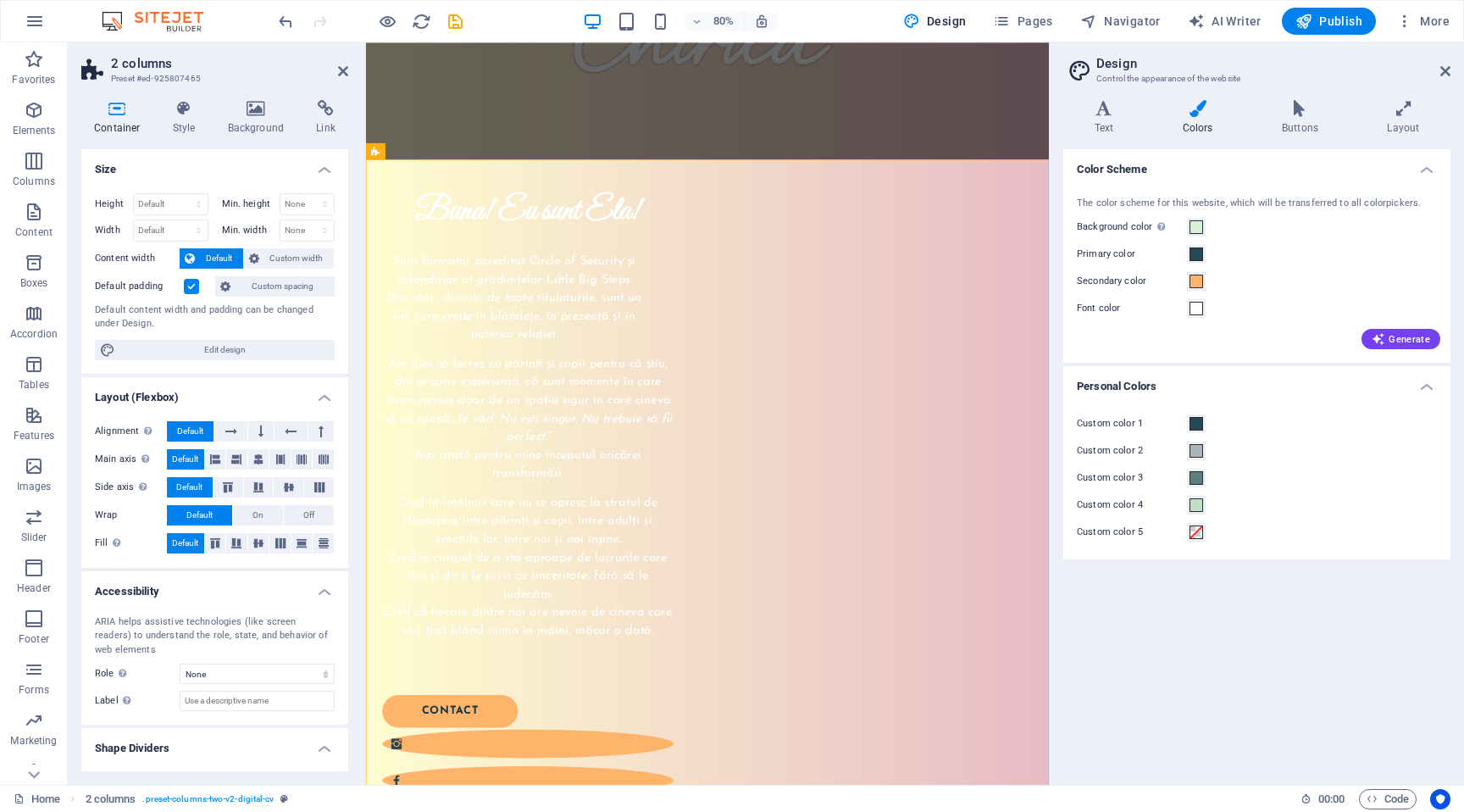
click at [1446, 61] on h2 "Design" at bounding box center [1273, 64] width 354 height 16
click at [1446, 72] on icon at bounding box center [1446, 71] width 10 height 14
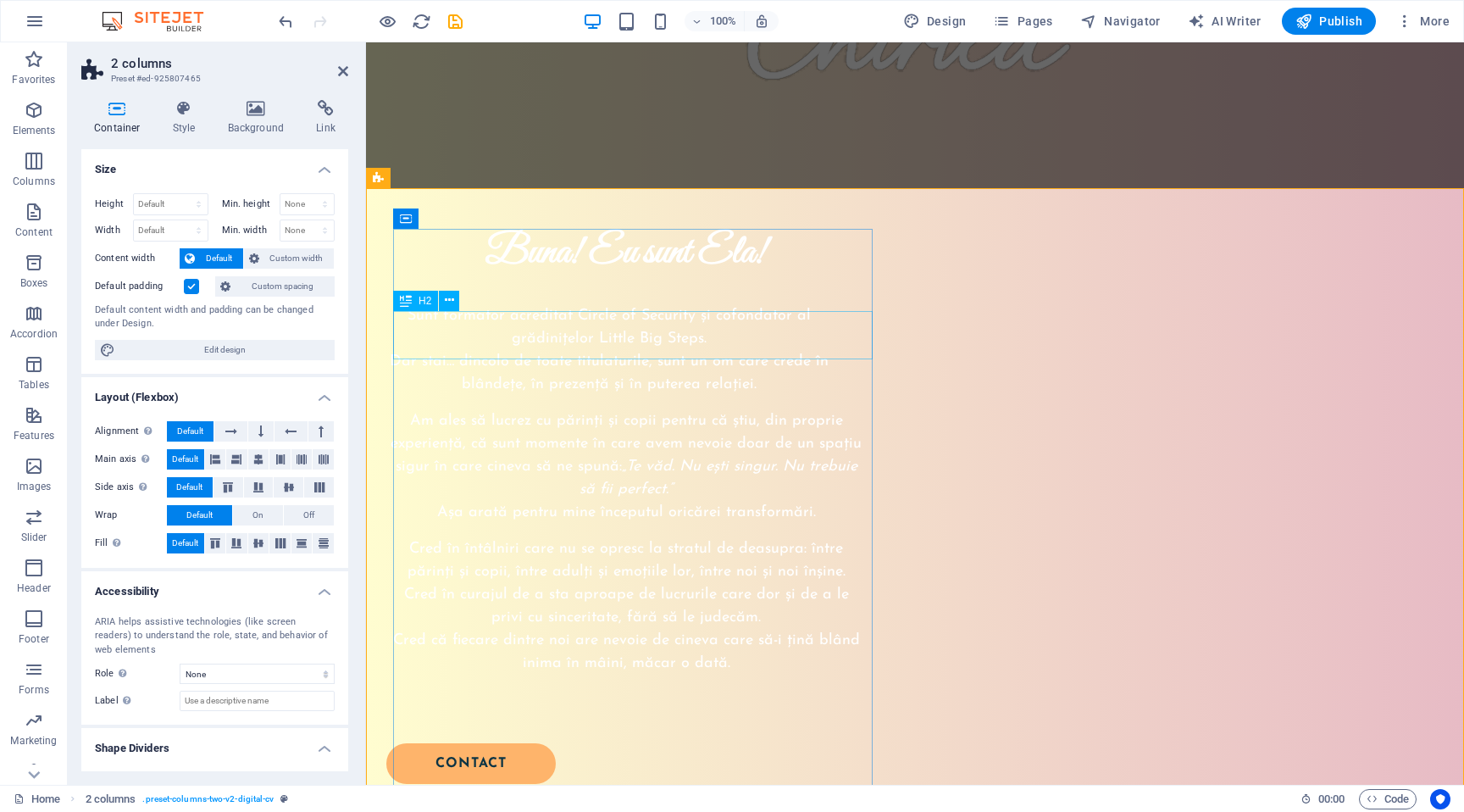
click at [695, 278] on div "Buna! Eu sunt Ela!" at bounding box center [626, 253] width 480 height 49
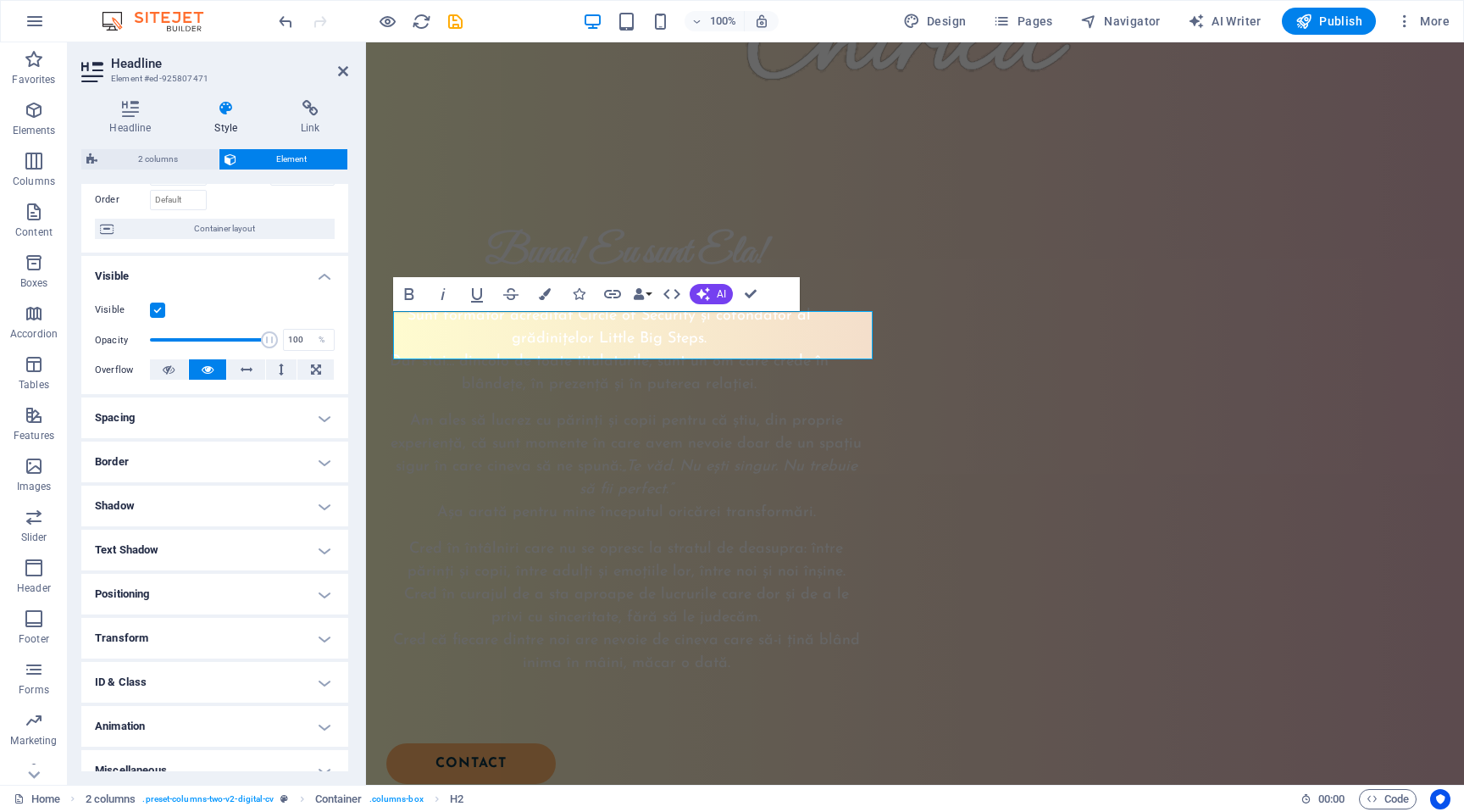
scroll to position [129, 0]
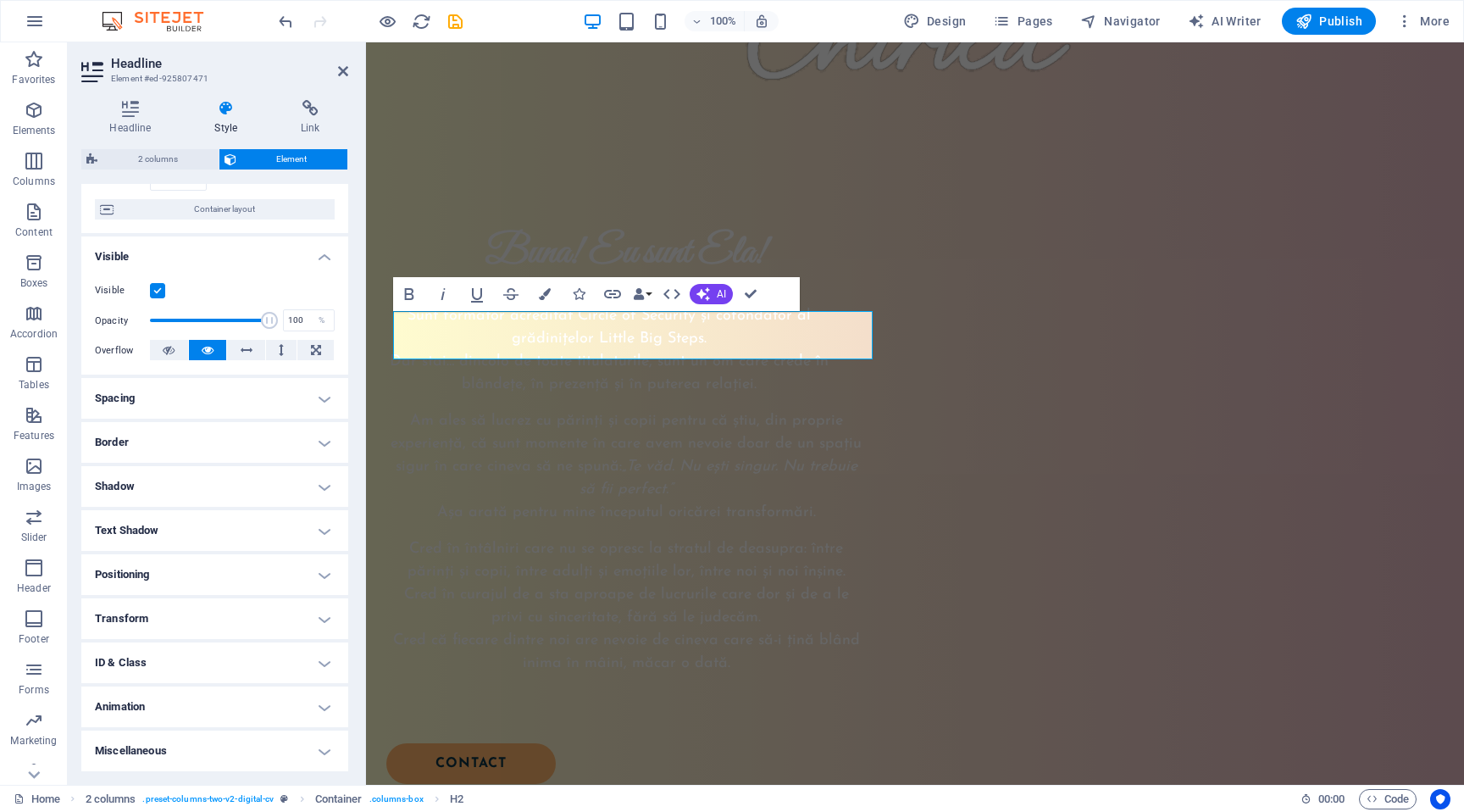
click at [239, 538] on h4 "Text Shadow" at bounding box center [214, 530] width 267 height 41
click at [242, 532] on h4 "Text Shadow" at bounding box center [214, 525] width 267 height 30
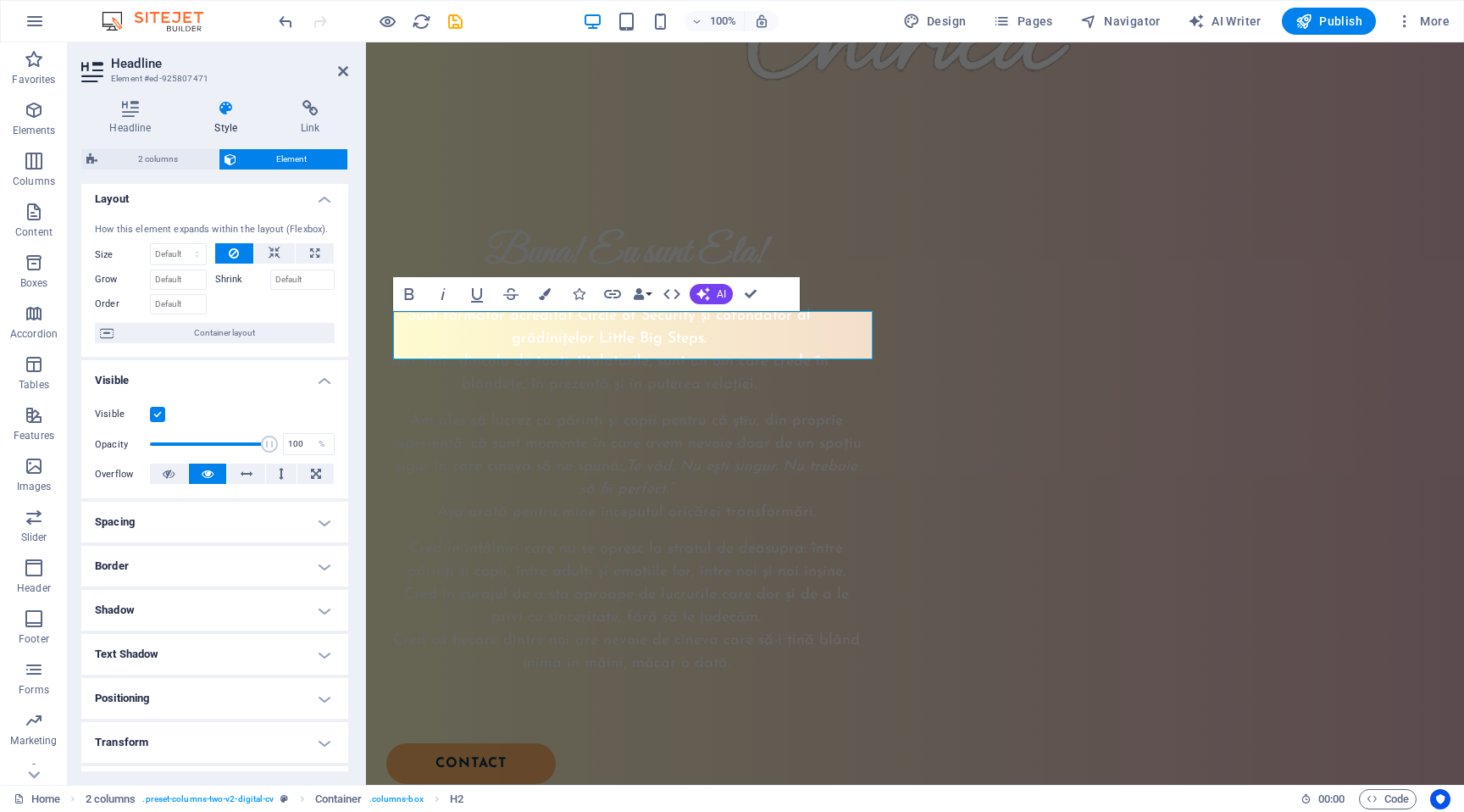
scroll to position [0, 0]
click at [544, 298] on icon "button" at bounding box center [545, 294] width 12 height 12
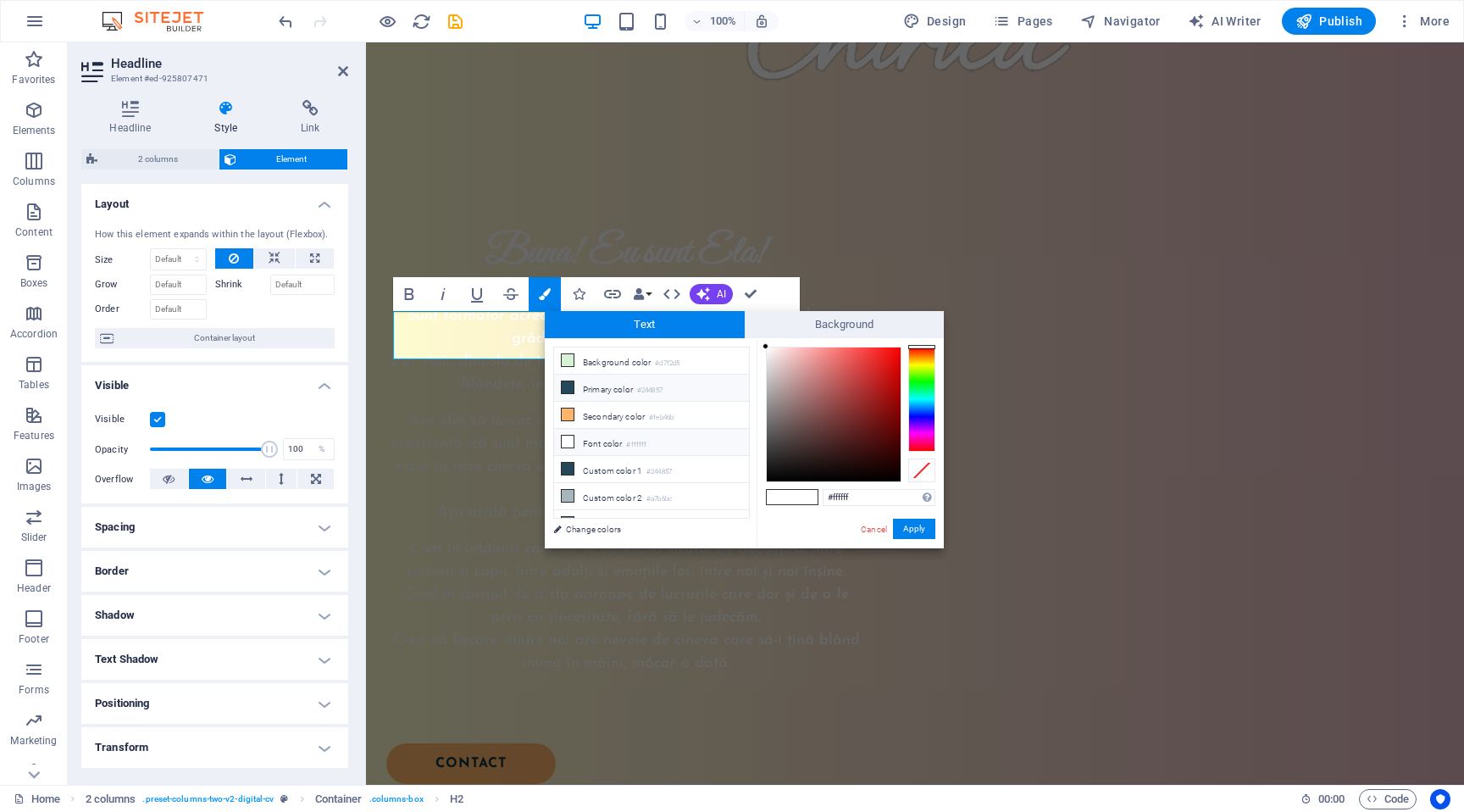
click at [601, 384] on li "Primary color #244857" at bounding box center [652, 387] width 195 height 27
type input "#244857"
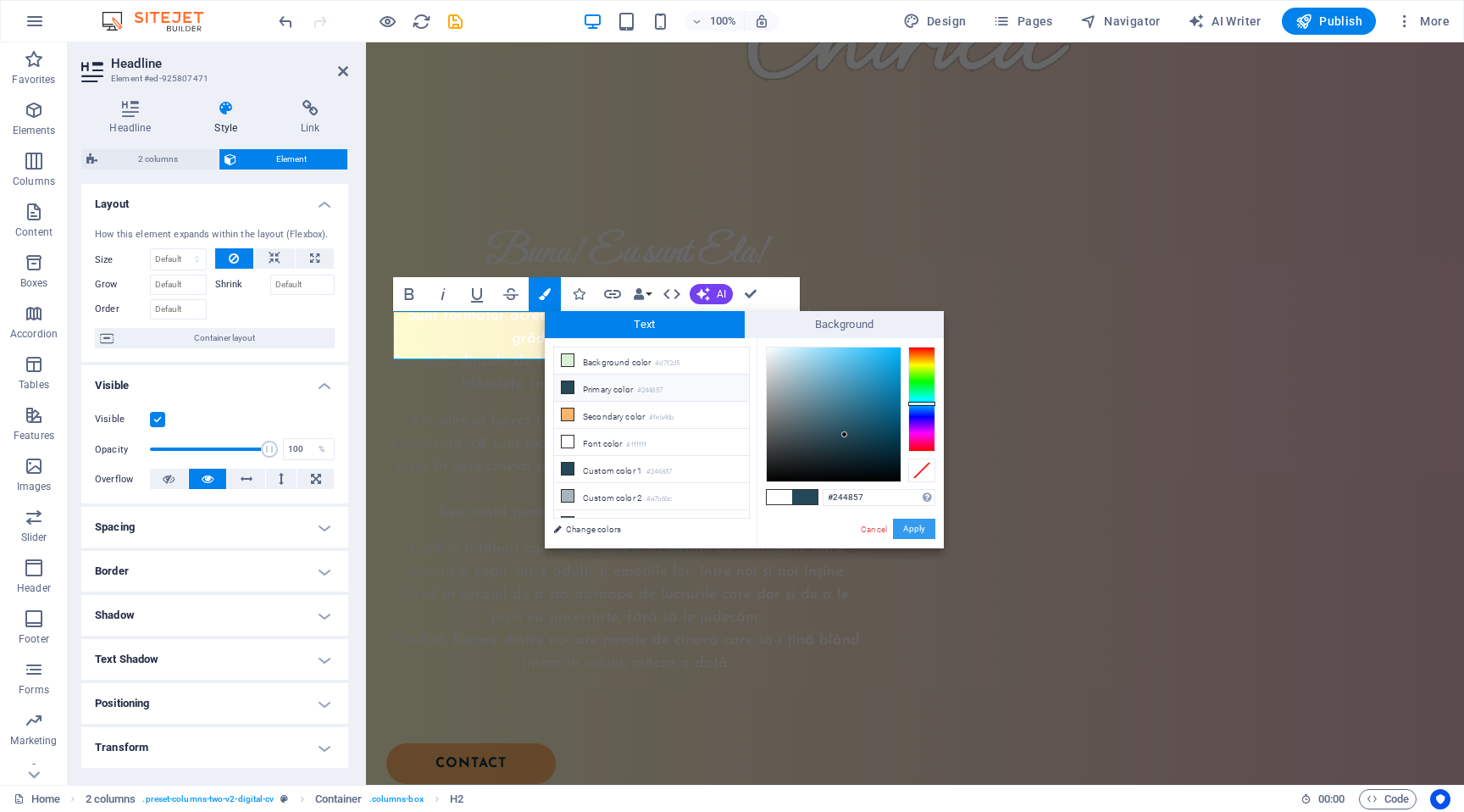
click at [910, 532] on button "Apply" at bounding box center [914, 528] width 43 height 20
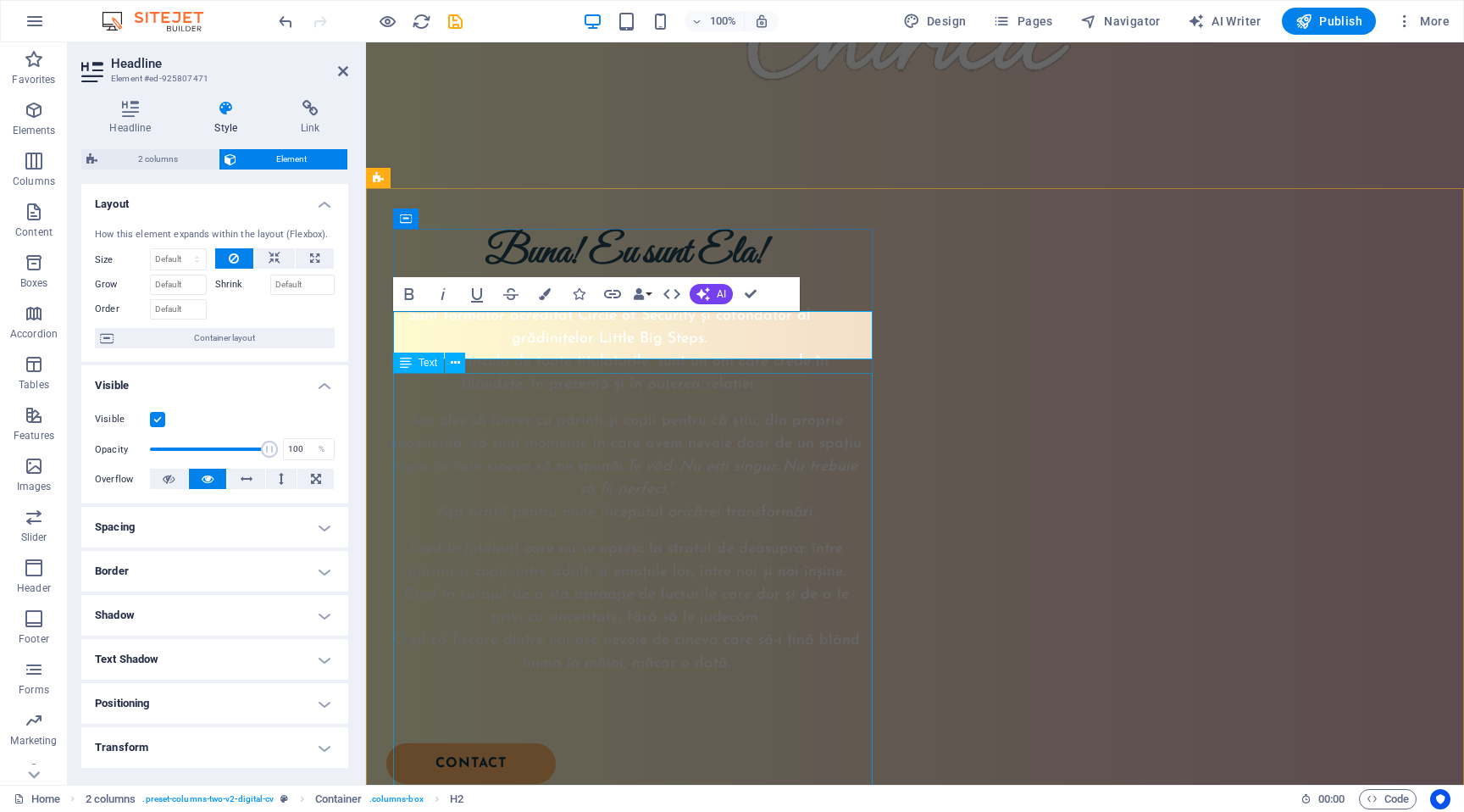
click at [796, 520] on div "Sunt formator acreditat Circle of Security și cofondator al grădinițelor Little…" at bounding box center [626, 507] width 480 height 404
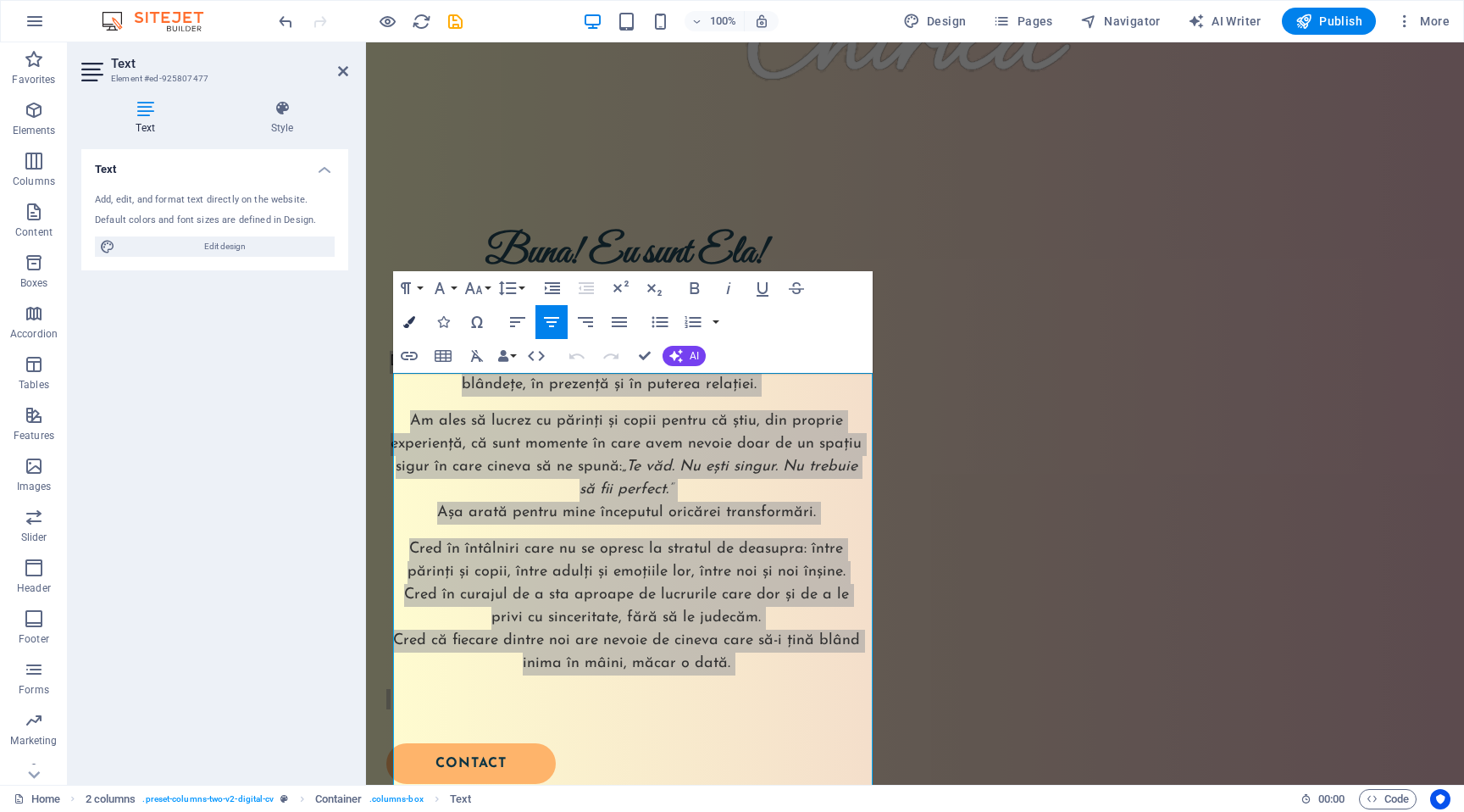
click at [404, 321] on icon "button" at bounding box center [409, 322] width 12 height 12
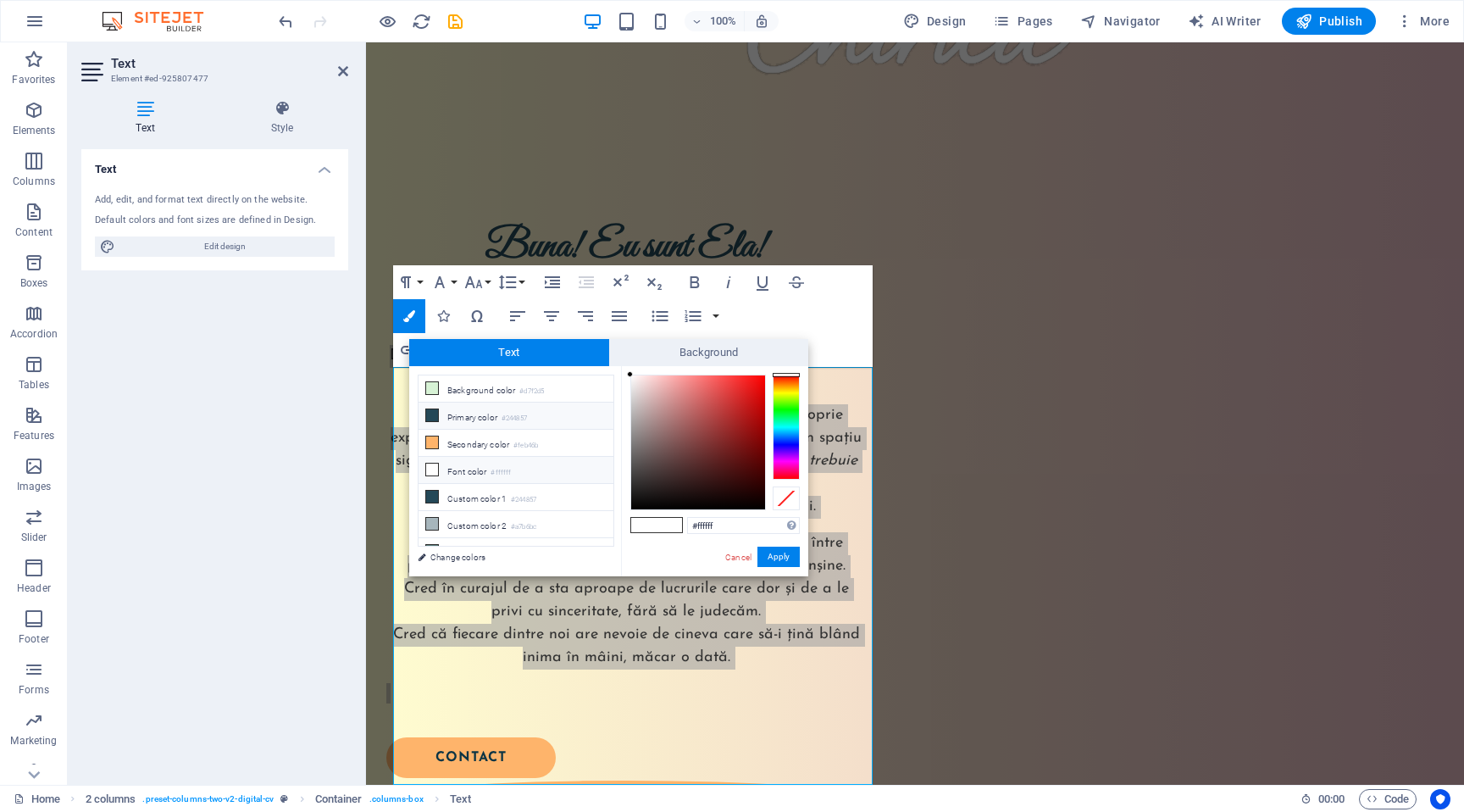
click at [550, 419] on li "Primary color #244857" at bounding box center [516, 415] width 195 height 27
type input "#244857"
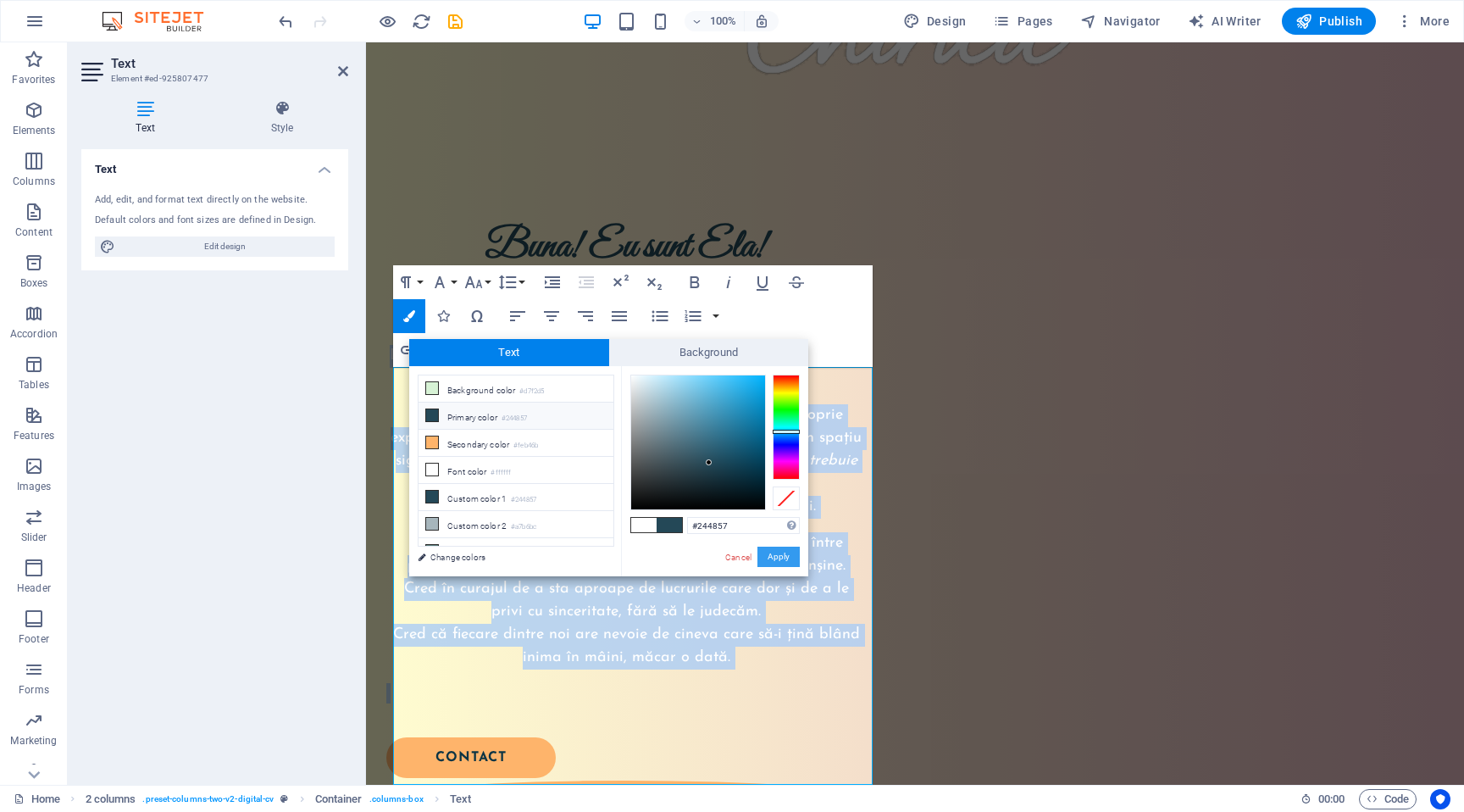
click at [790, 554] on button "Apply" at bounding box center [778, 556] width 43 height 20
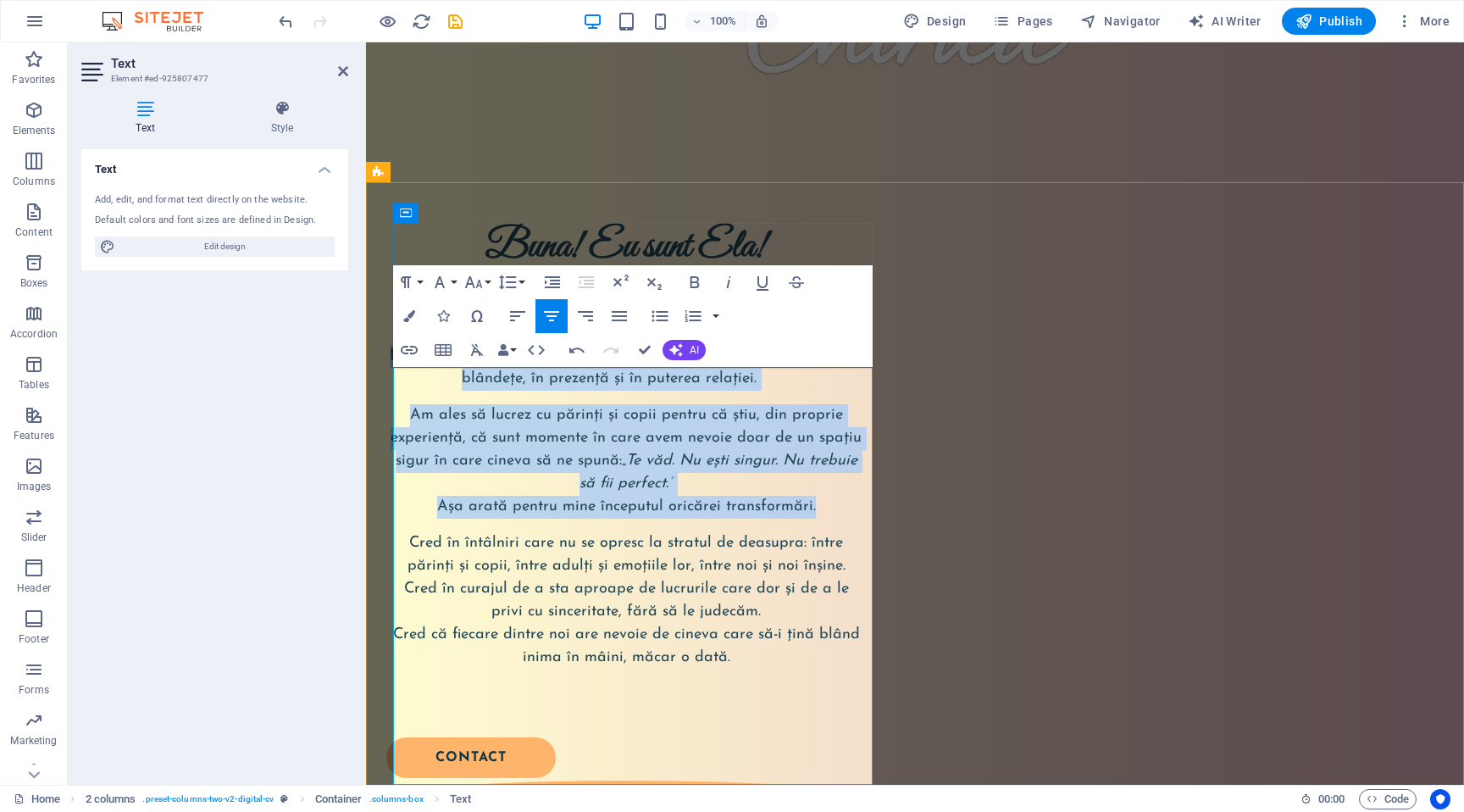
click at [806, 500] on span "Am ales să lucrez cu părinți și copii pentru că știu, din proprie experiență, c…" at bounding box center [626, 460] width 471 height 107
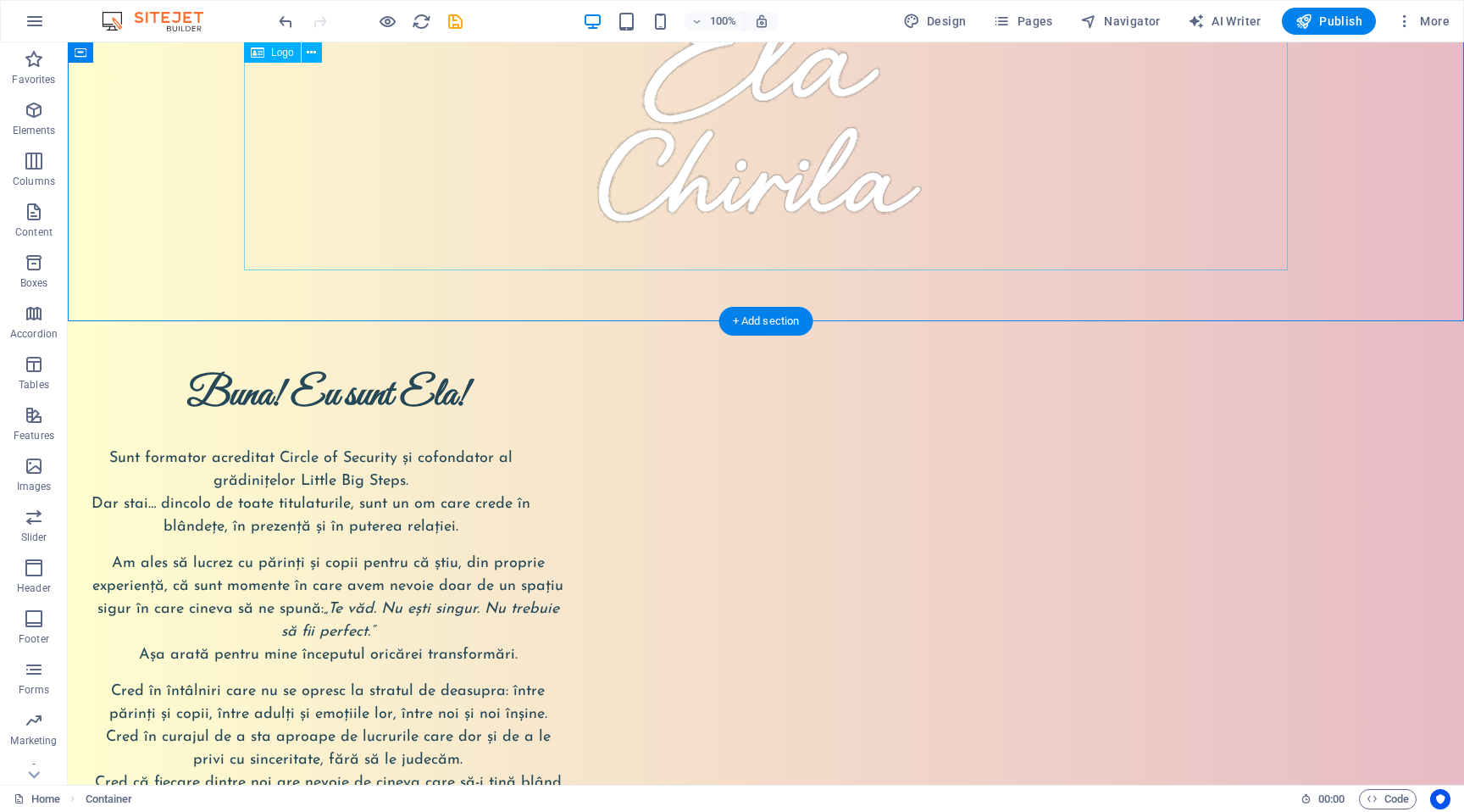
scroll to position [124, 0]
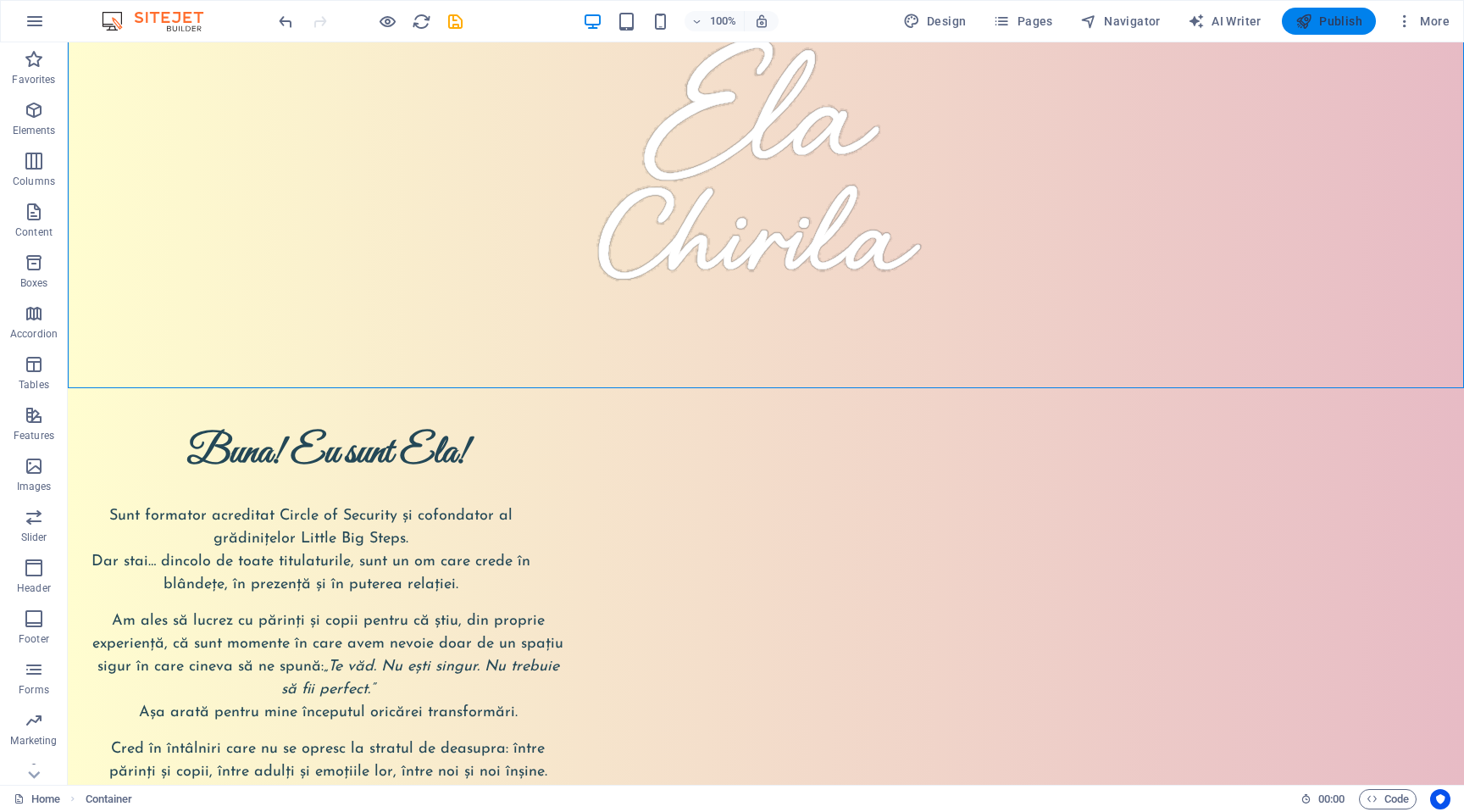
click at [1323, 27] on span "Publish" at bounding box center [1328, 21] width 67 height 17
checkbox input "false"
